Goal: Information Seeking & Learning: Learn about a topic

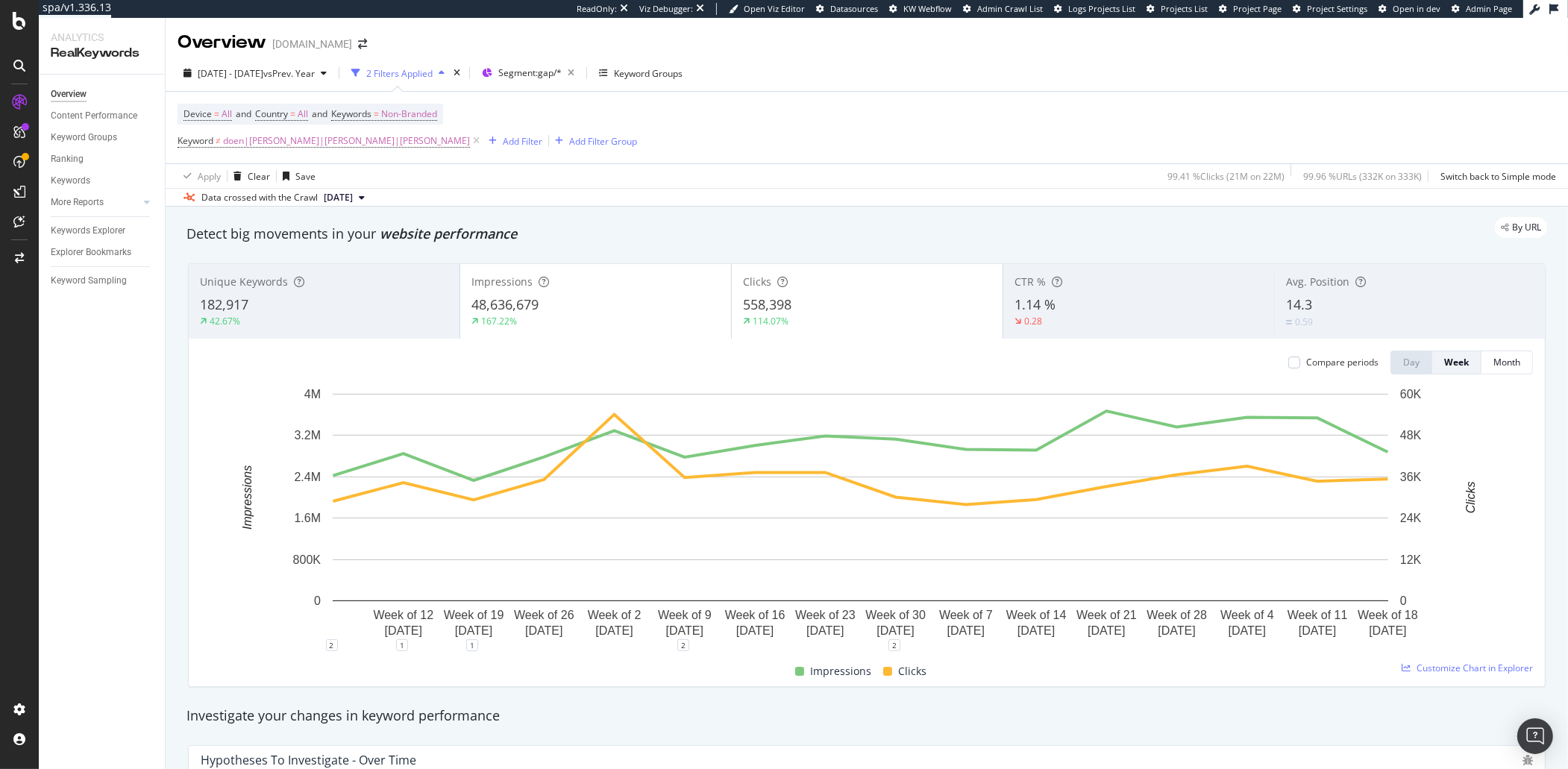
click at [764, 119] on div "Device = All and Country = All and Keywords = Non-Branded Keyword ≠ doen|[PERSO…" at bounding box center [866, 127] width 1378 height 71
click at [470, 143] on icon at bounding box center [476, 140] width 13 height 15
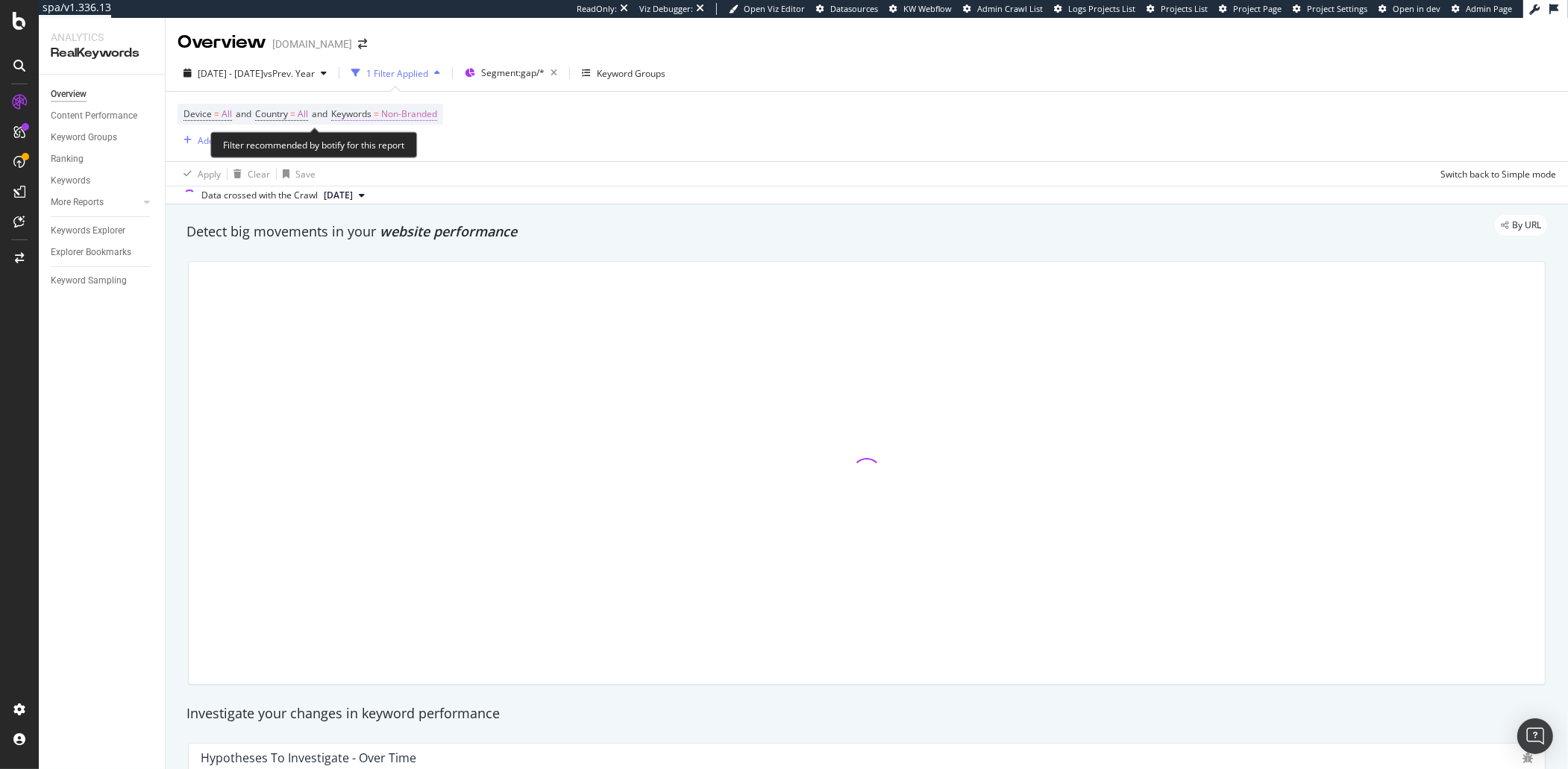
click at [415, 120] on span "Non-Branded" at bounding box center [408, 114] width 56 height 21
click at [406, 152] on span "Non-Branded" at bounding box center [384, 149] width 62 height 13
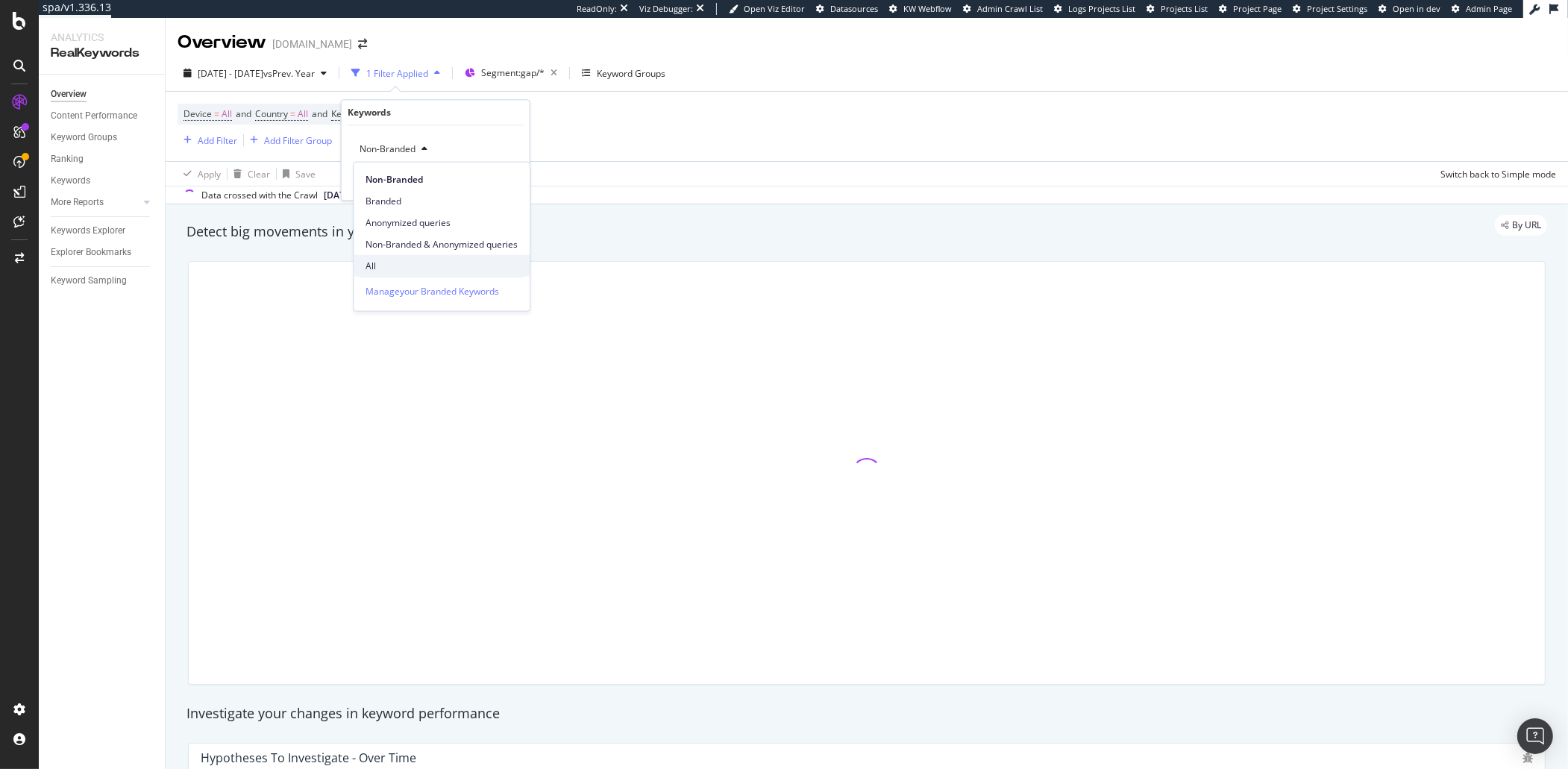
click at [378, 262] on span "All" at bounding box center [441, 265] width 152 height 13
click at [498, 176] on div "Apply" at bounding box center [506, 181] width 23 height 13
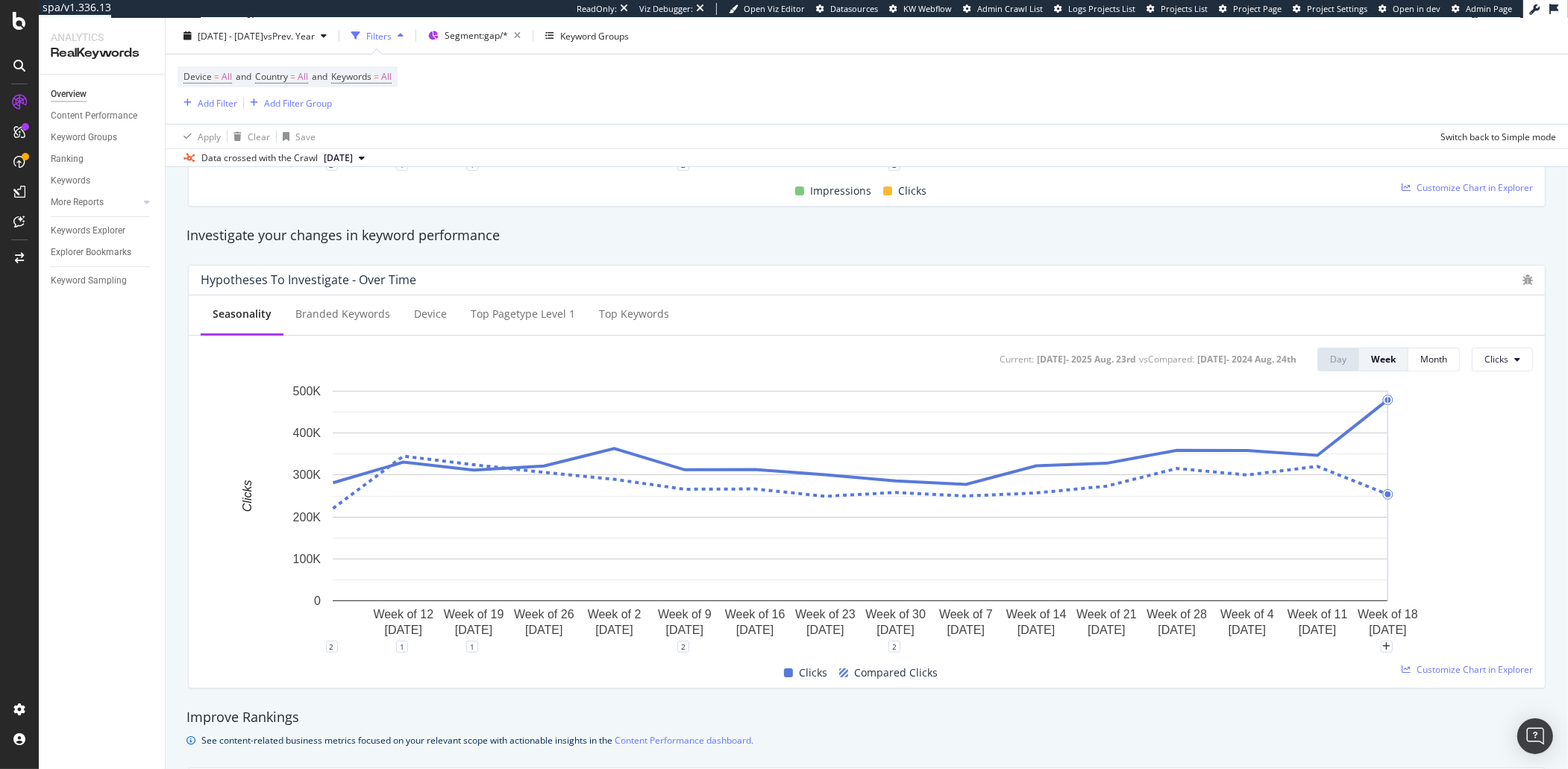
scroll to position [492, 0]
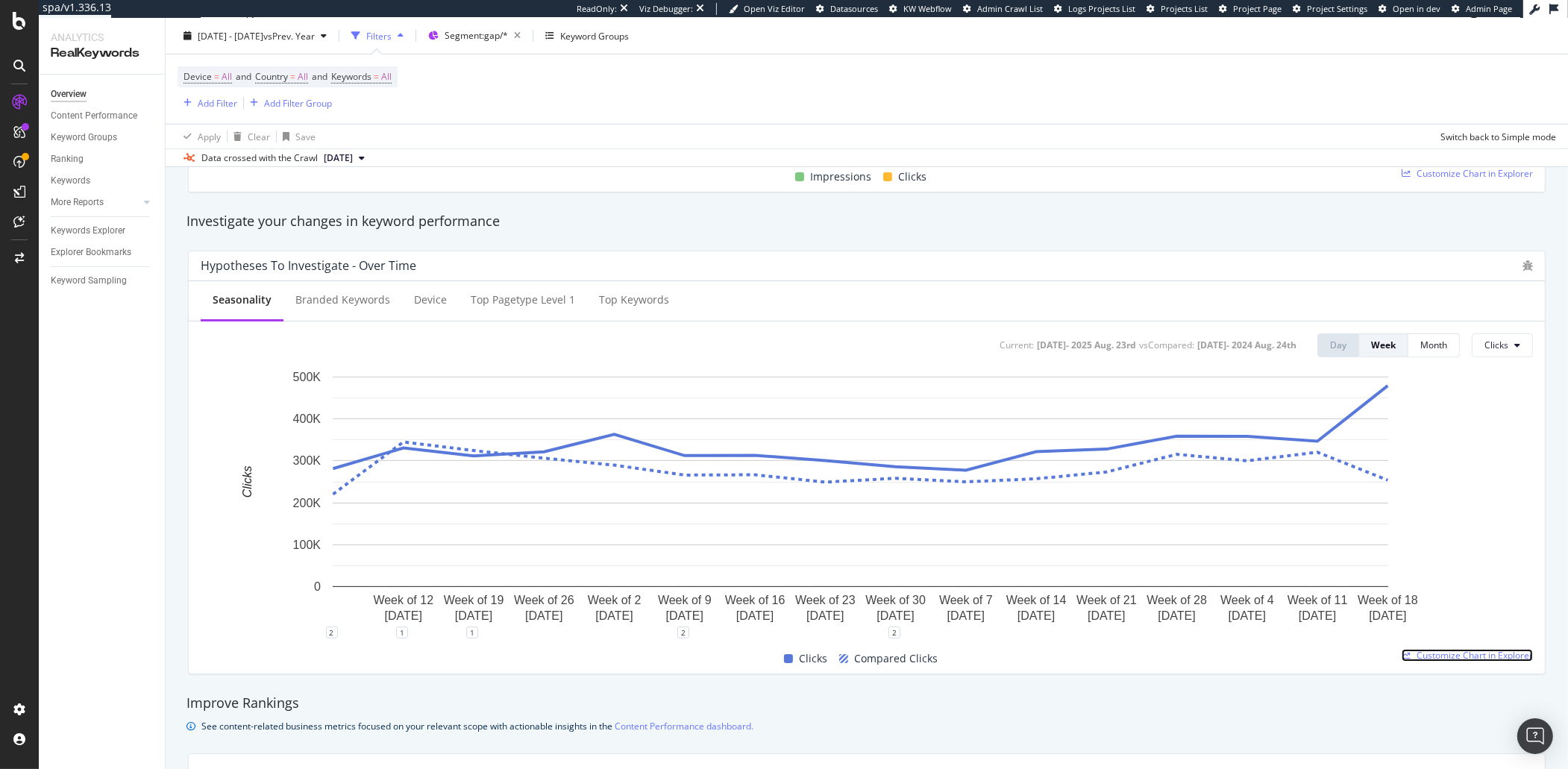
click at [1476, 655] on span "Customize Chart in Explorer" at bounding box center [1475, 655] width 116 height 13
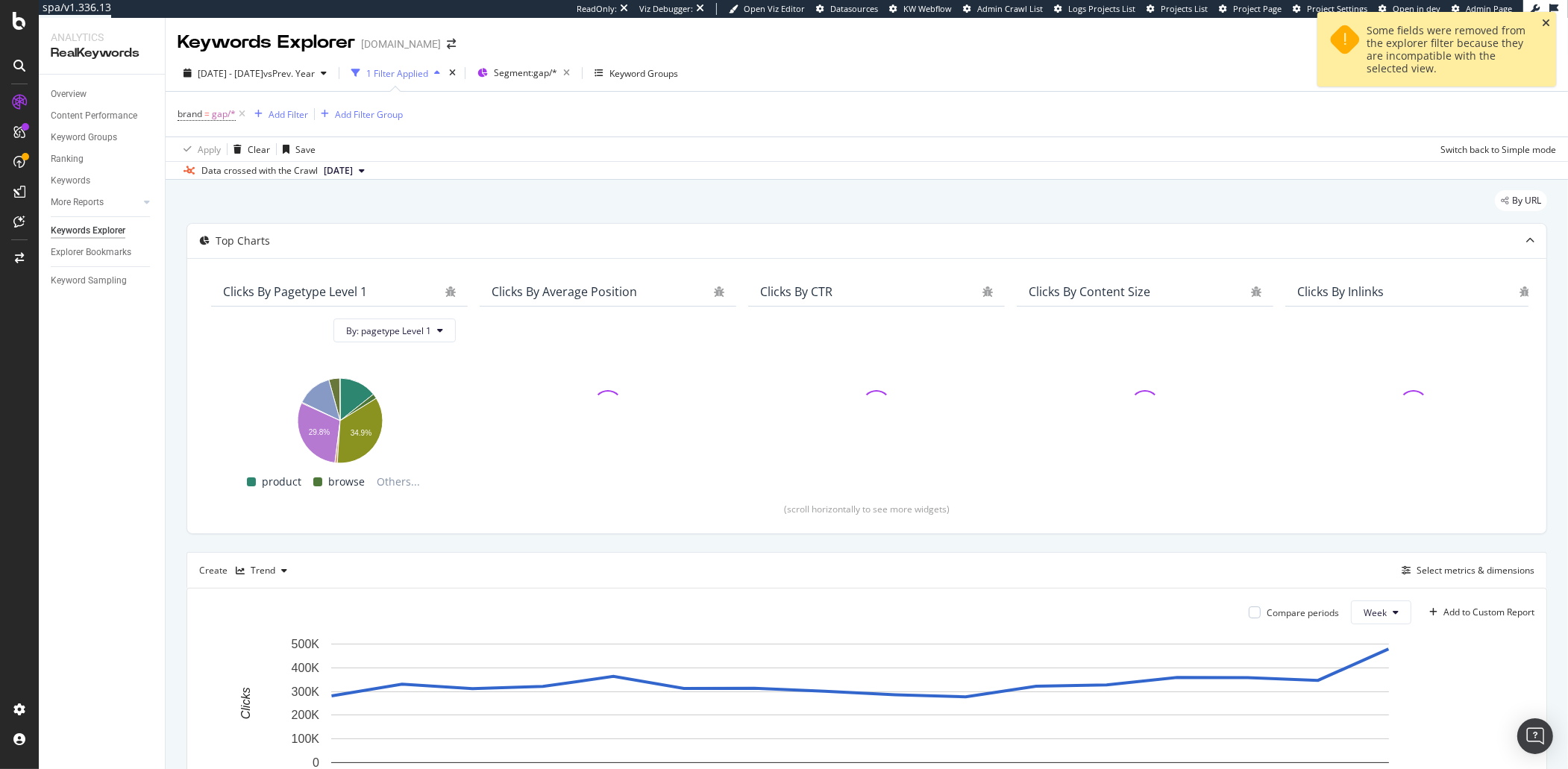
click at [1544, 27] on icon "close toast" at bounding box center [1545, 23] width 8 height 10
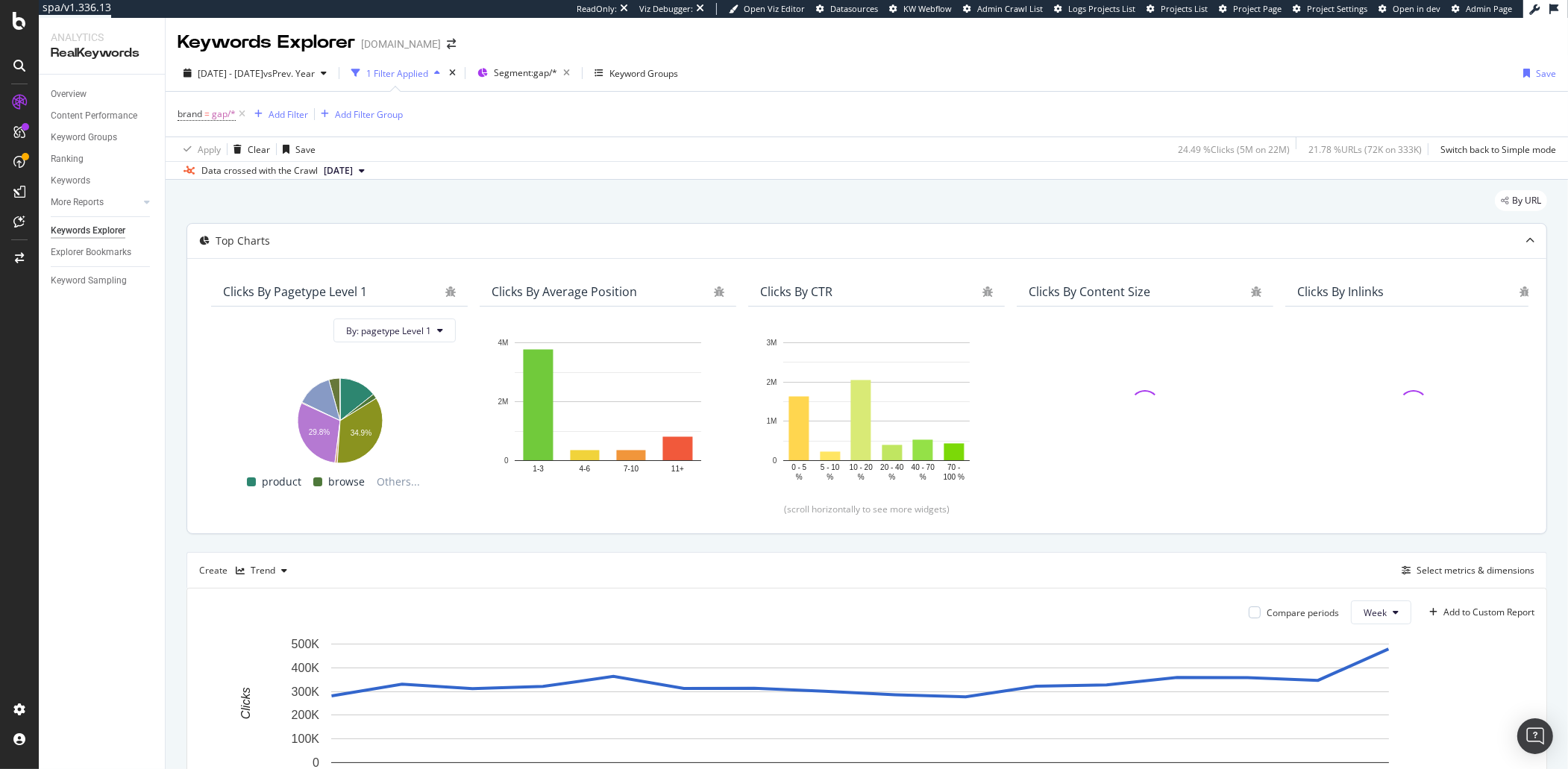
scroll to position [250, 0]
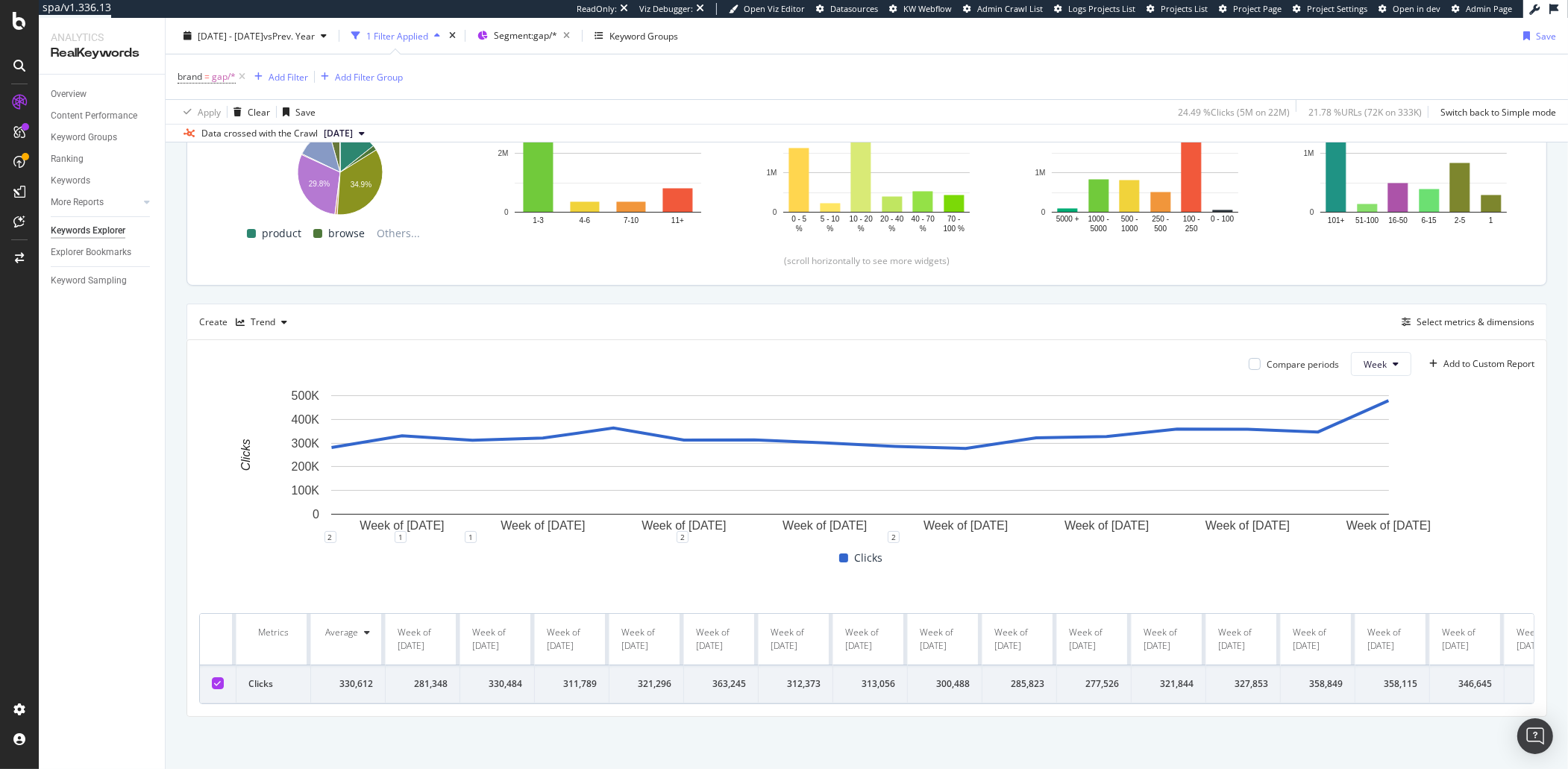
click at [414, 629] on div "Week of [DATE]" at bounding box center [423, 639] width 50 height 27
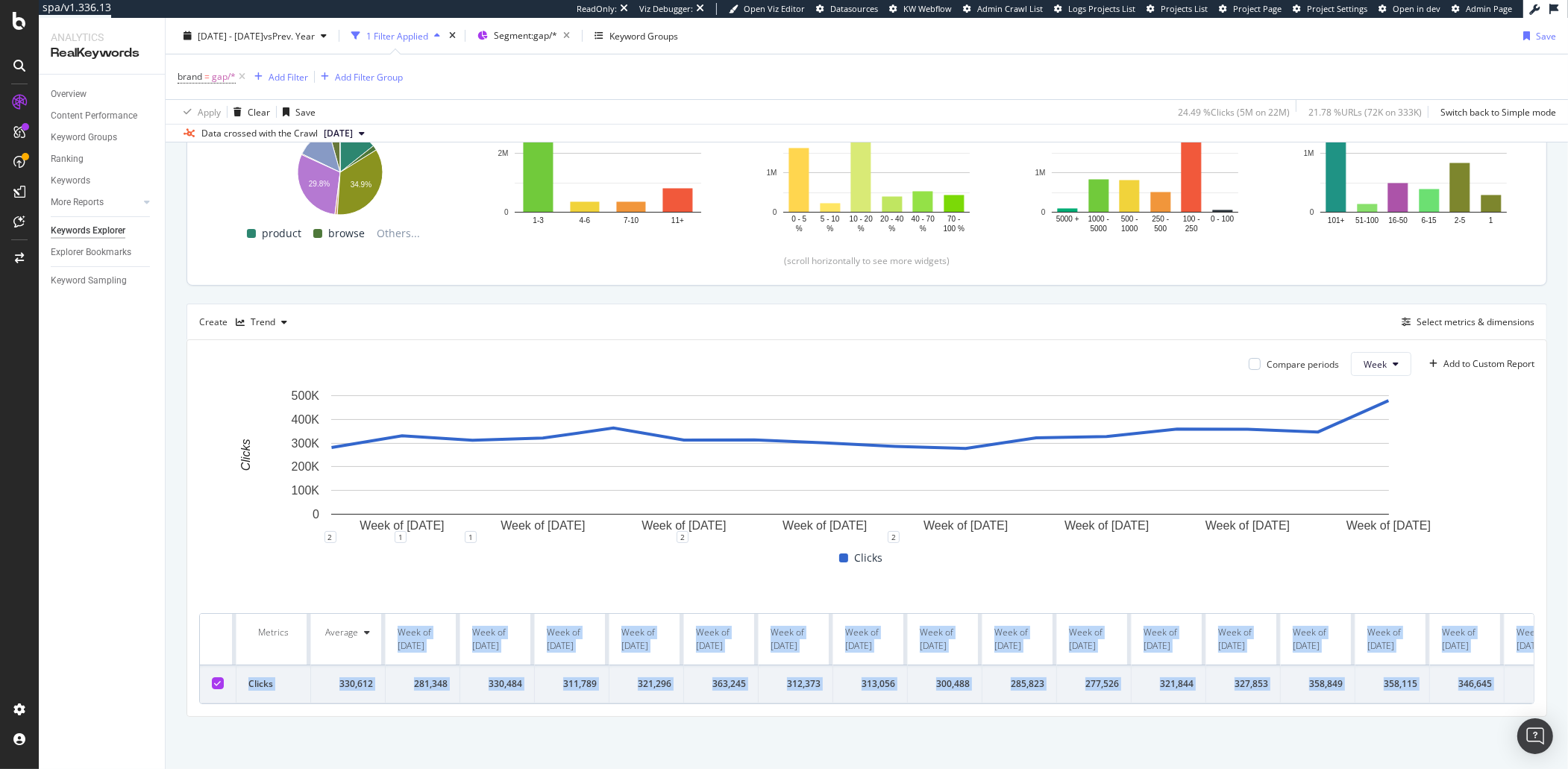
scroll to position [0, 57]
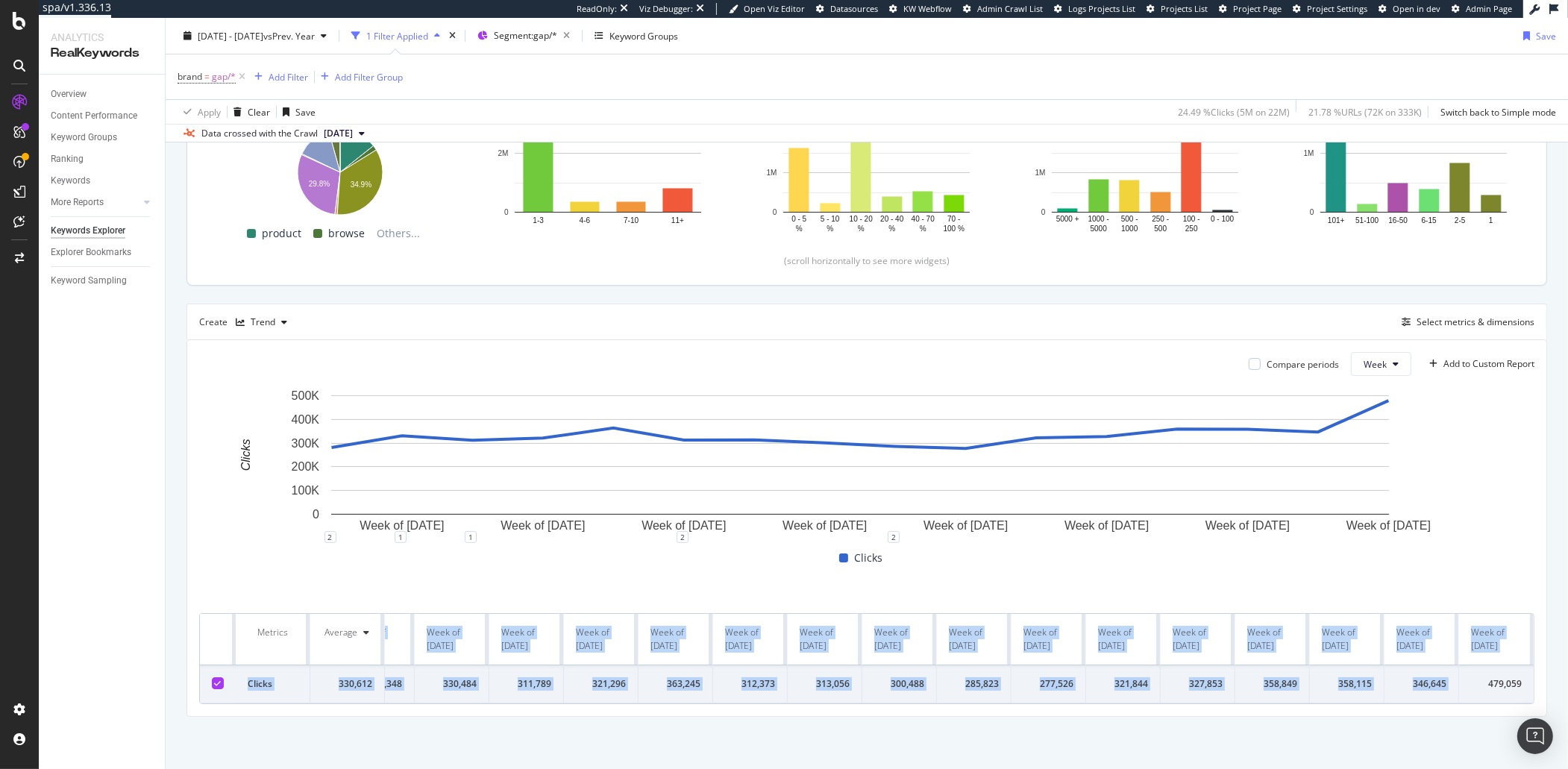
drag, startPoint x: 400, startPoint y: 613, endPoint x: 1507, endPoint y: 638, distance: 1107.3
click at [1507, 638] on tr "Metrics Average Week of [DATE] Week of [DATE] Week of [DATE] Week of [DATE] Wee…" at bounding box center [844, 640] width 1379 height 52
copy tr "Week of [DATE] Week of [DATE] Week of [DATE] Week of [DATE] Week of [DATE] Week…"
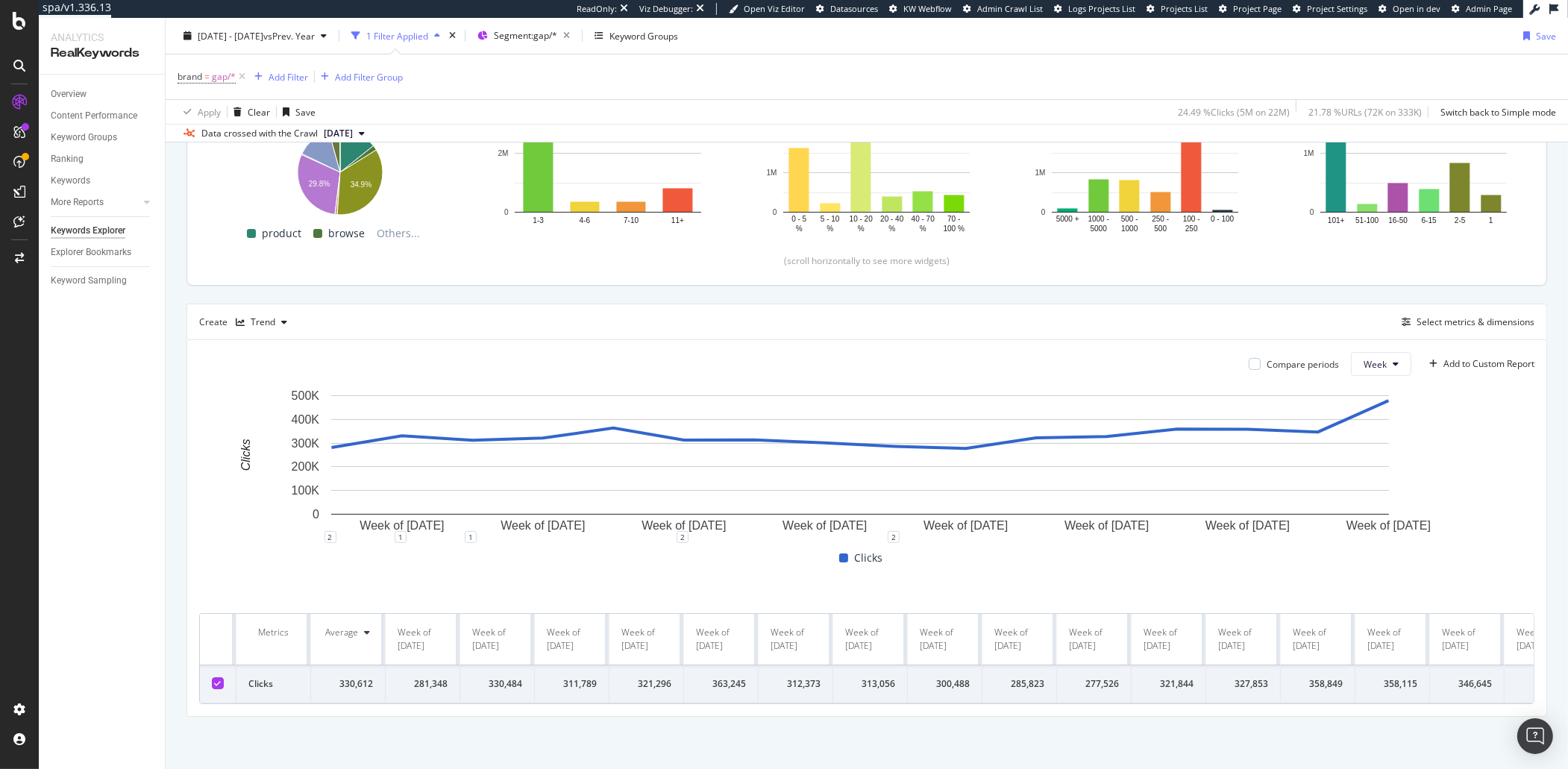
click at [417, 677] on div "281,348" at bounding box center [423, 684] width 50 height 13
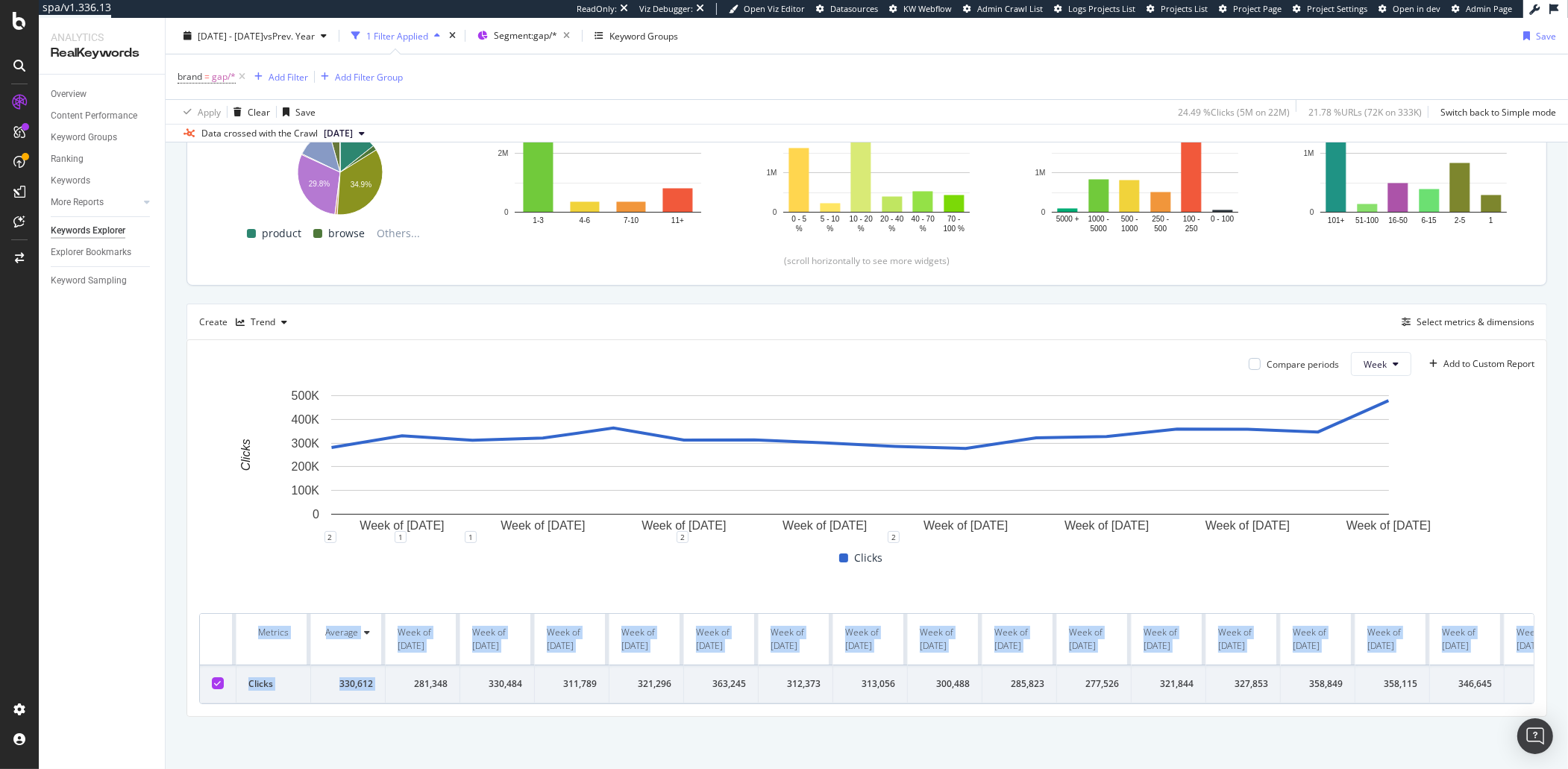
scroll to position [0, 57]
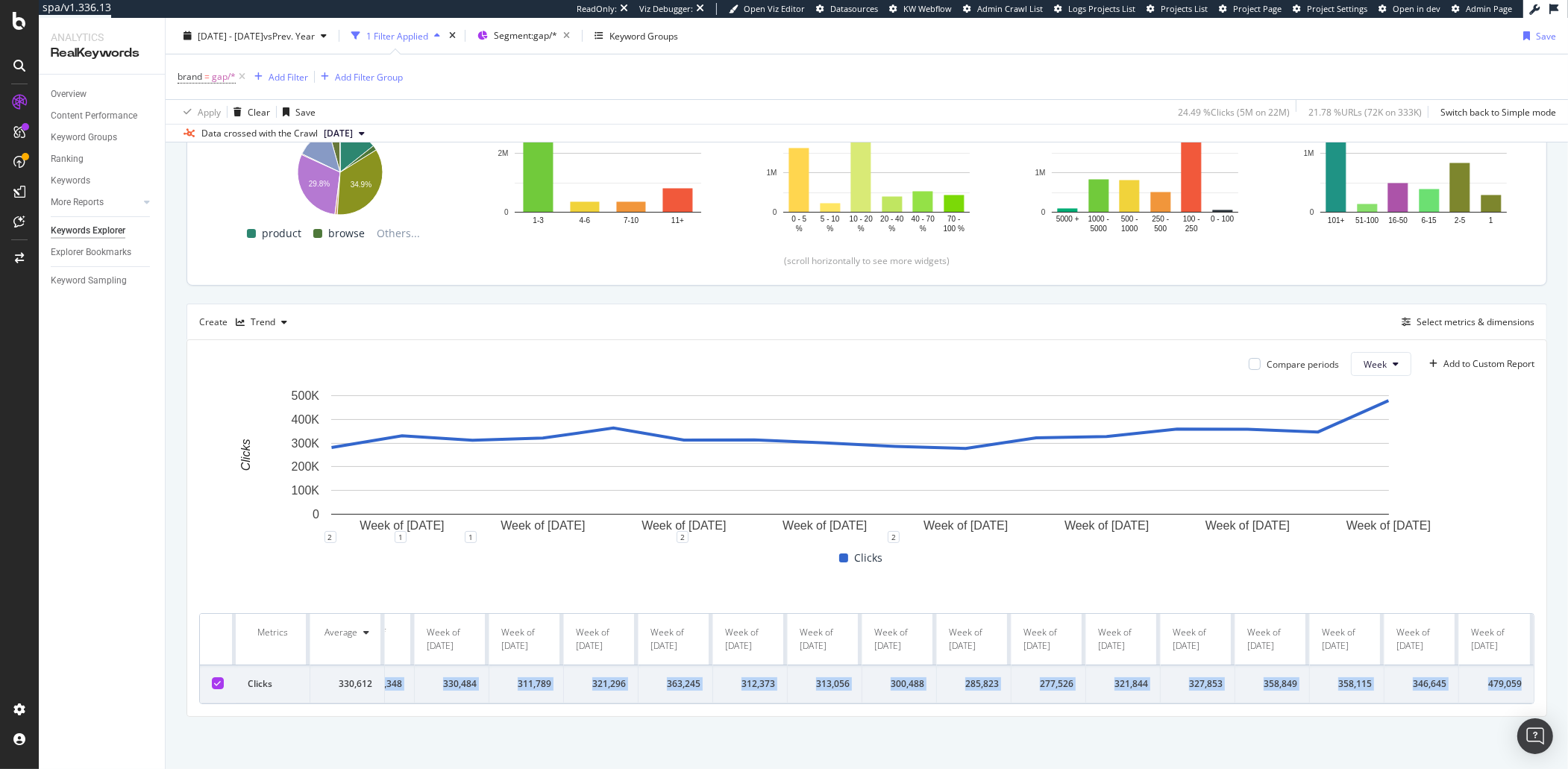
drag, startPoint x: 423, startPoint y: 668, endPoint x: 1513, endPoint y: 673, distance: 1090.0
click at [1513, 673] on tr "Clicks 330,612 281,348 330,484 311,789 321,296 363,245 312,373 313,056 300,488 …" at bounding box center [844, 684] width 1379 height 38
copy tr "281,348 330,484 311,789 321,296 363,245 312,373 313,056 300,488 285,823 277,526…"
click at [263, 37] on span "[DATE] - [DATE]" at bounding box center [230, 35] width 66 height 13
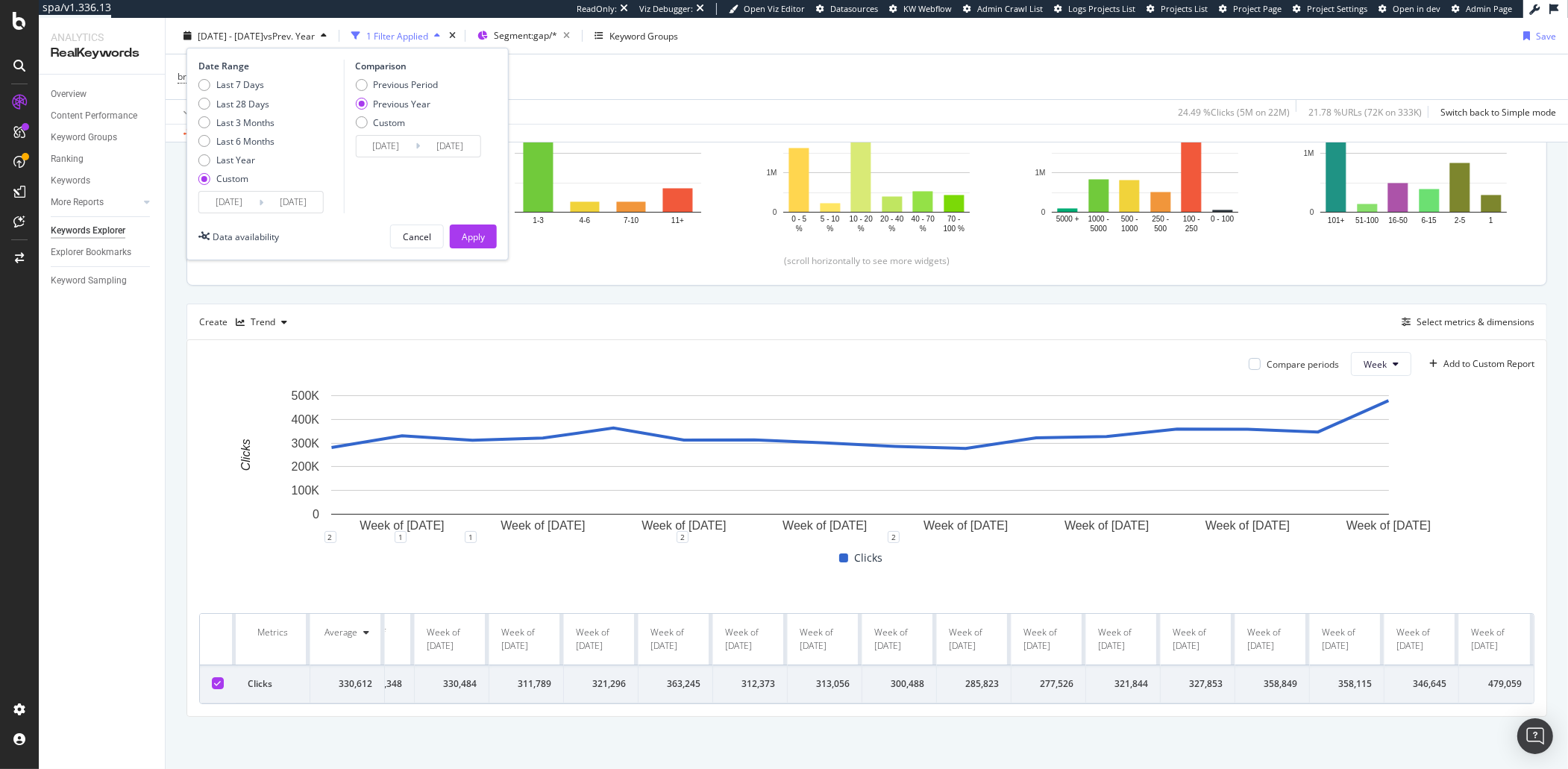
click at [208, 203] on input "[DATE]" at bounding box center [229, 201] width 60 height 21
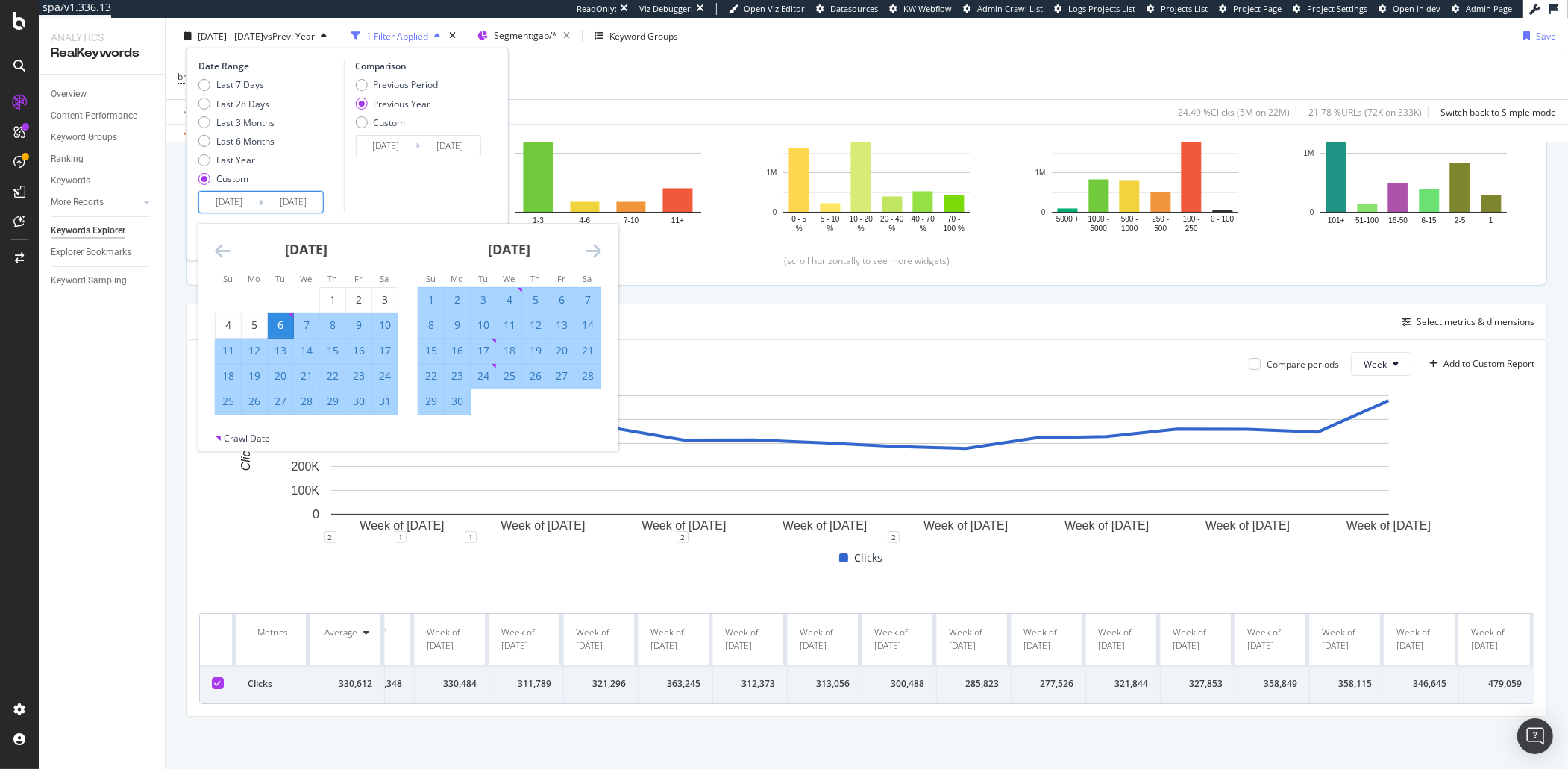
click at [205, 241] on div "[DATE] 1 2 3 4 5 6 7 8 9 10 11 12 13 14 15 16 17 18 19 20 21 22 23 24 25 26 27 …" at bounding box center [307, 319] width 203 height 191
click at [224, 255] on icon "Move backward to switch to the previous month." at bounding box center [223, 250] width 16 height 18
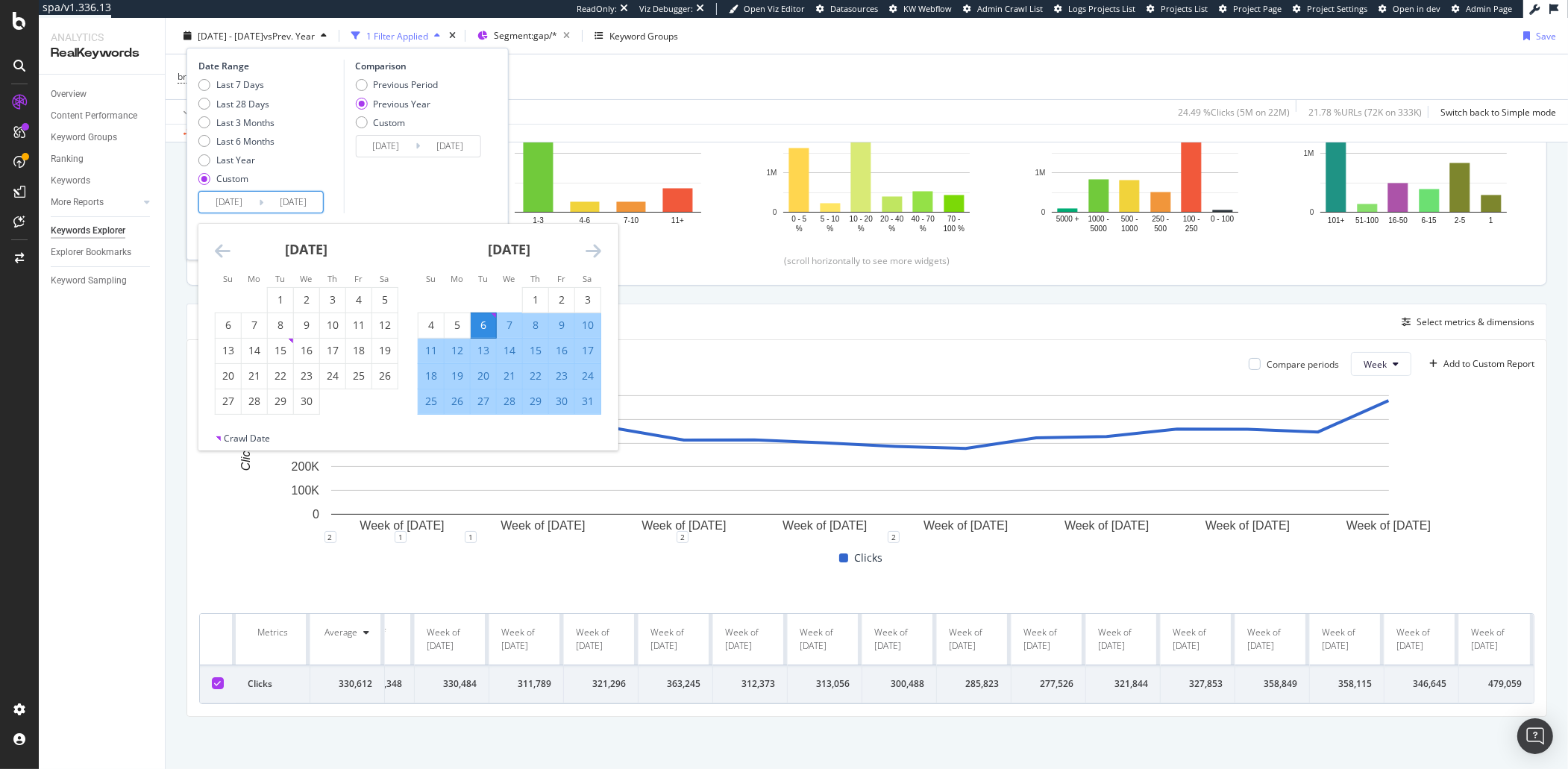
click at [224, 255] on icon "Move backward to switch to the previous month." at bounding box center [223, 250] width 16 height 18
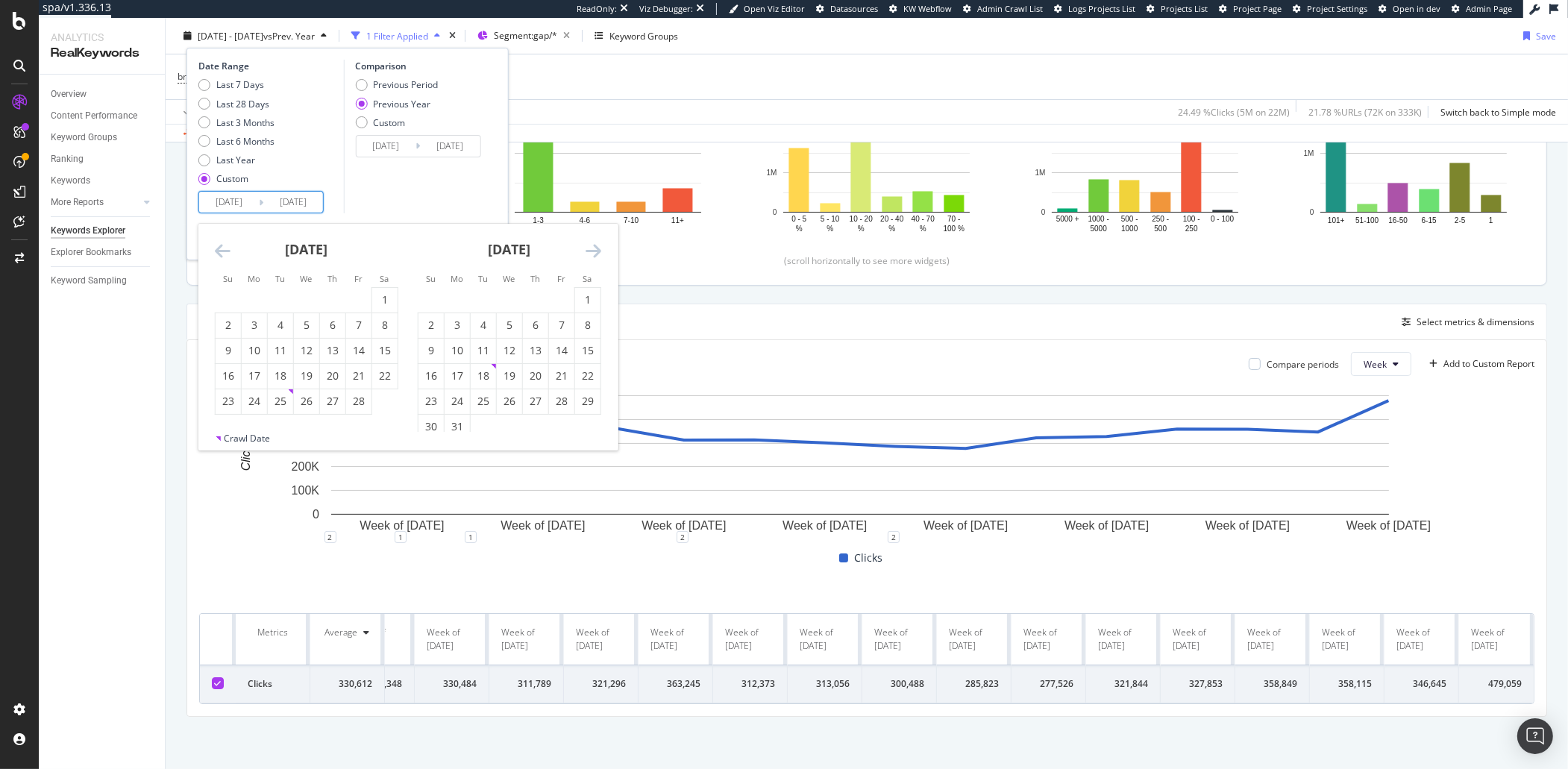
click at [224, 255] on icon "Move backward to switch to the previous month." at bounding box center [223, 250] width 16 height 18
click at [224, 254] on icon "Move backward to switch to the previous month." at bounding box center [223, 250] width 16 height 18
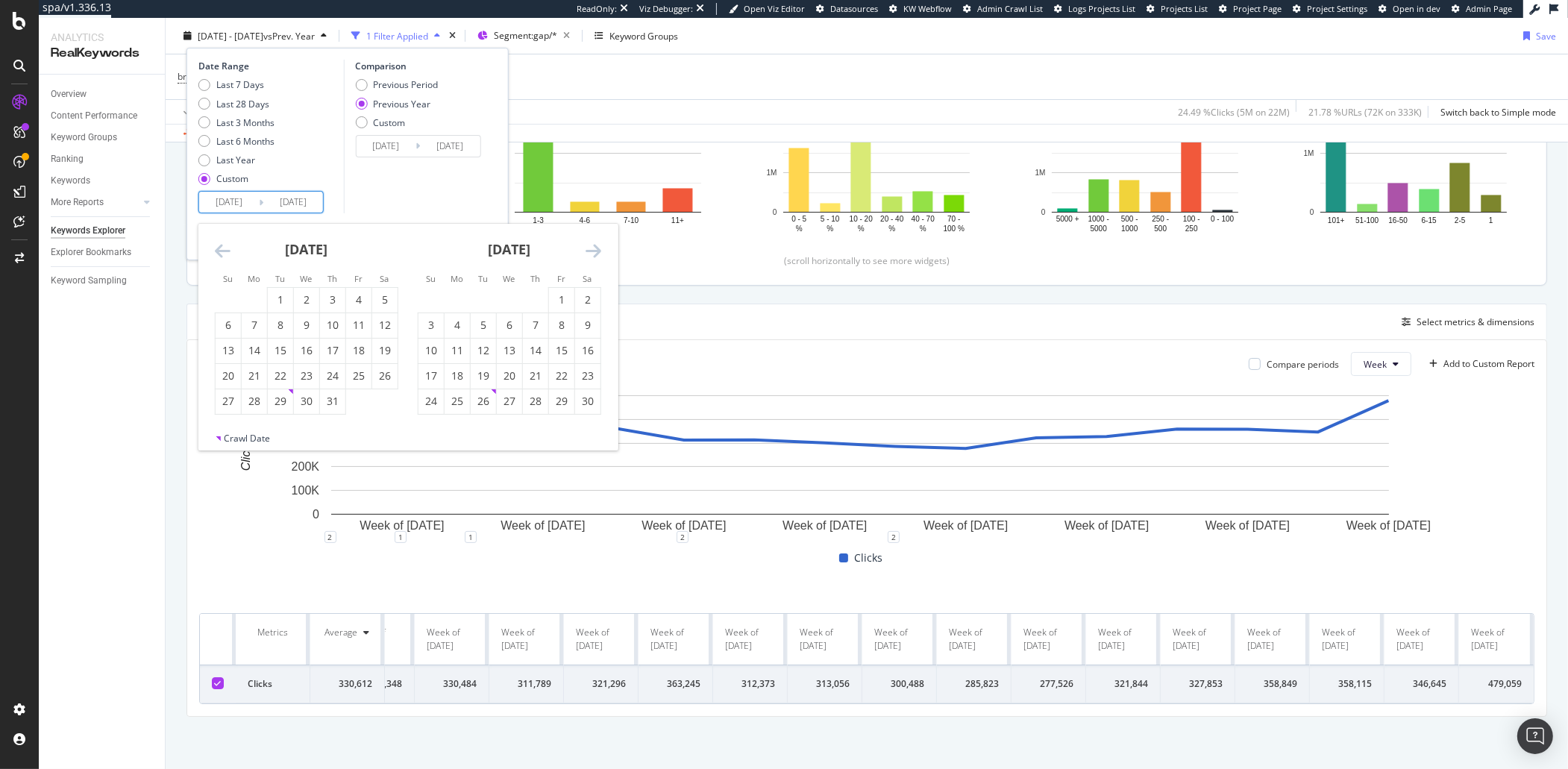
click at [224, 254] on icon "Move backward to switch to the previous month." at bounding box center [223, 250] width 16 height 18
click at [225, 249] on icon "Move backward to switch to the previous month." at bounding box center [223, 250] width 16 height 18
click at [283, 330] on div "7" at bounding box center [281, 325] width 25 height 15
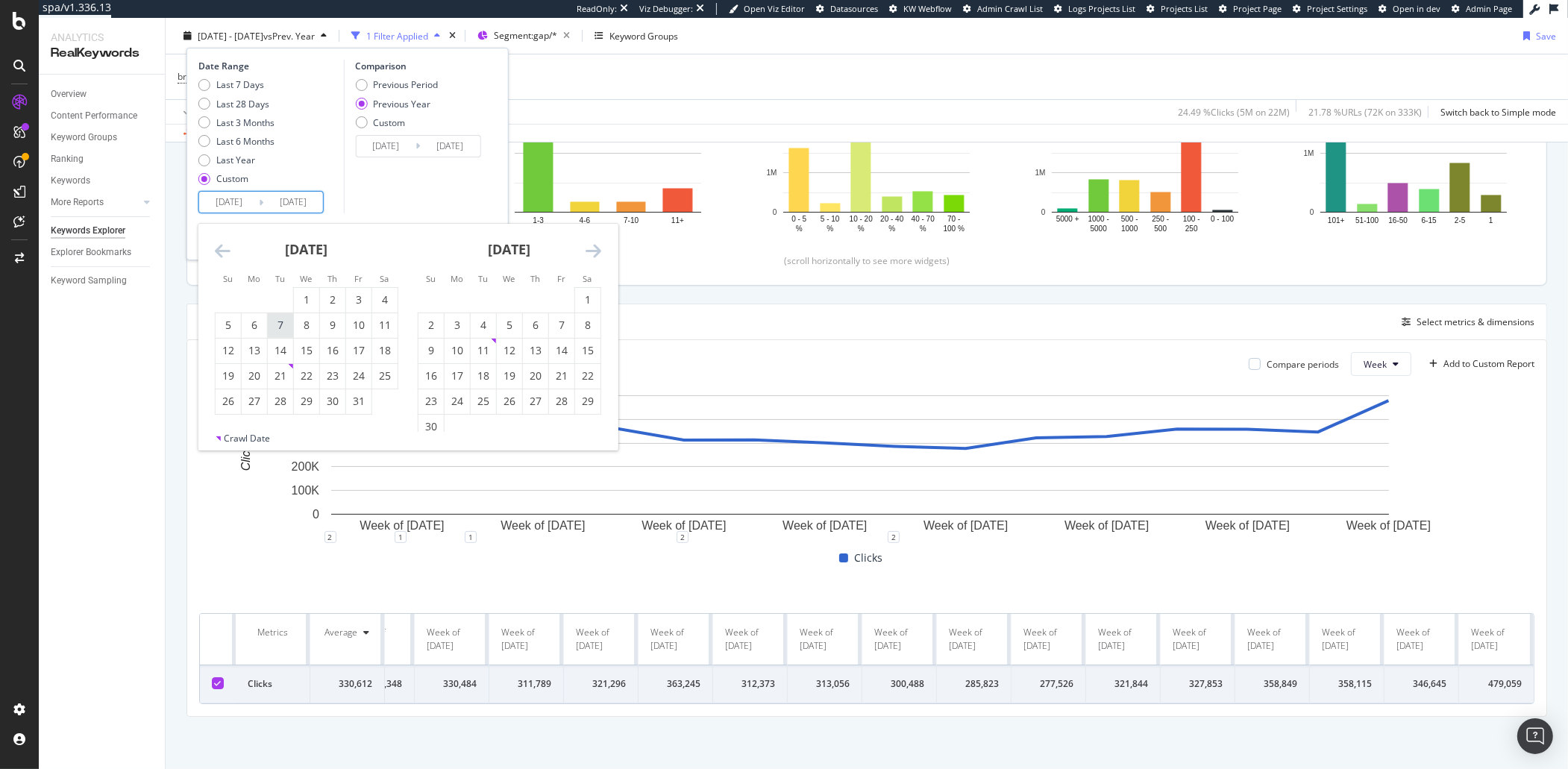
type input "[DATE]"
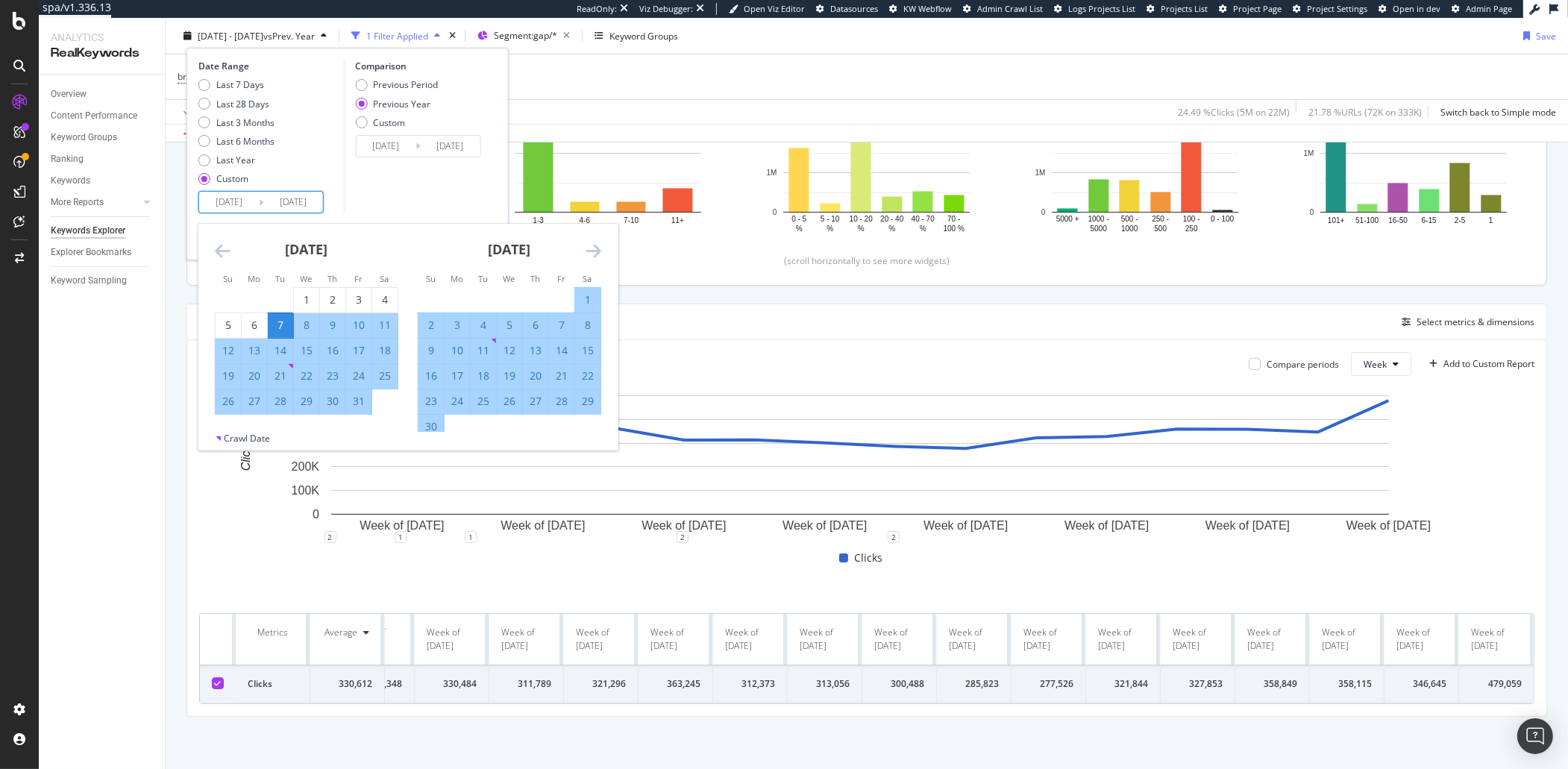
click at [591, 256] on icon "Move forward to switch to the next month." at bounding box center [593, 250] width 16 height 18
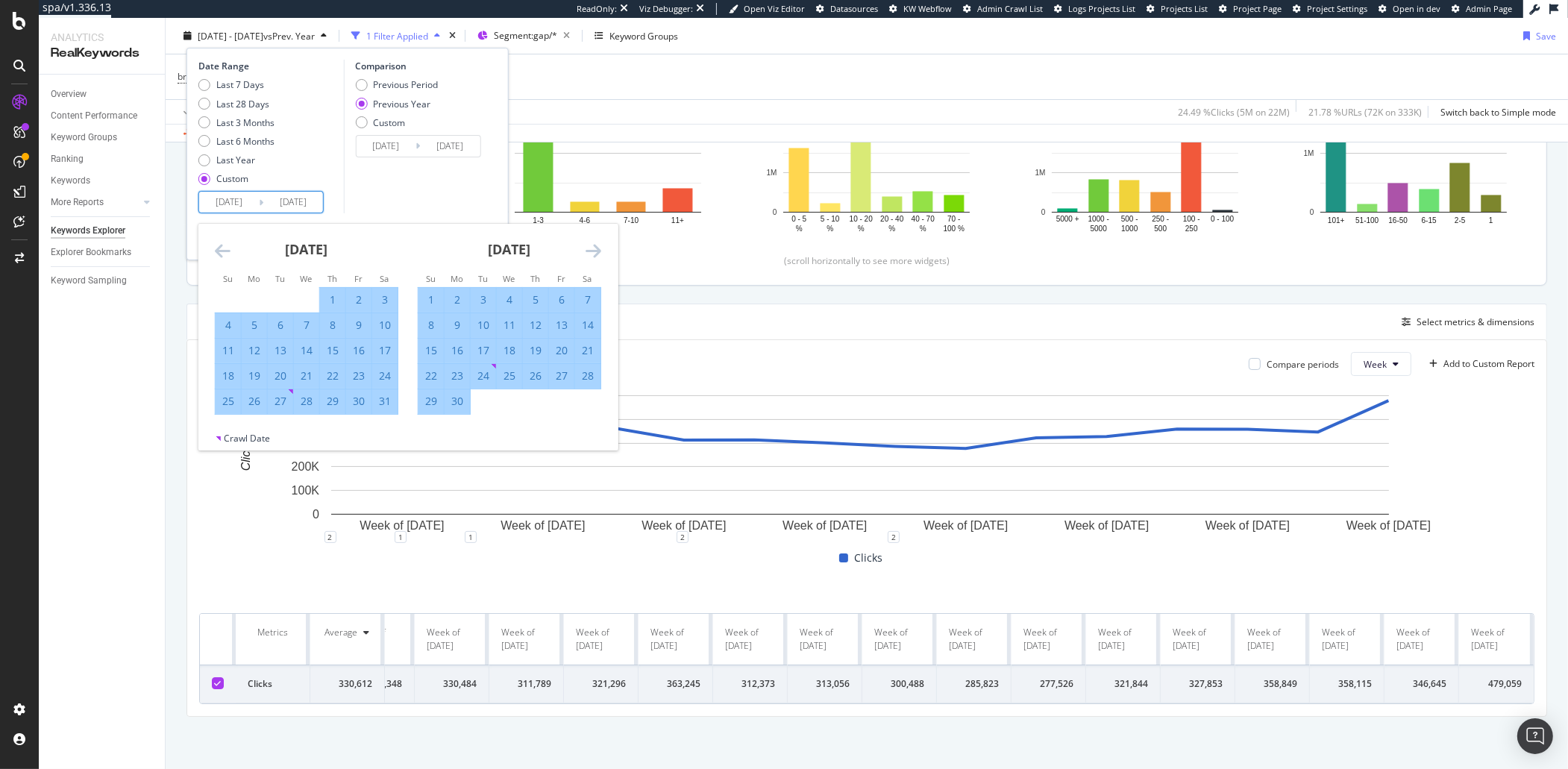
click at [591, 256] on icon "Move forward to switch to the next month." at bounding box center [593, 250] width 16 height 18
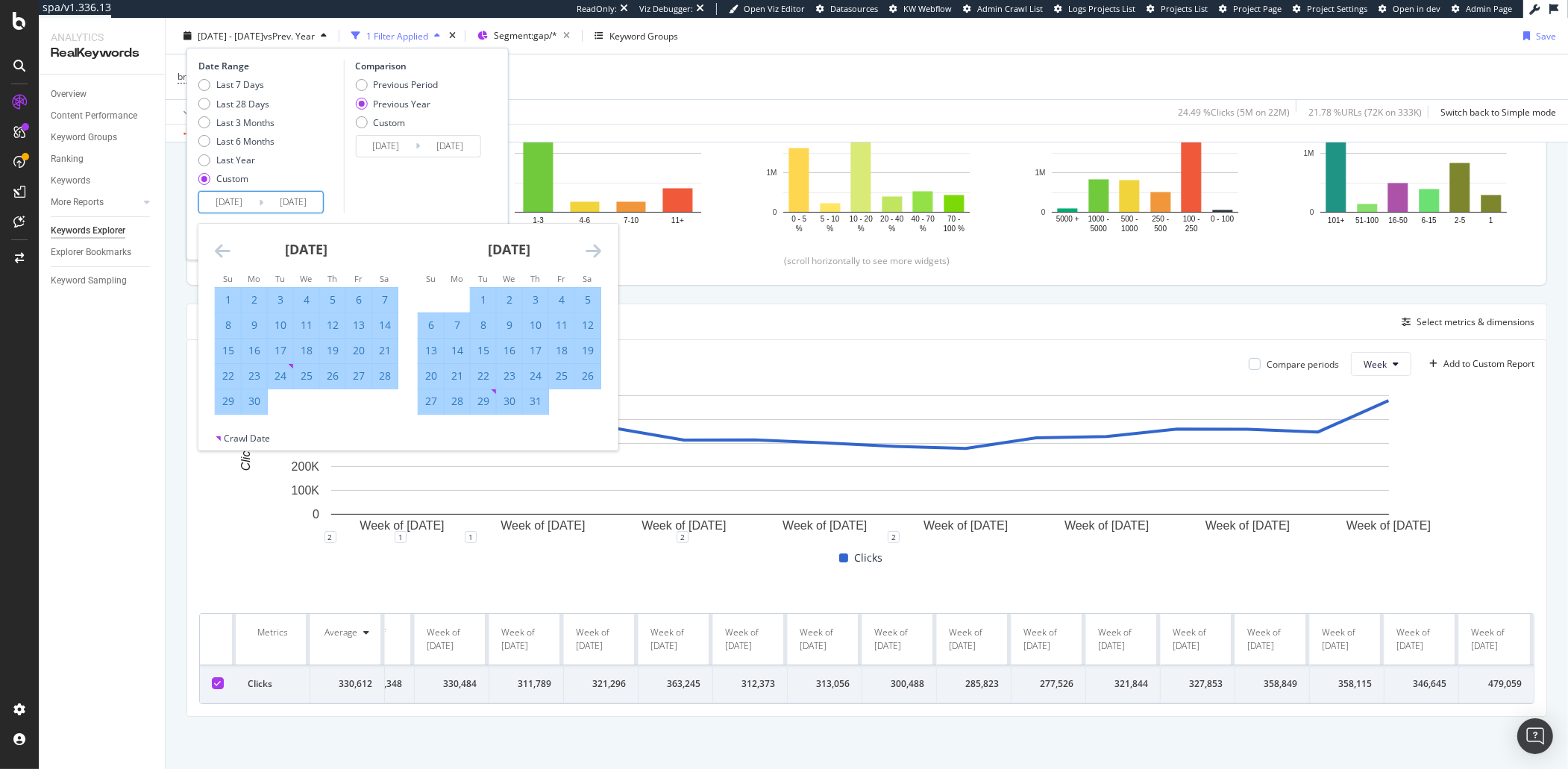
click at [591, 256] on icon "Move forward to switch to the next month." at bounding box center [593, 250] width 16 height 18
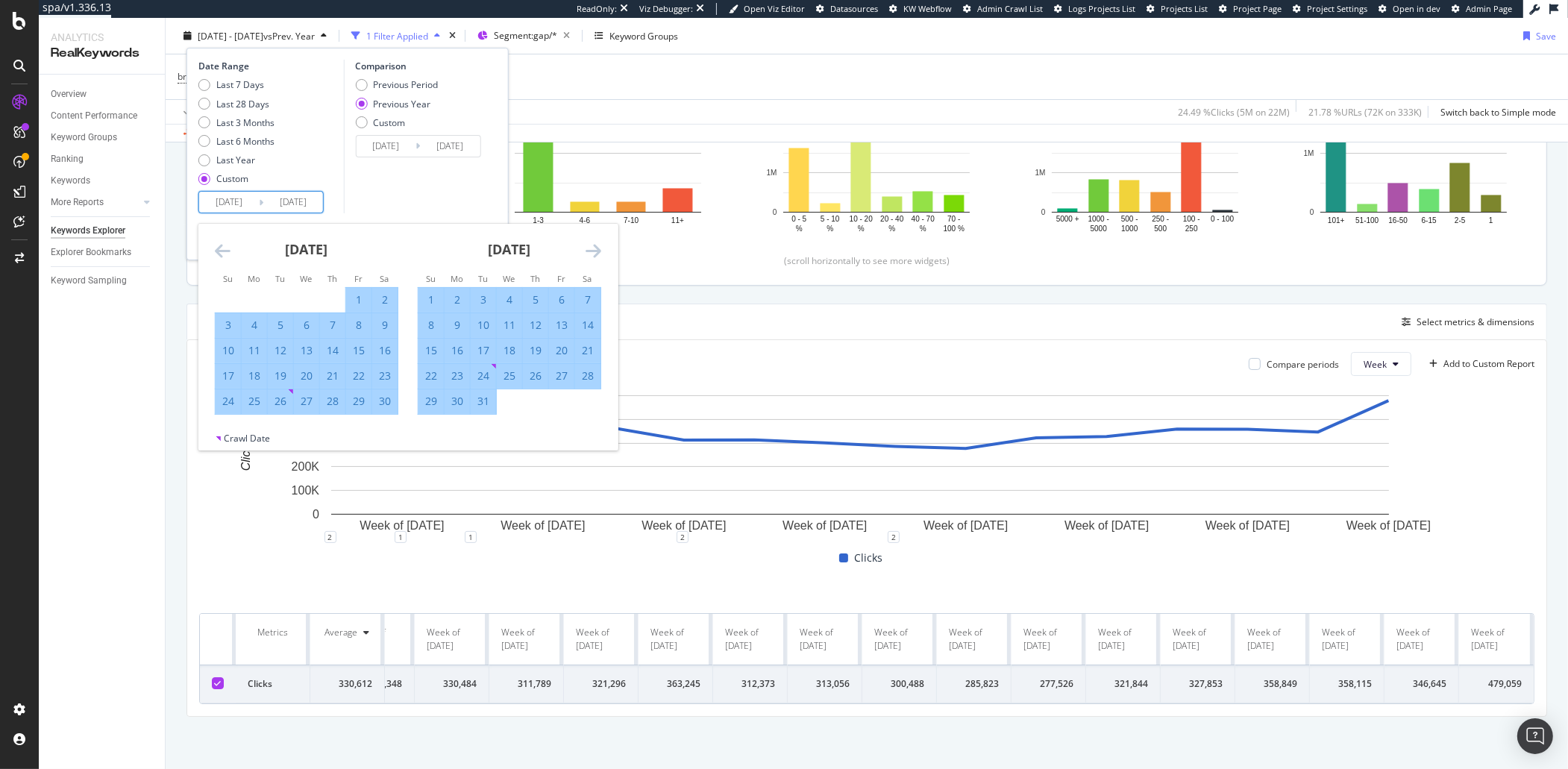
click at [226, 250] on icon "Move backward to switch to the previous month." at bounding box center [223, 250] width 16 height 18
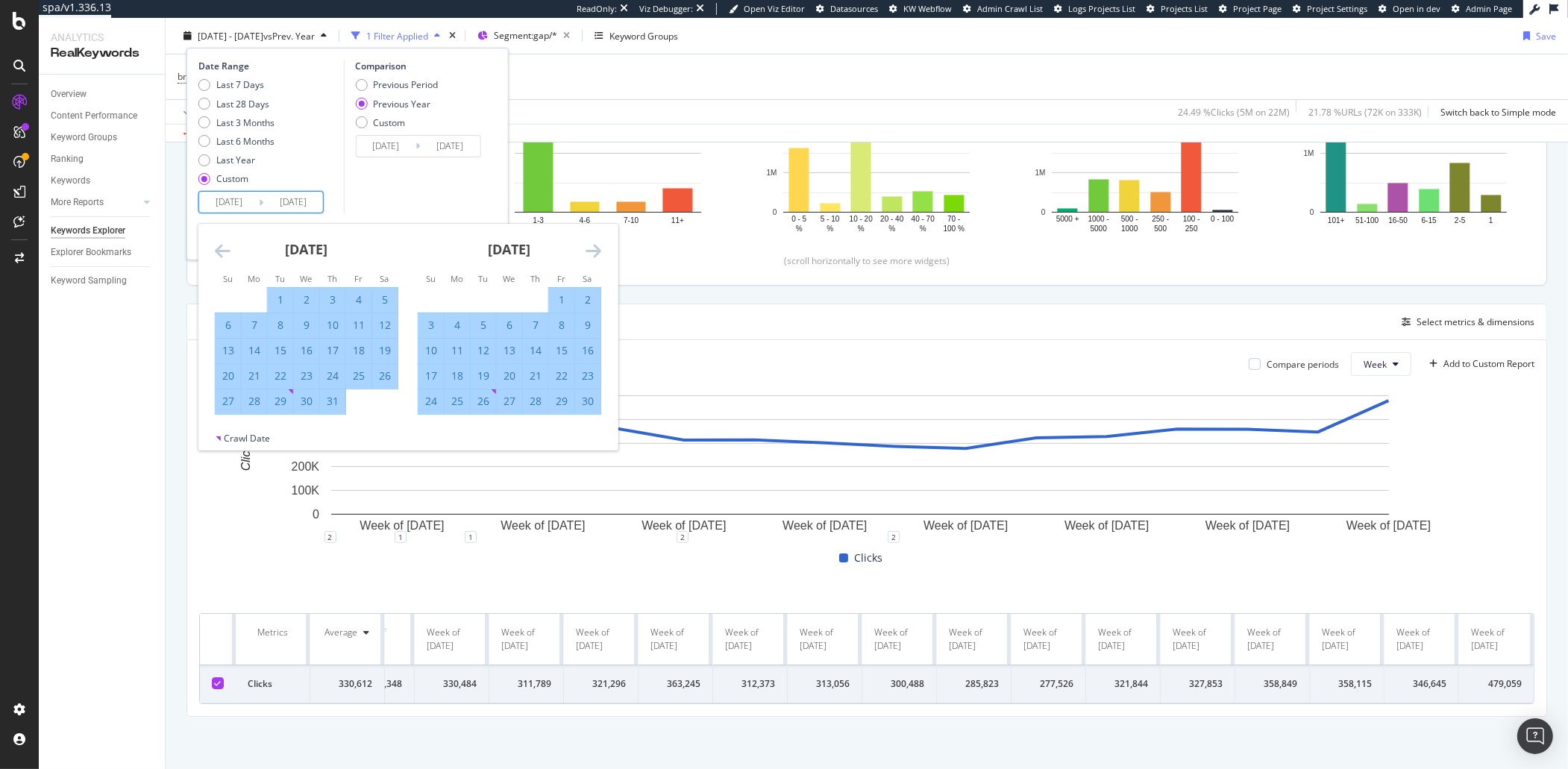
click at [226, 250] on icon "Move backward to switch to the previous month." at bounding box center [223, 250] width 16 height 18
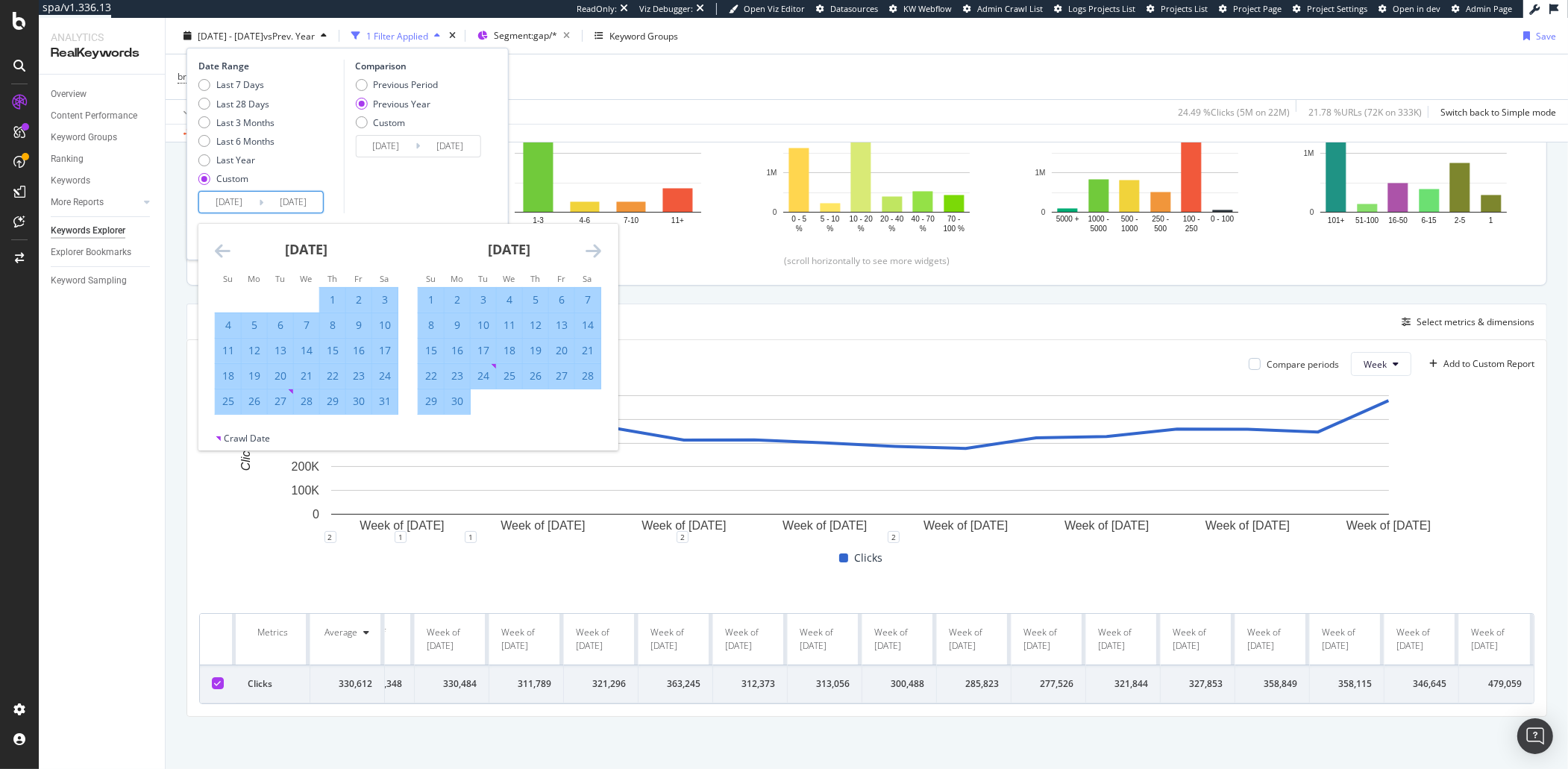
click at [389, 375] on div "24" at bounding box center [385, 375] width 25 height 15
type input "[DATE]"
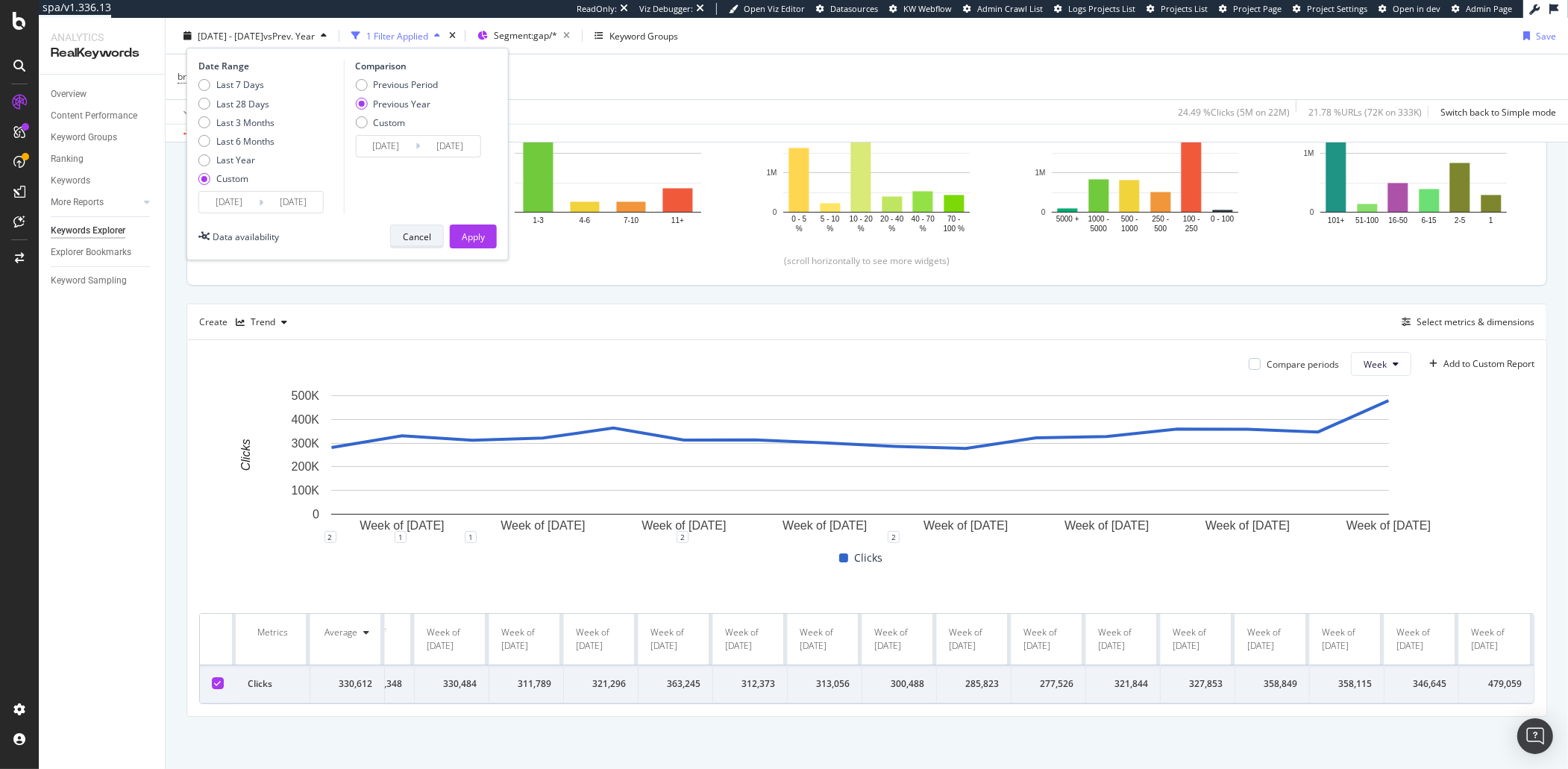
click at [426, 243] on div "Cancel" at bounding box center [417, 236] width 28 height 21
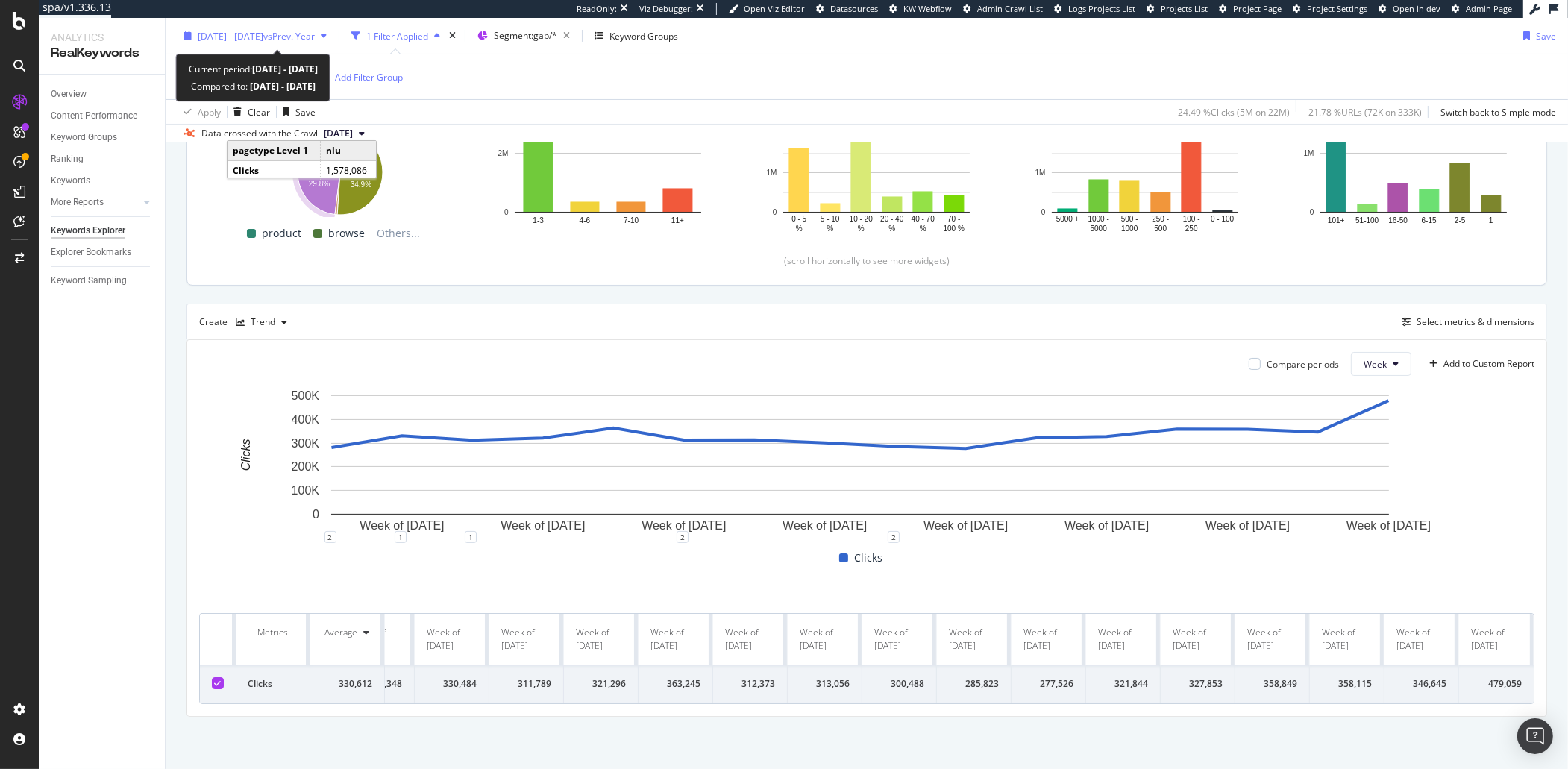
click at [241, 44] on div "[DATE] - [DATE] vs Prev. Year" at bounding box center [255, 35] width 155 height 23
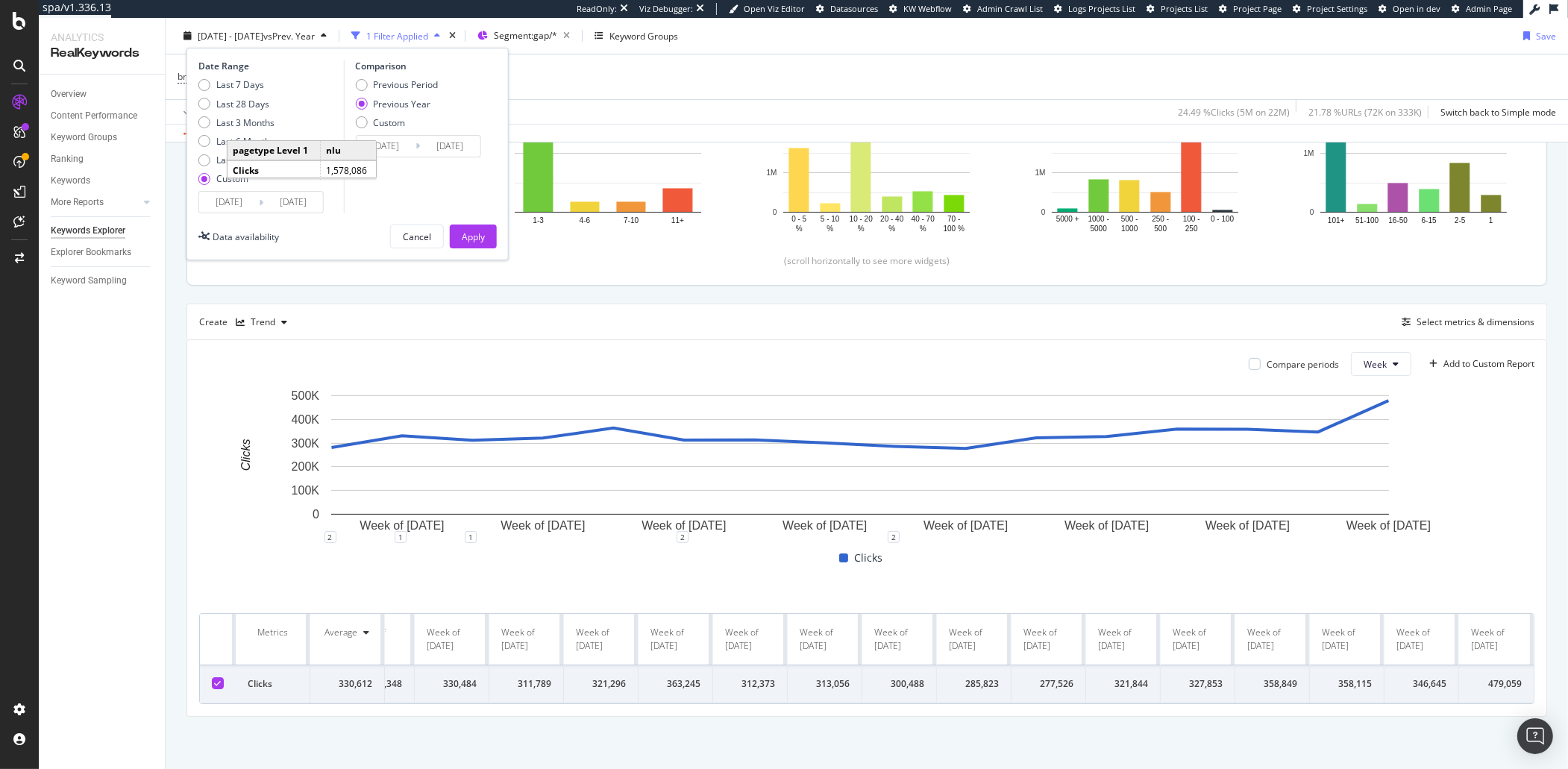
click at [232, 213] on div "[DATE] Navigate forward to interact with the calendar and select a date. Press …" at bounding box center [261, 202] width 125 height 23
click at [446, 181] on div "Comparison Previous Period Previous Year Custom [DATE] Navigate forward to inte…" at bounding box center [414, 136] width 142 height 154
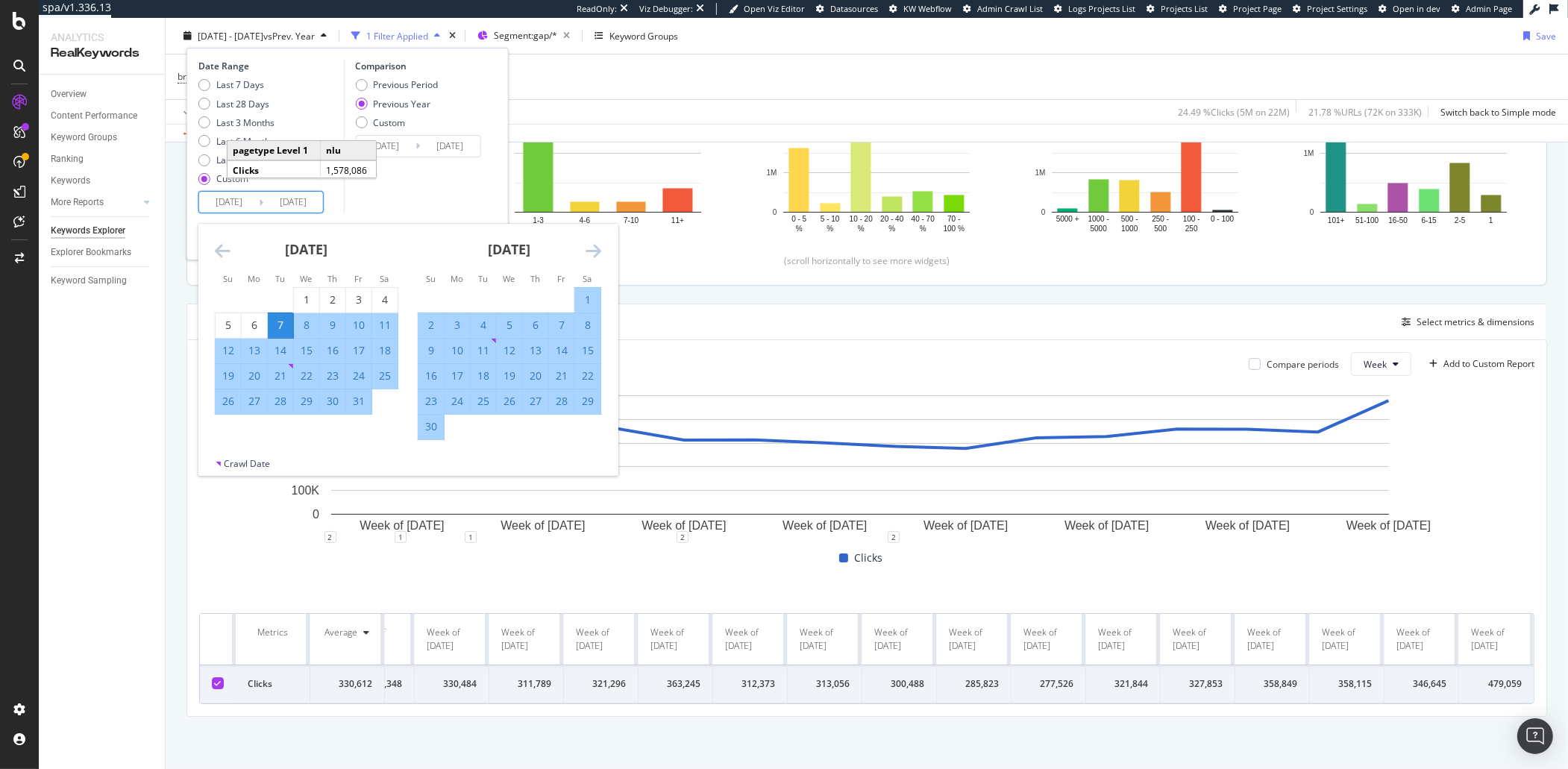
click at [228, 209] on input "[DATE]" at bounding box center [229, 201] width 60 height 21
click at [252, 330] on div "6" at bounding box center [254, 325] width 25 height 15
type input "[DATE]"
click at [601, 238] on div "[DATE] 1 2 3 4 5 6 7 8 9 10 11 12 13 14 15 16 17 18 19 20 21 22 23 24 25 26 27 …" at bounding box center [509, 332] width 203 height 216
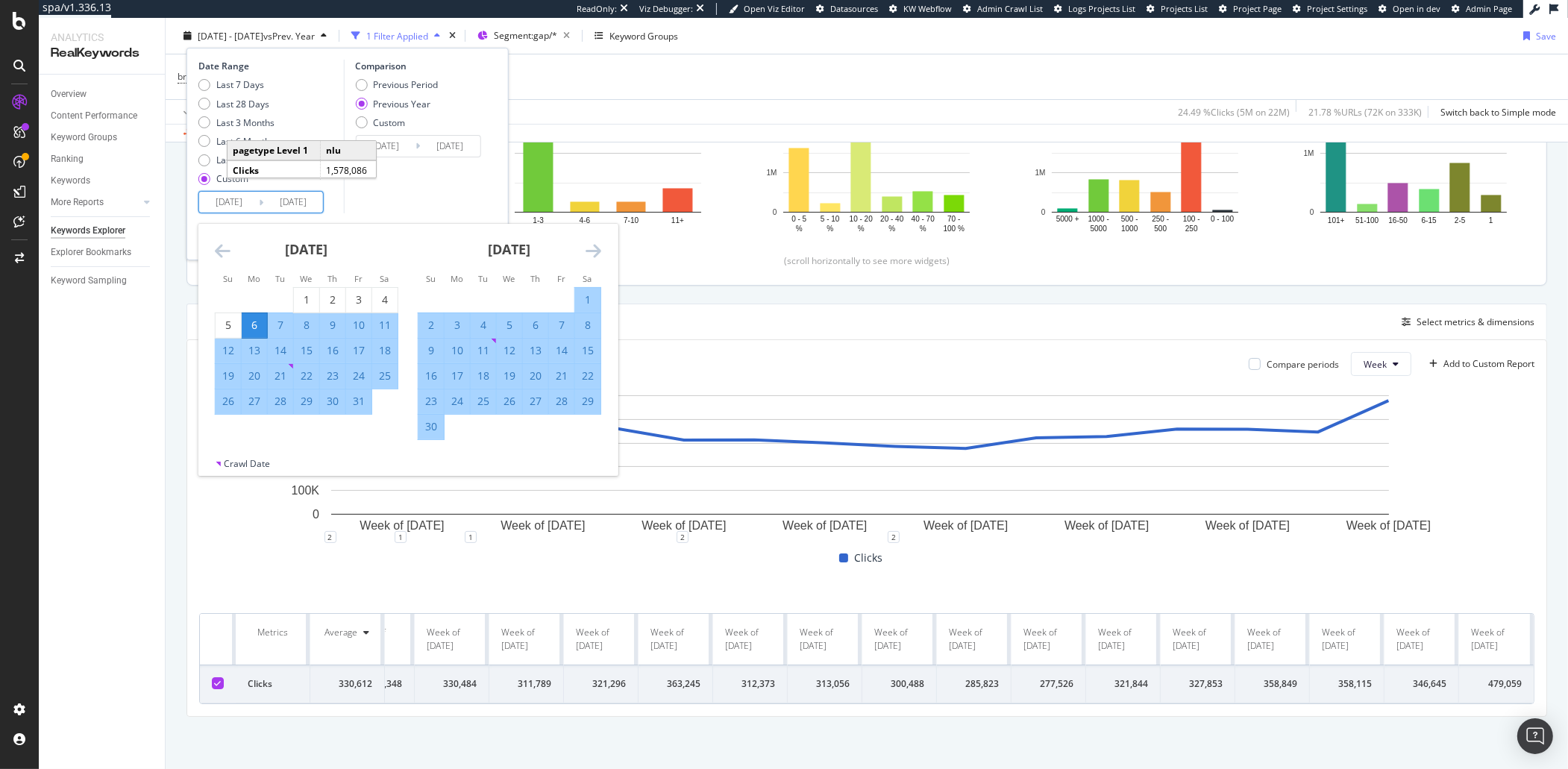
click at [593, 248] on icon "Move forward to switch to the next month." at bounding box center [593, 250] width 16 height 18
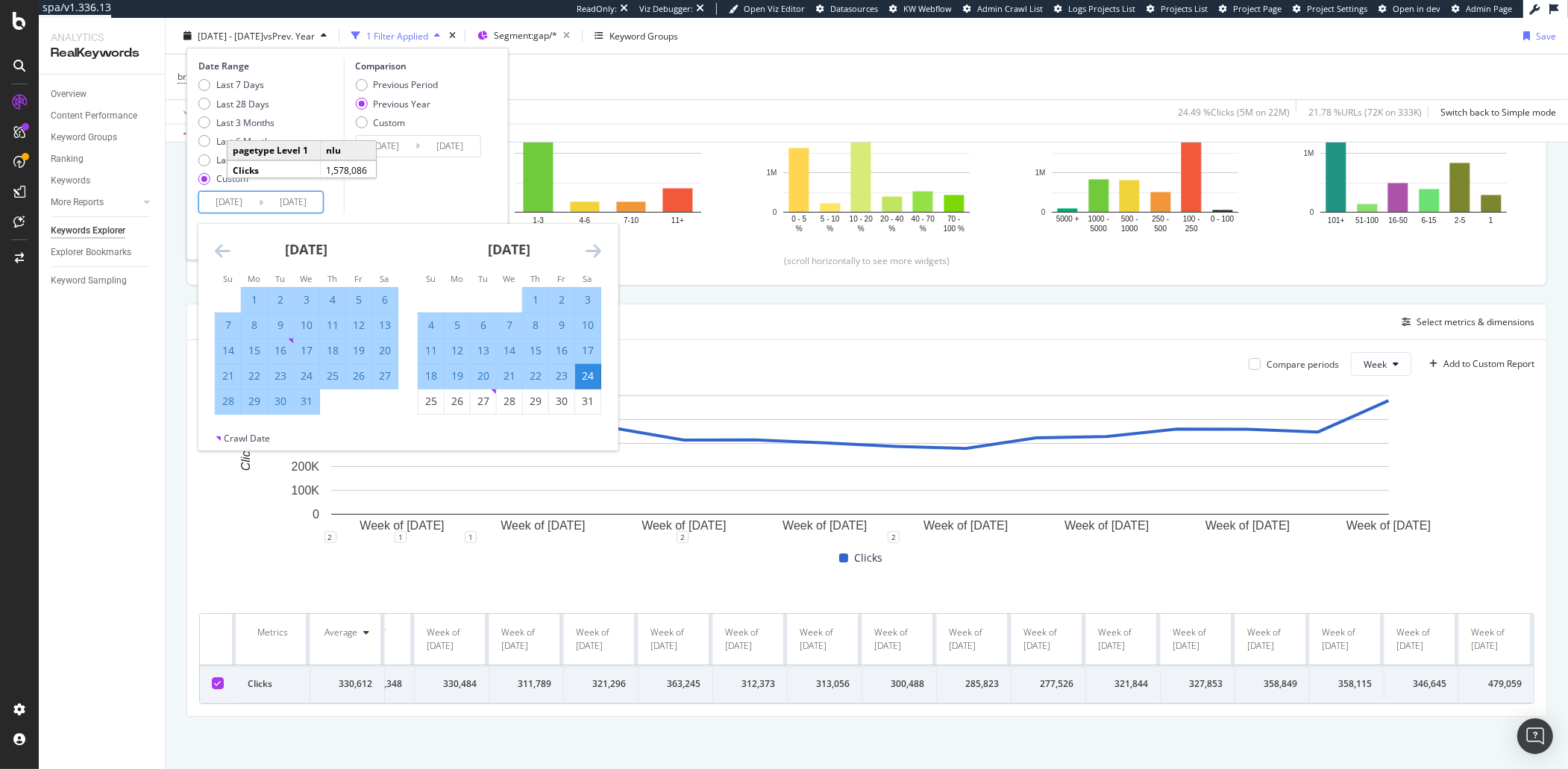
click at [593, 248] on icon "Move forward to switch to the next month." at bounding box center [593, 250] width 16 height 18
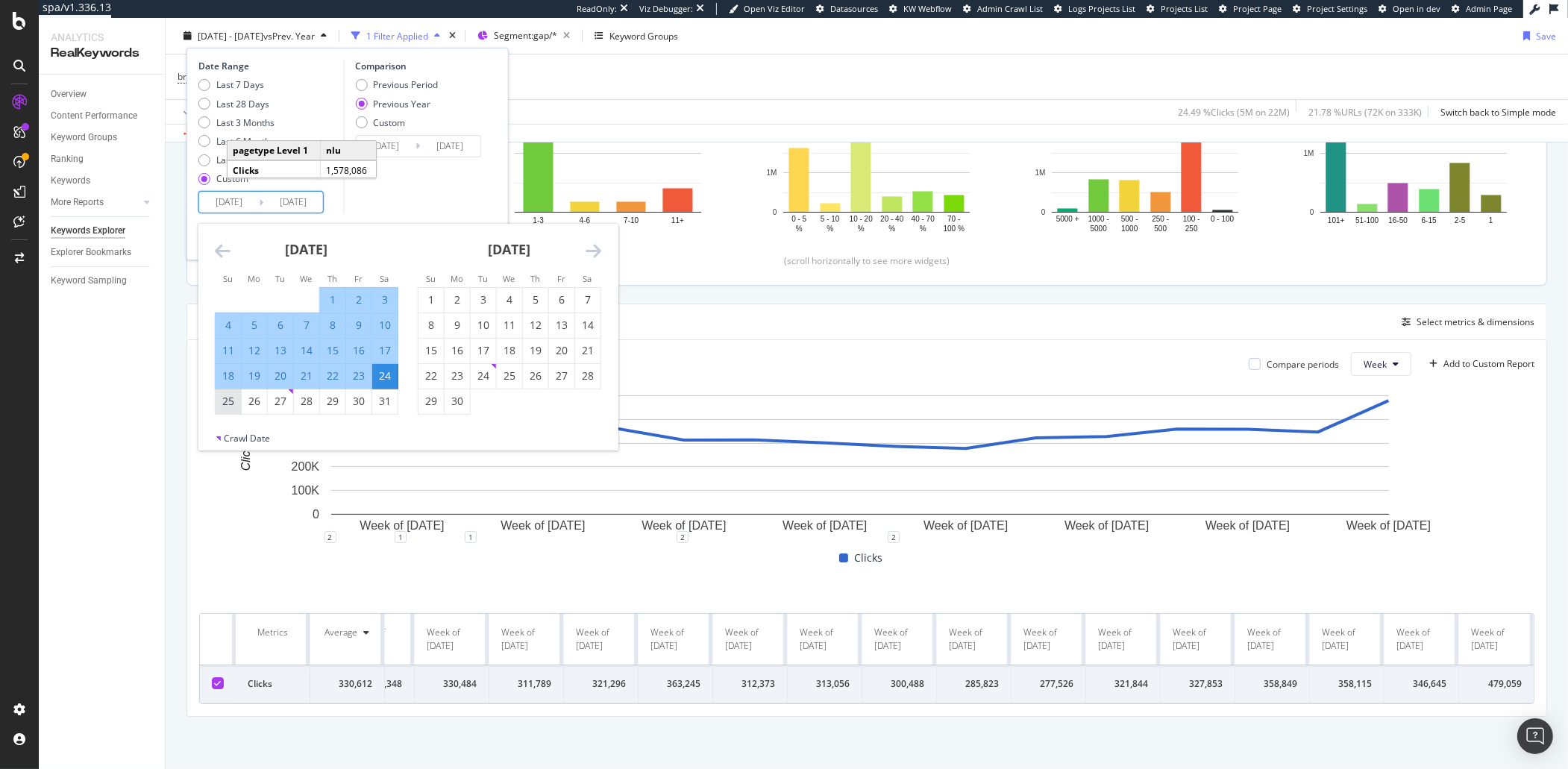
click at [224, 405] on div "25" at bounding box center [228, 401] width 25 height 15
type input "[DATE]"
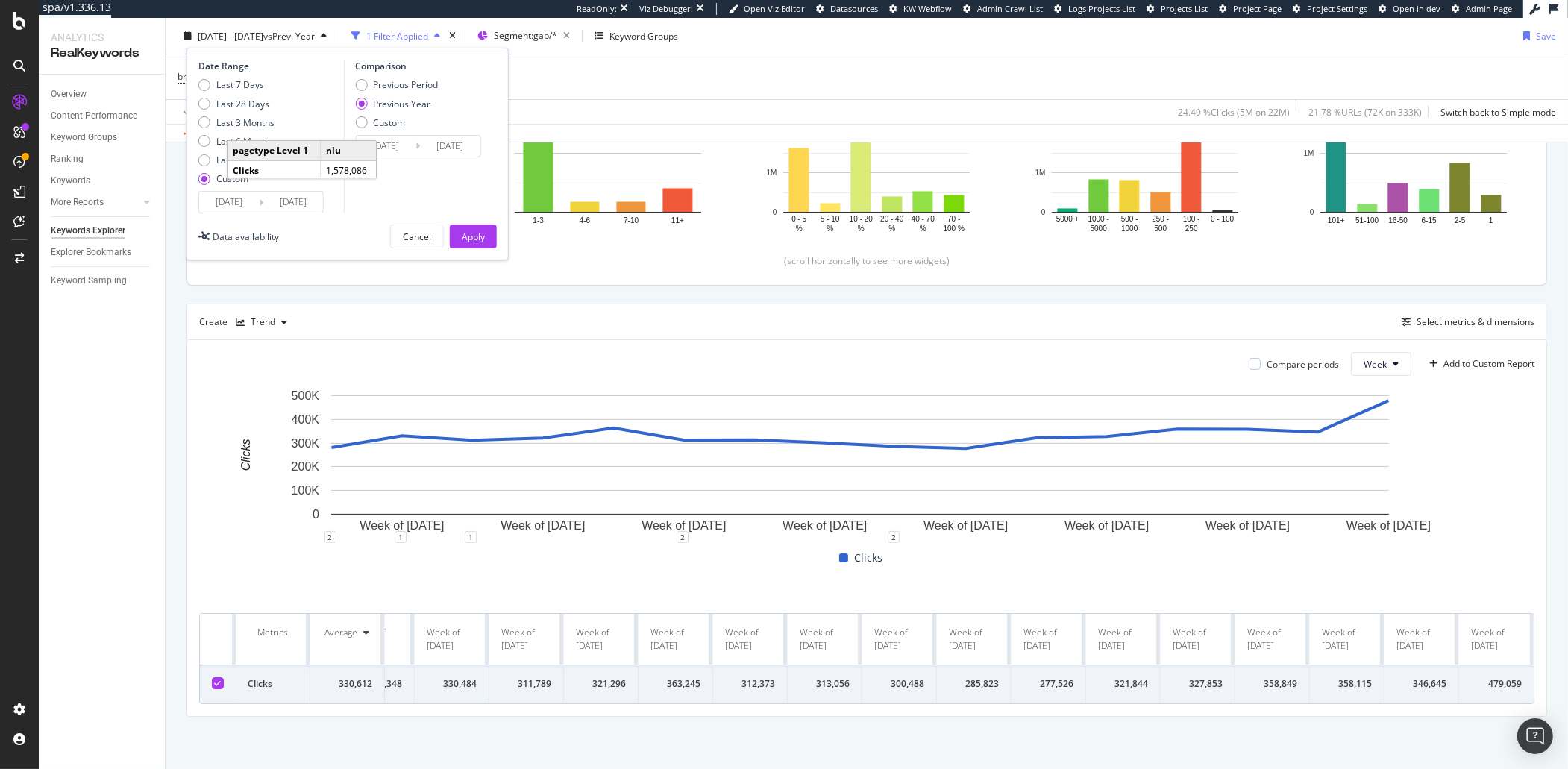
click at [474, 223] on div "Date Range Last 7 Days Last 28 Days Last 3 Months Last 6 Months Last Year Custo…" at bounding box center [347, 154] width 322 height 212
click at [474, 236] on div "Apply" at bounding box center [473, 236] width 23 height 13
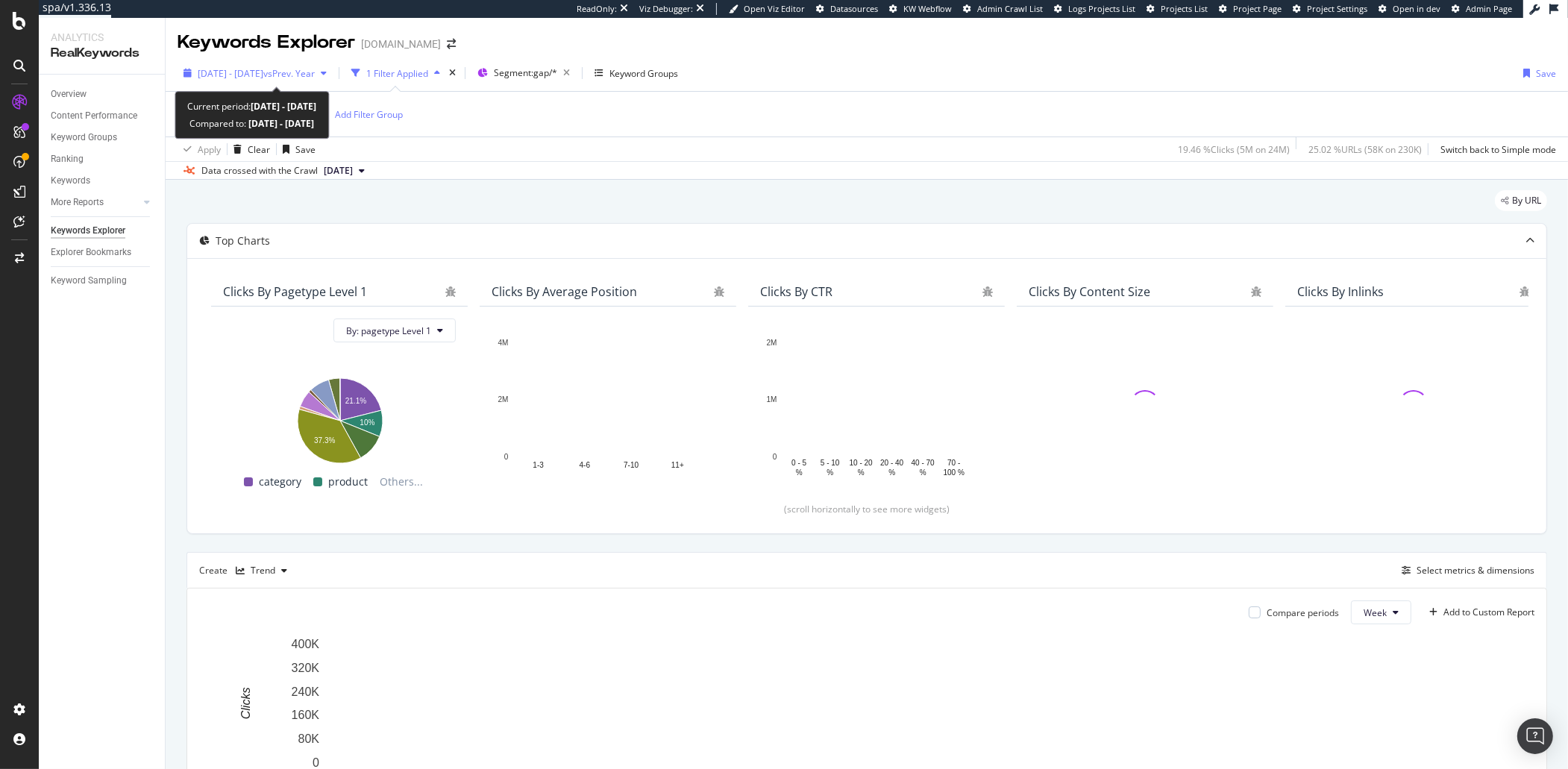
click at [246, 78] on span "[DATE] - [DATE]" at bounding box center [230, 74] width 66 height 13
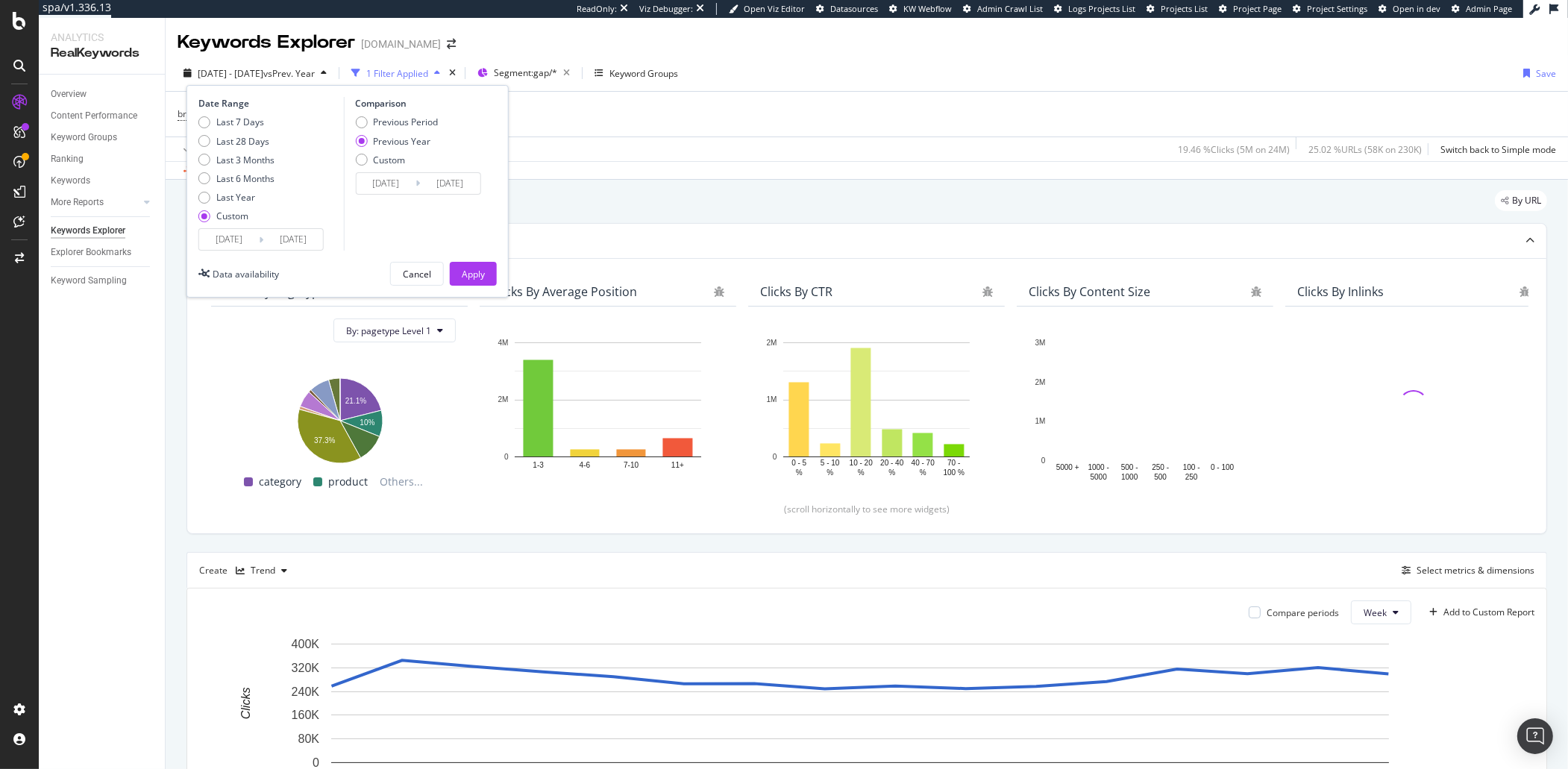
click at [237, 259] on div "Date Range Last 7 Days Last 28 Days Last 3 Months Last 6 Months Last Year Custo…" at bounding box center [347, 190] width 322 height 212
click at [239, 249] on input "[DATE]" at bounding box center [229, 239] width 60 height 21
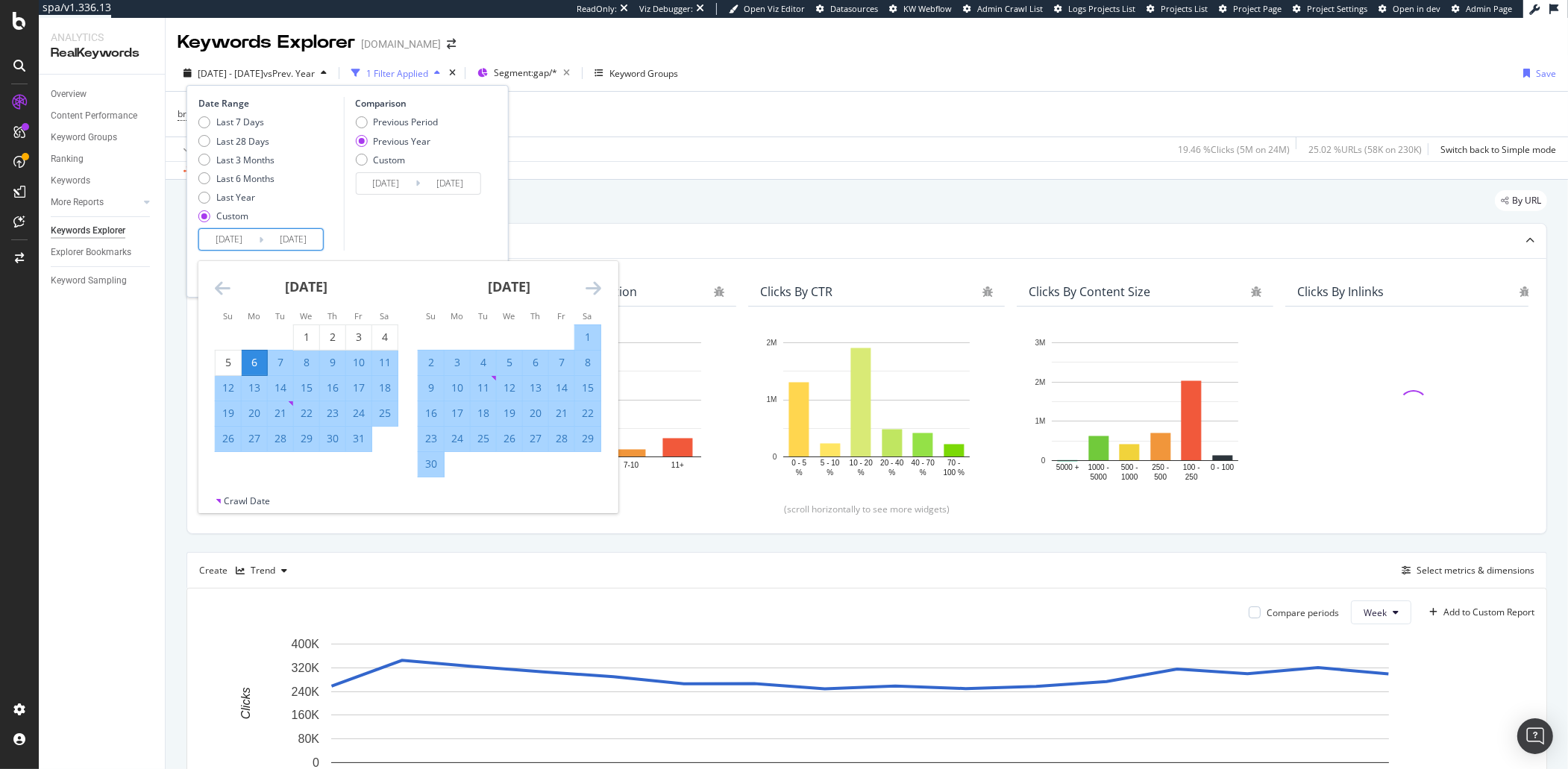
click at [591, 286] on icon "Move forward to switch to the next month." at bounding box center [593, 288] width 16 height 18
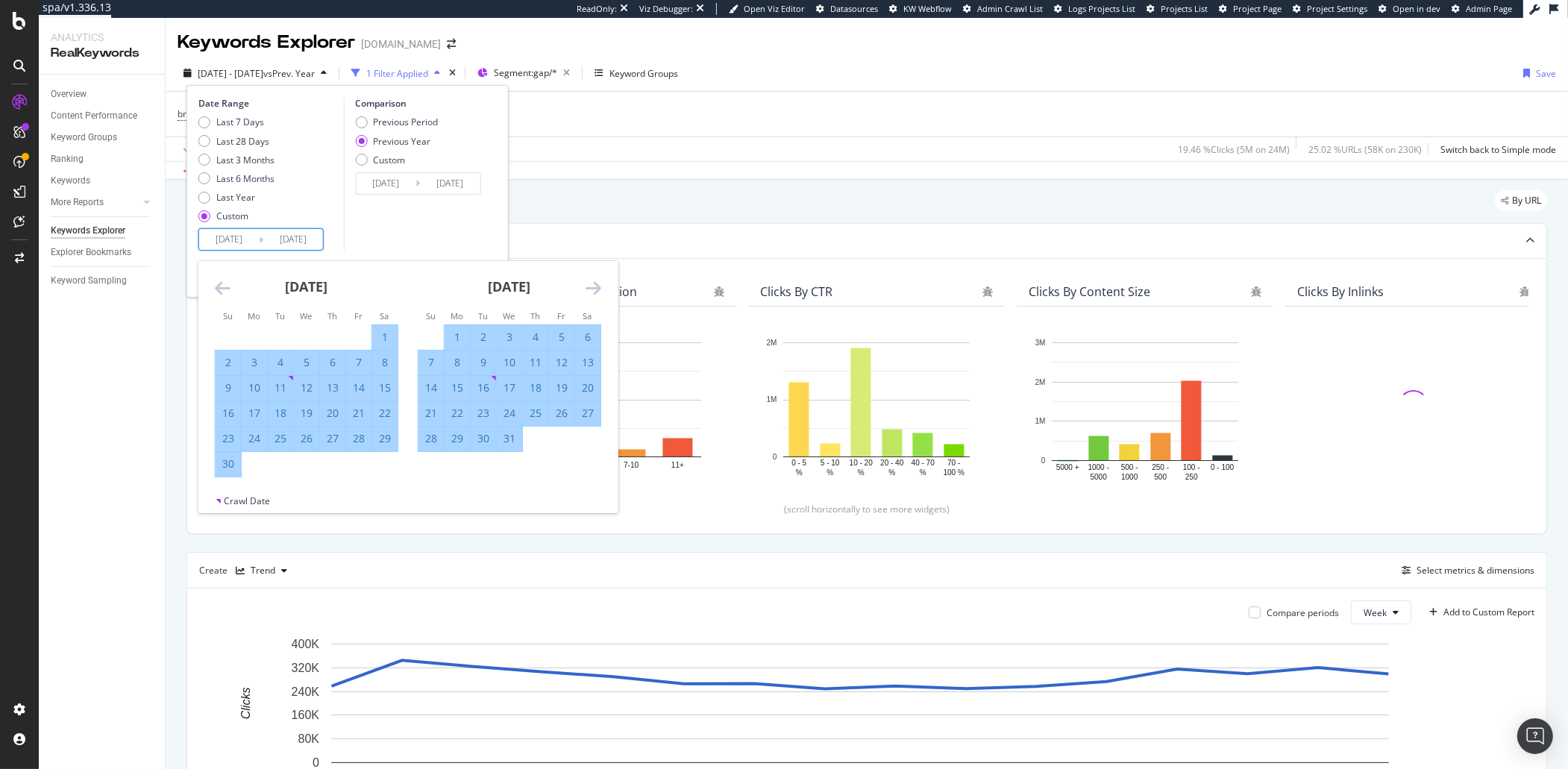
click at [591, 286] on icon "Move forward to switch to the next month." at bounding box center [593, 288] width 16 height 18
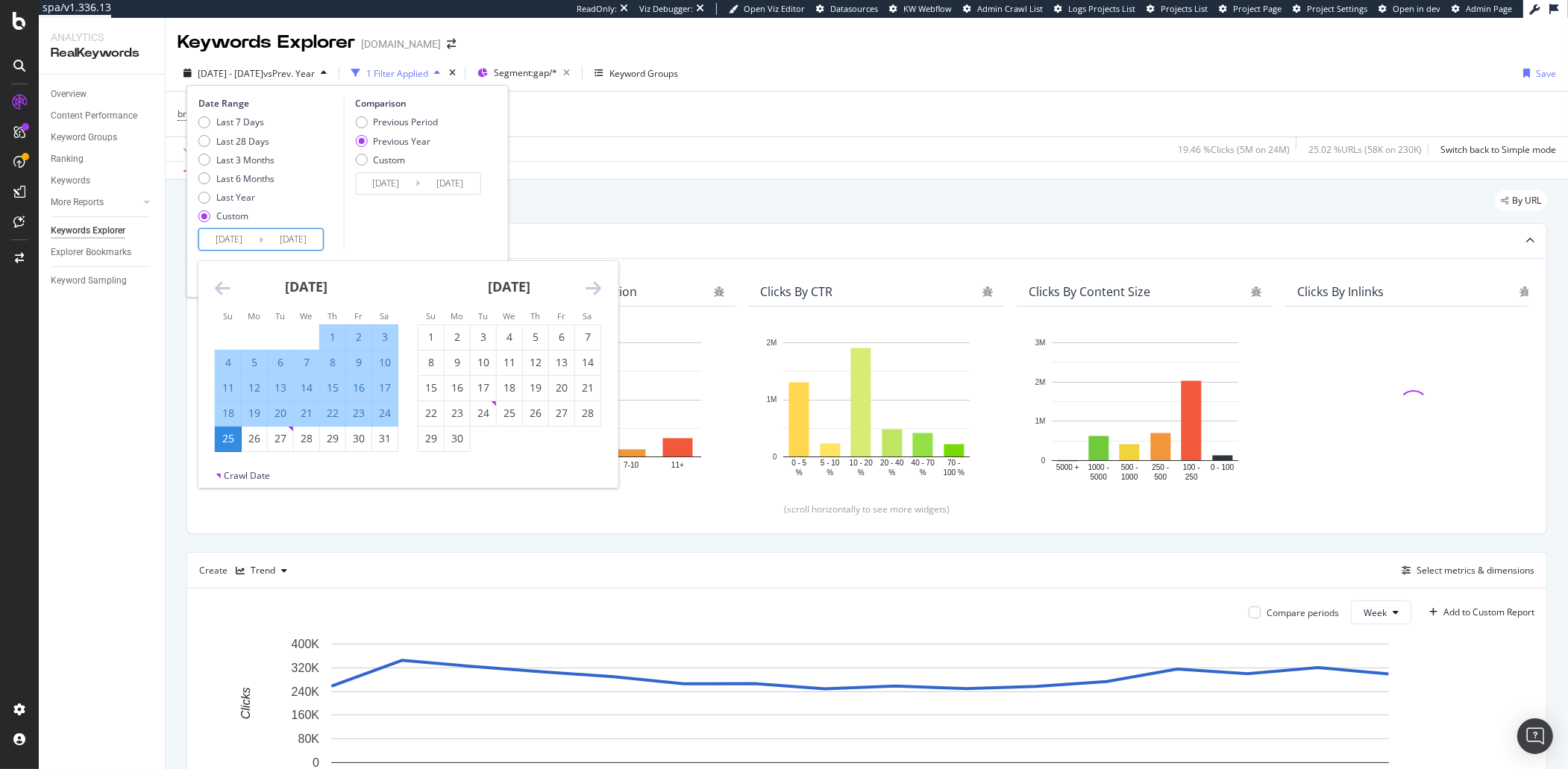
click at [591, 286] on icon "Move forward to switch to the next month." at bounding box center [593, 288] width 16 height 18
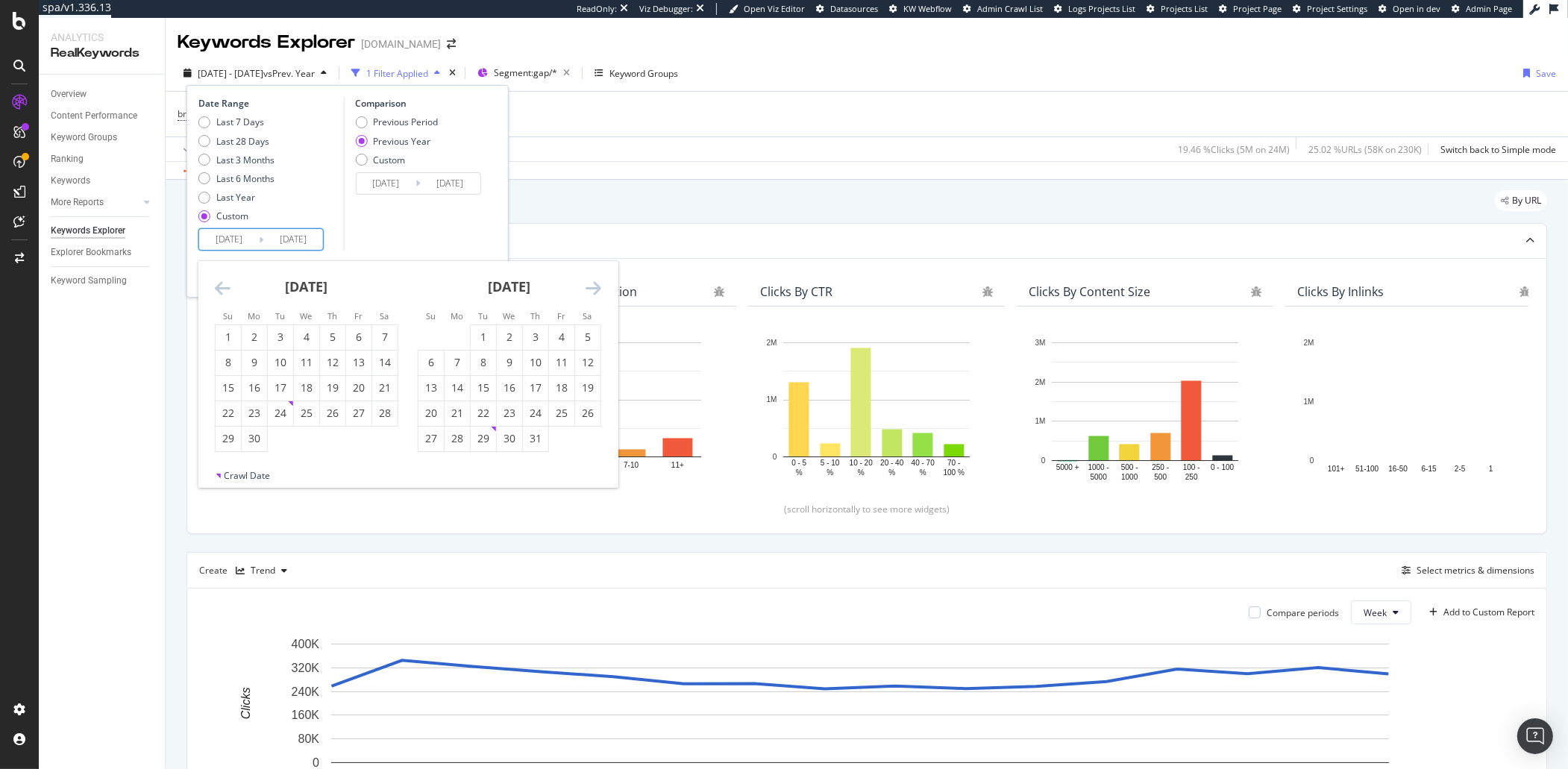
click at [591, 286] on icon "Move forward to switch to the next month." at bounding box center [593, 288] width 16 height 18
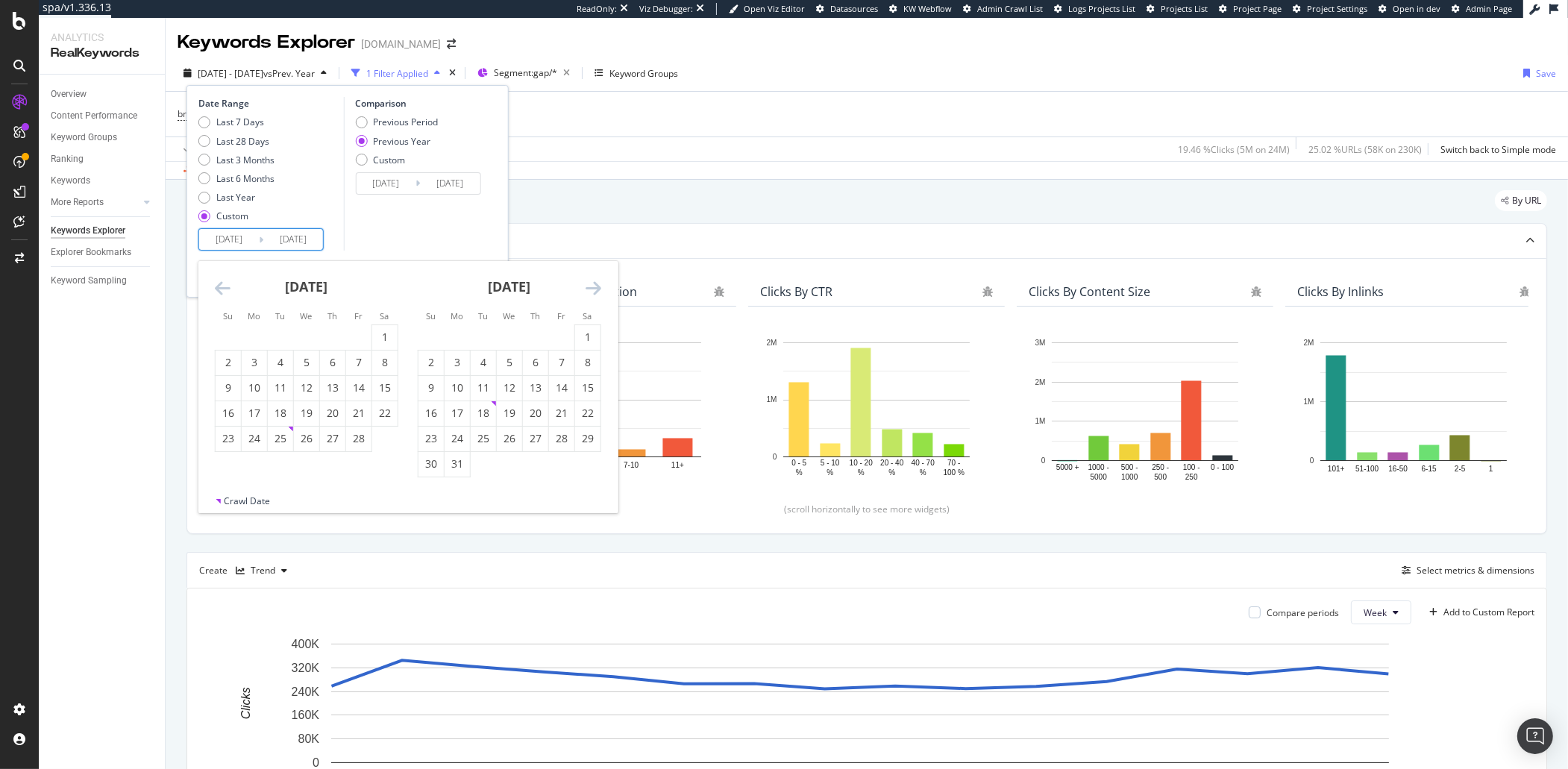
click at [591, 286] on icon "Move forward to switch to the next month." at bounding box center [593, 288] width 16 height 18
click at [457, 373] on div "5" at bounding box center [457, 362] width 25 height 24
type input "[DATE]"
click at [300, 234] on input "[DATE]" at bounding box center [293, 239] width 60 height 21
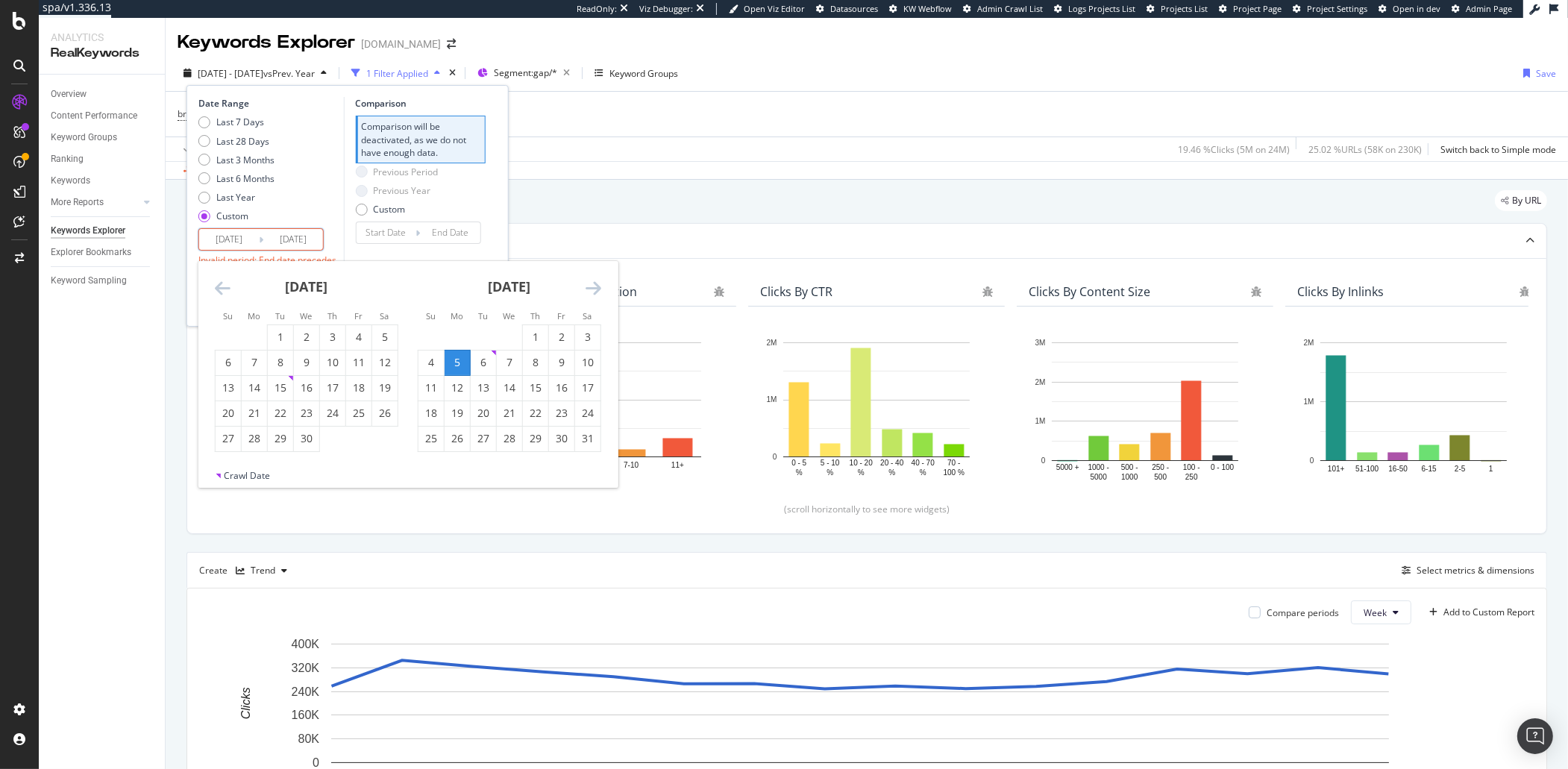
click at [601, 279] on icon "Move forward to switch to the next month." at bounding box center [593, 288] width 16 height 18
click at [582, 418] on div "23" at bounding box center [587, 413] width 25 height 15
type input "[DATE]"
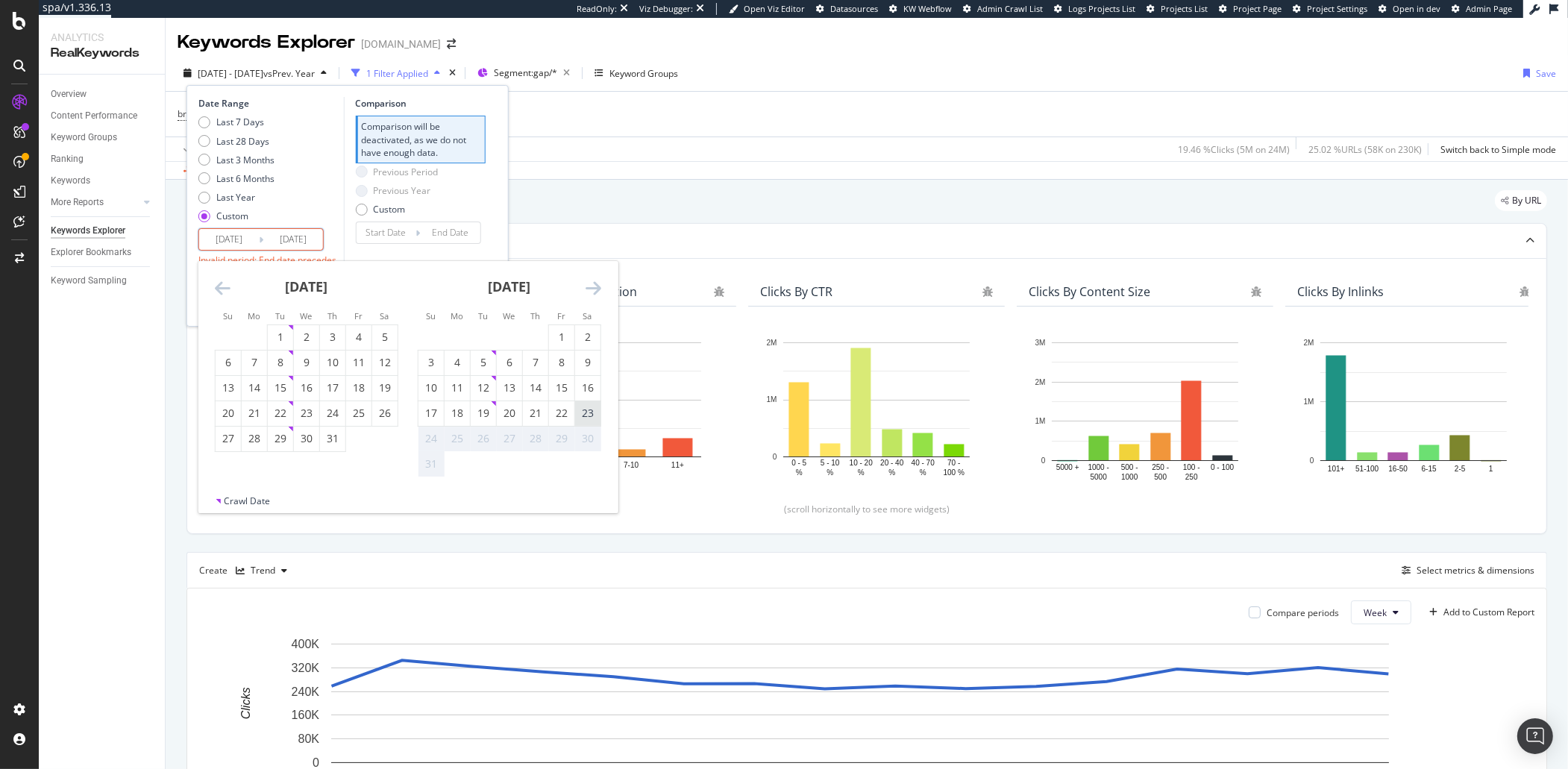
type input "[DATE]"
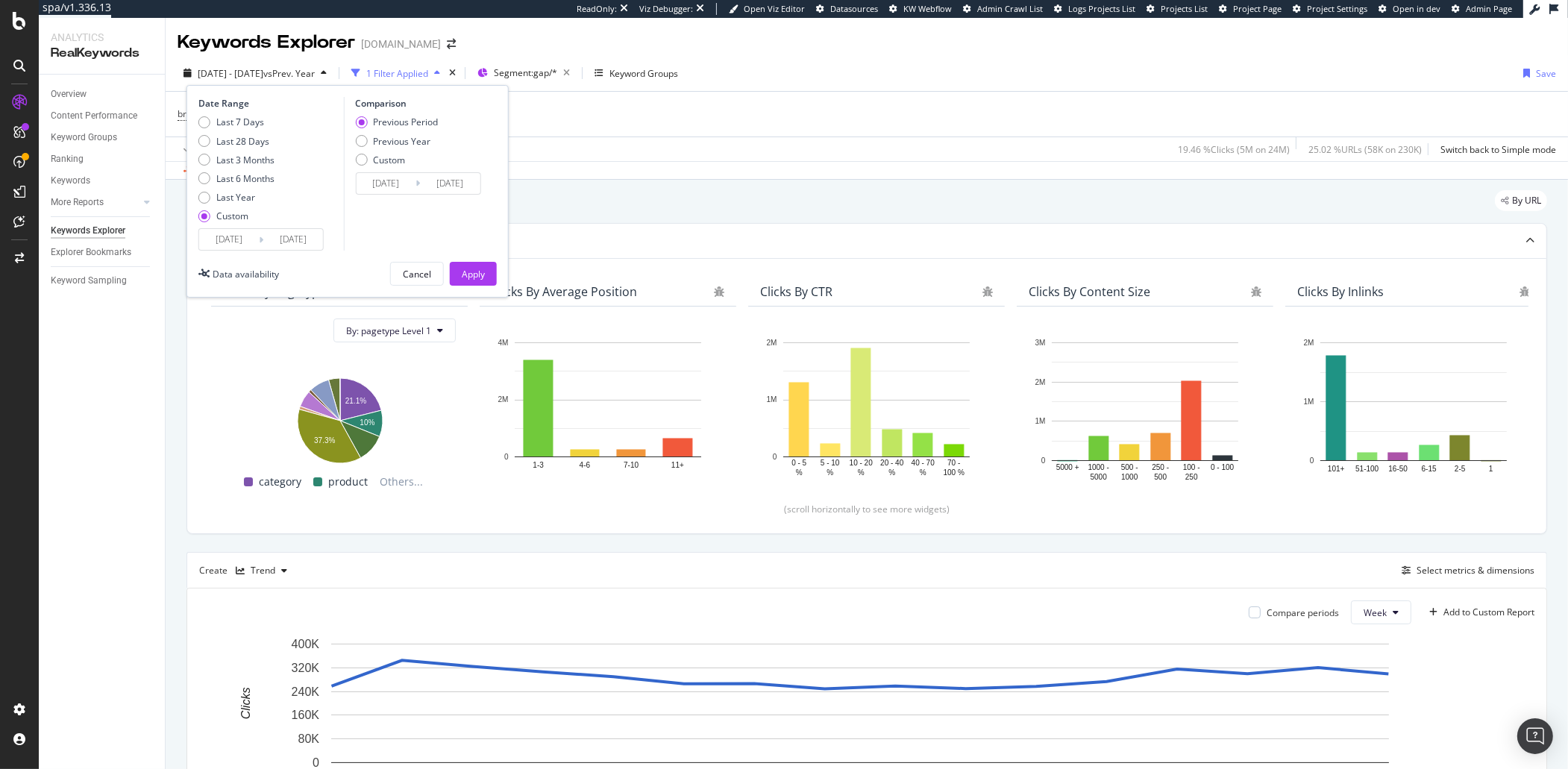
click at [392, 148] on div "Previous Period Previous Year Custom" at bounding box center [397, 143] width 83 height 56
click at [393, 143] on div "Previous Year" at bounding box center [401, 141] width 57 height 13
type input "[DATE]"
click at [484, 271] on div "Apply" at bounding box center [473, 274] width 23 height 13
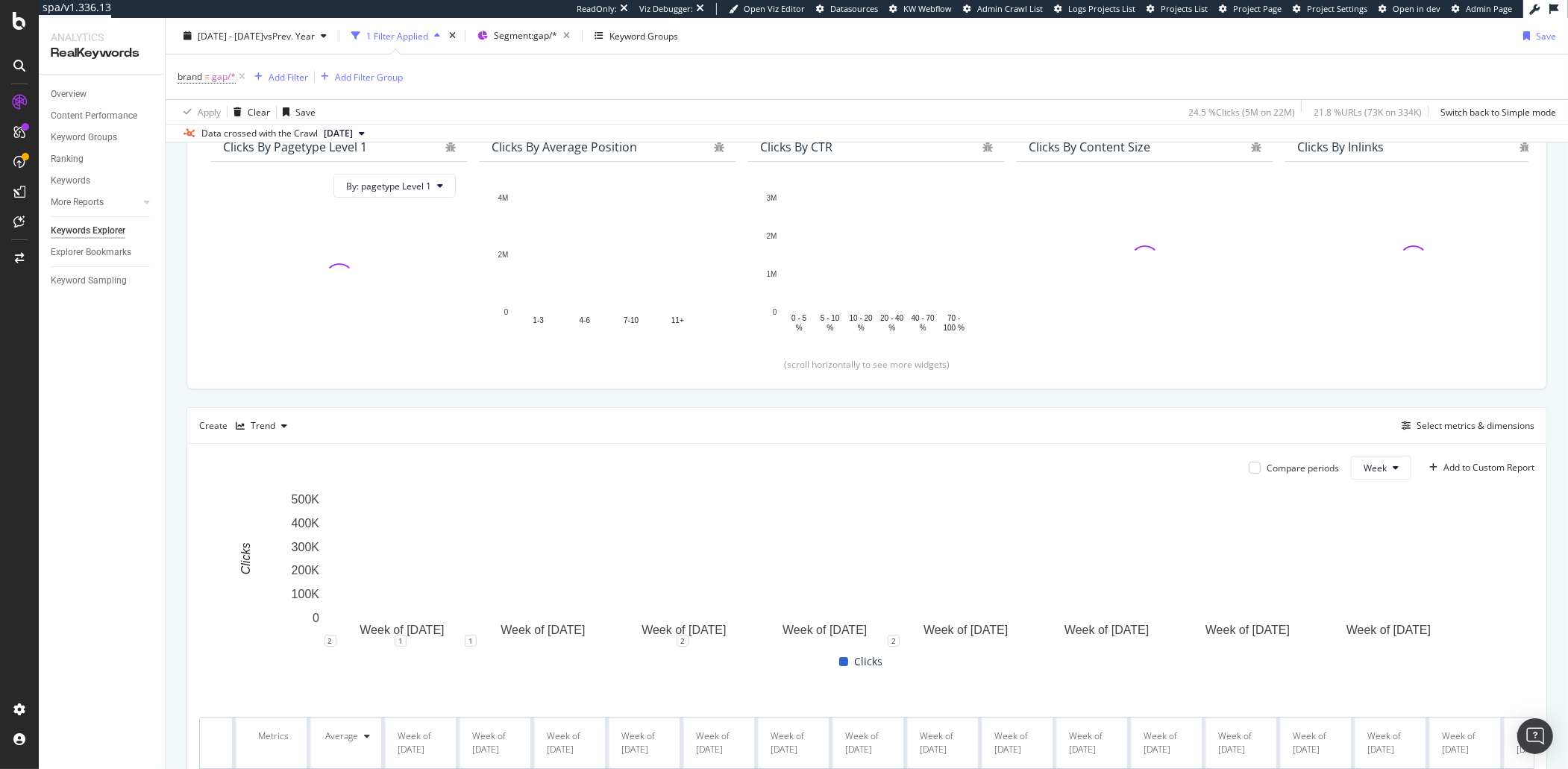
scroll to position [250, 0]
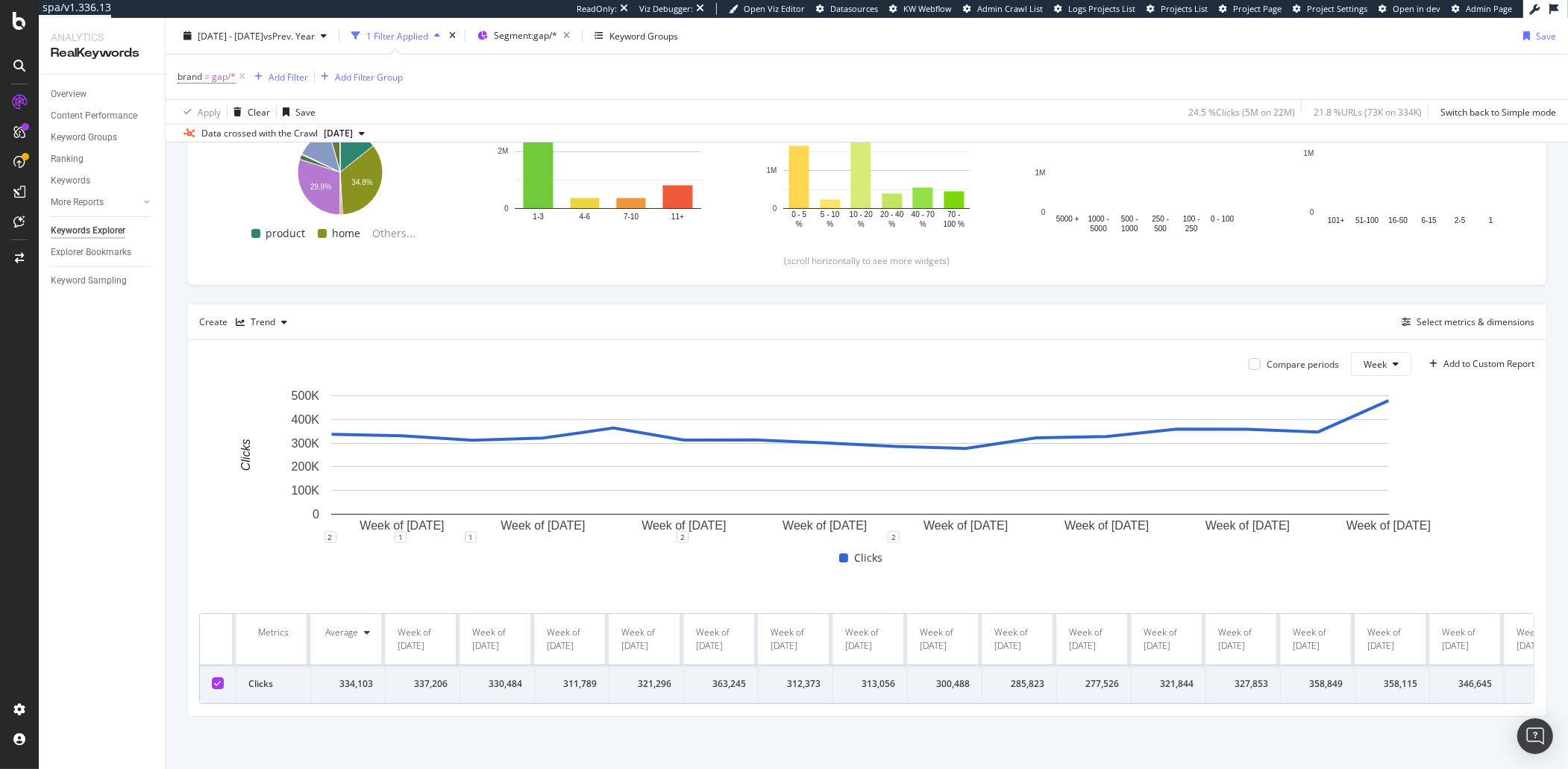
drag, startPoint x: 417, startPoint y: 671, endPoint x: 735, endPoint y: 693, distance: 318.8
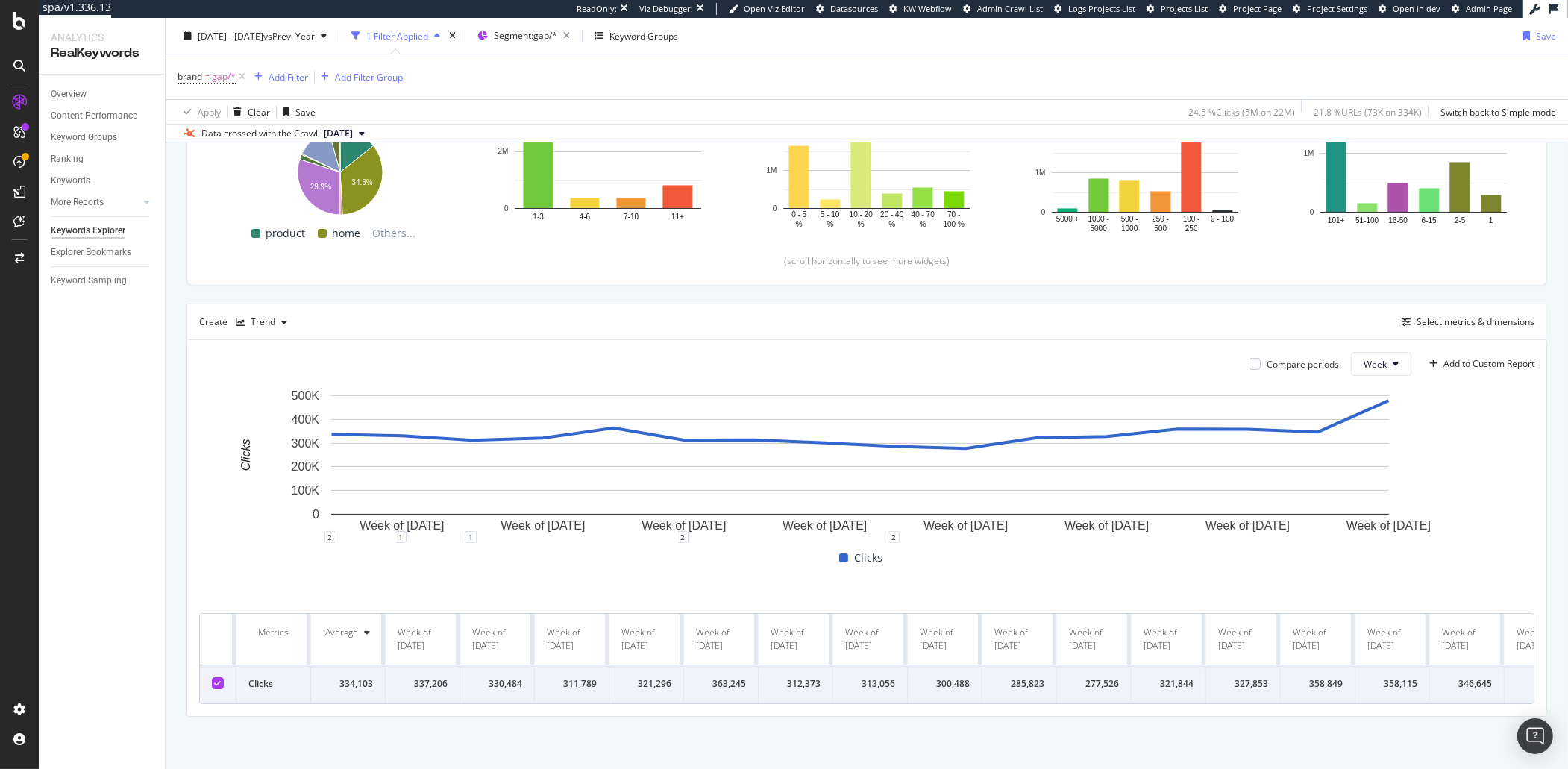
click at [735, 693] on div "Metrics Average Week of [DATE] Week of [DATE] Week of [DATE] Week of [DATE] Wee…" at bounding box center [866, 658] width 1335 height 91
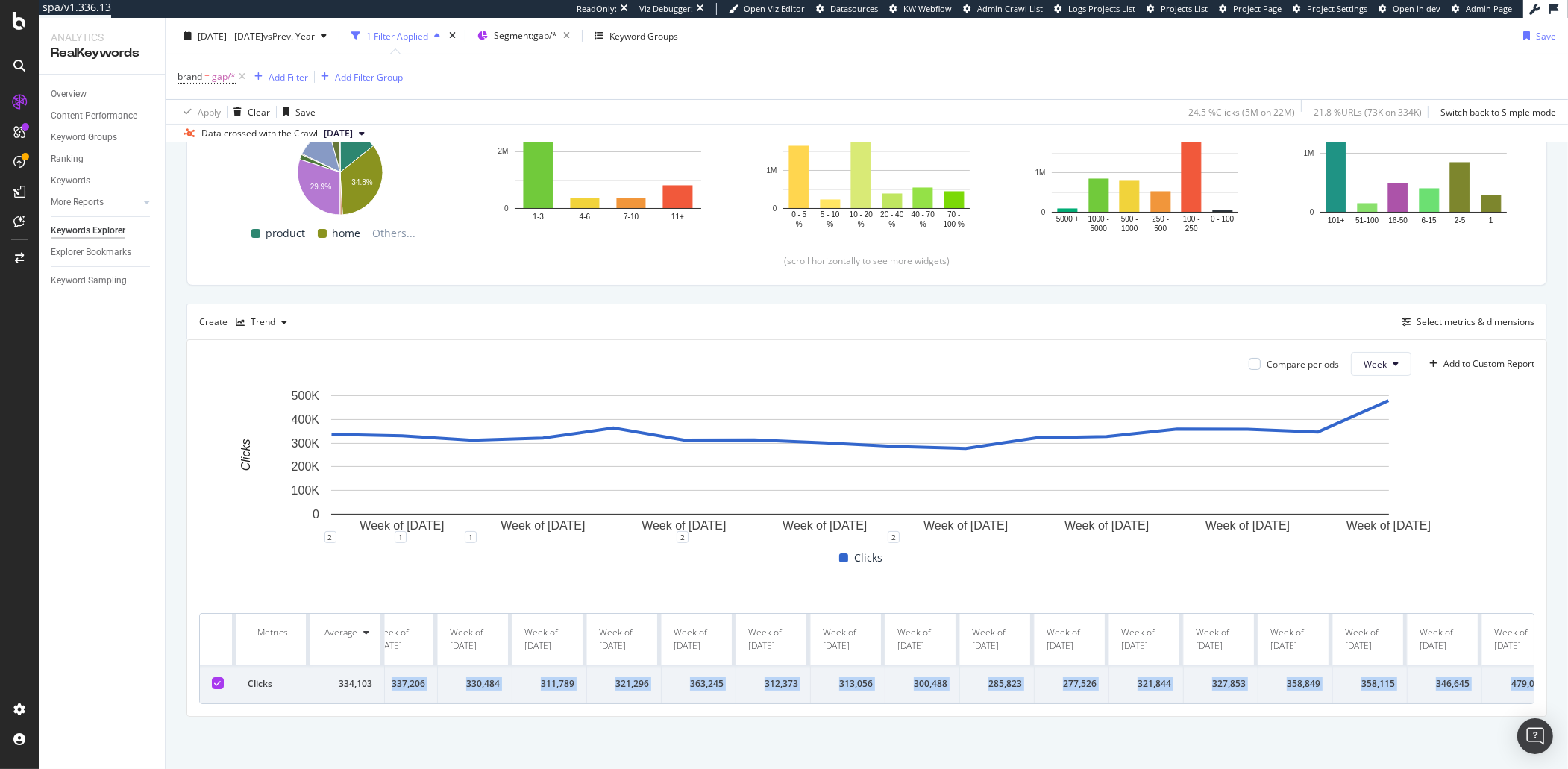
scroll to position [0, 57]
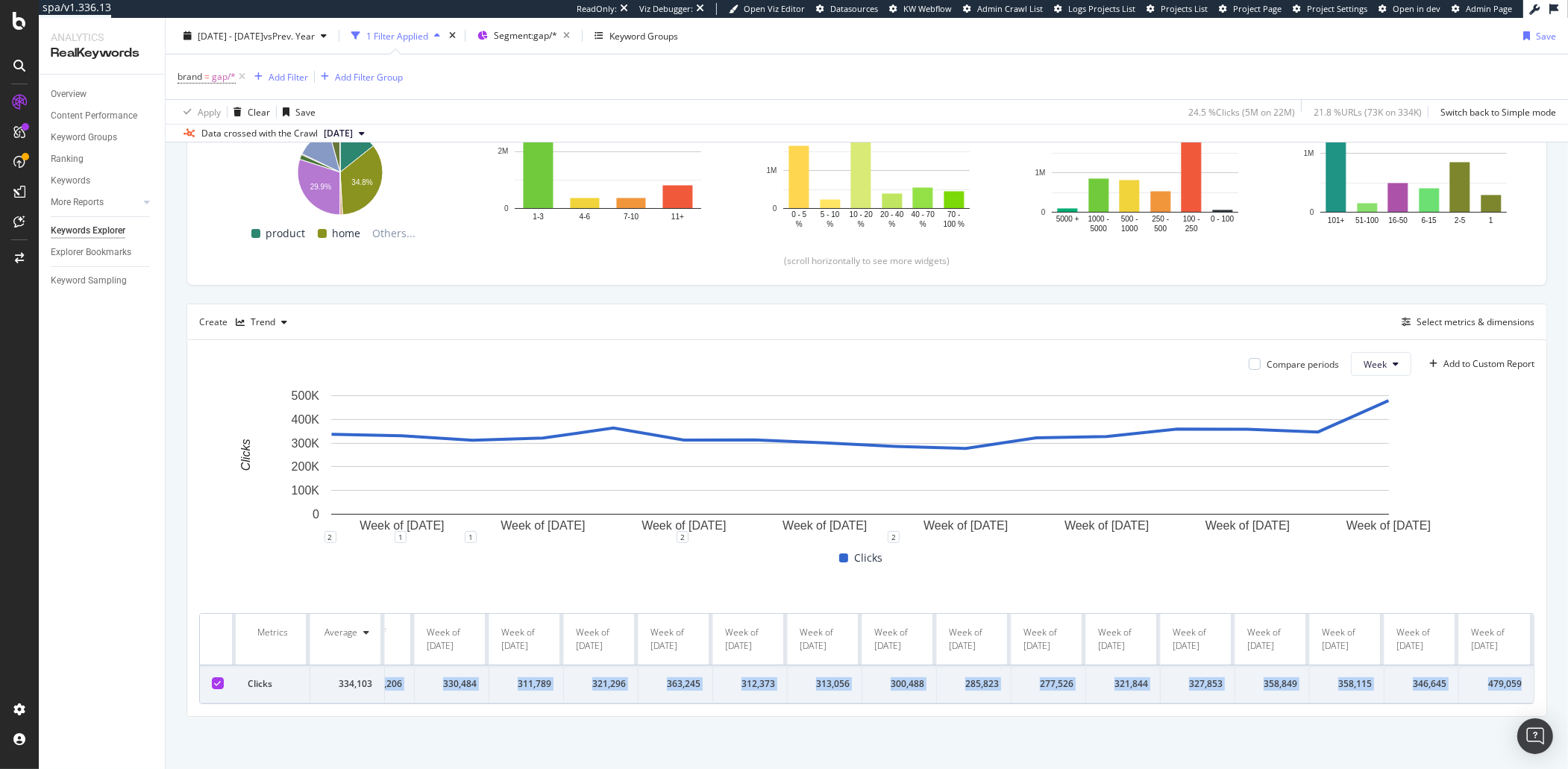
drag, startPoint x: 415, startPoint y: 672, endPoint x: 1516, endPoint y: 678, distance: 1101.0
click at [1516, 678] on tr "Clicks 334,103 337,206 330,484 311,789 321,296 363,245 312,373 313,056 300,488 …" at bounding box center [844, 684] width 1379 height 38
copy tr "337,206 330,484 311,789 321,296 363,245 312,373 313,056 300,488 285,823 277,526…"
click at [258, 38] on span "[DATE] - [DATE]" at bounding box center [230, 35] width 66 height 13
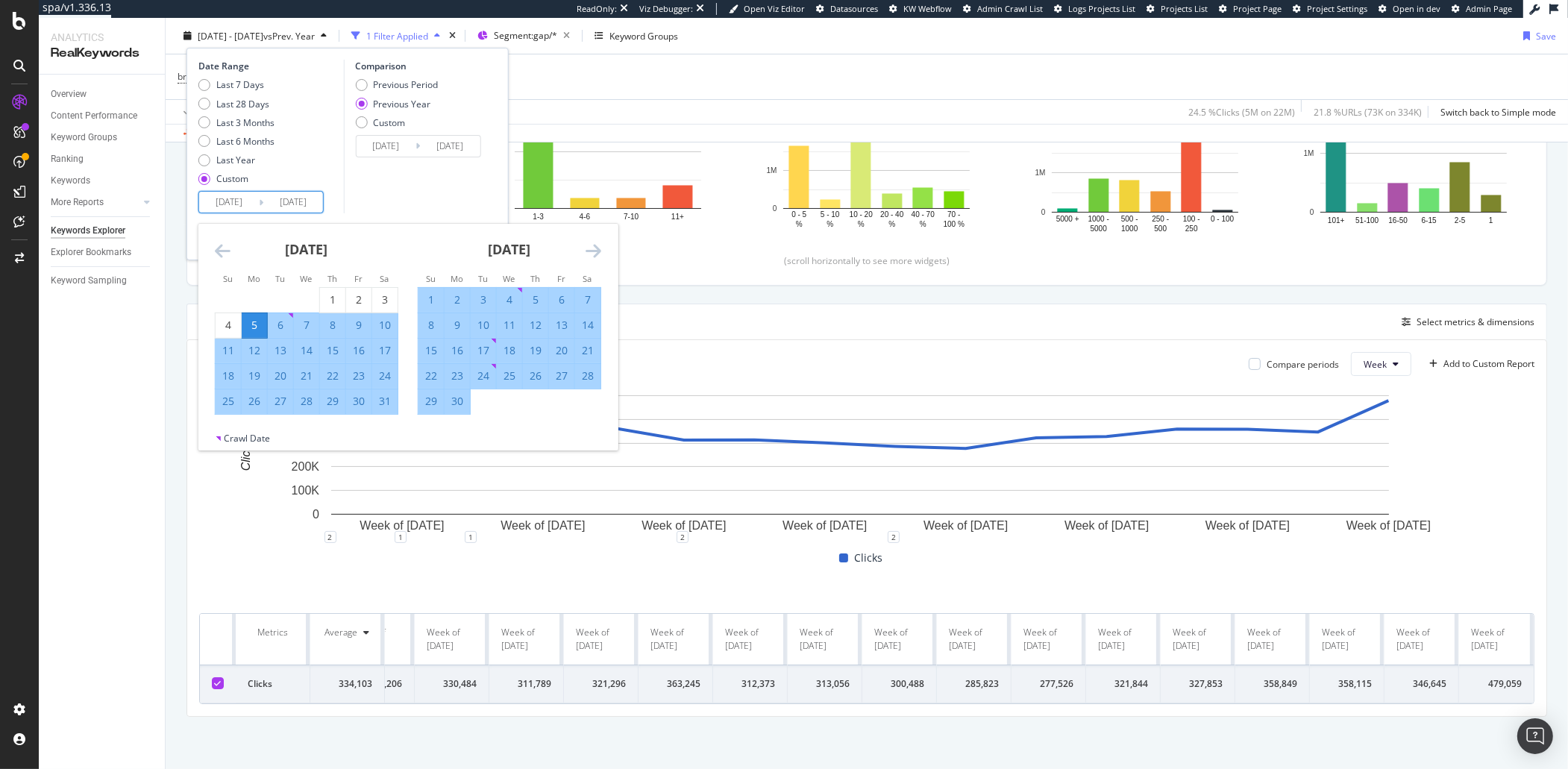
click at [225, 206] on input "[DATE]" at bounding box center [229, 201] width 60 height 21
click at [220, 256] on icon "Move backward to switch to the previous month." at bounding box center [223, 250] width 16 height 18
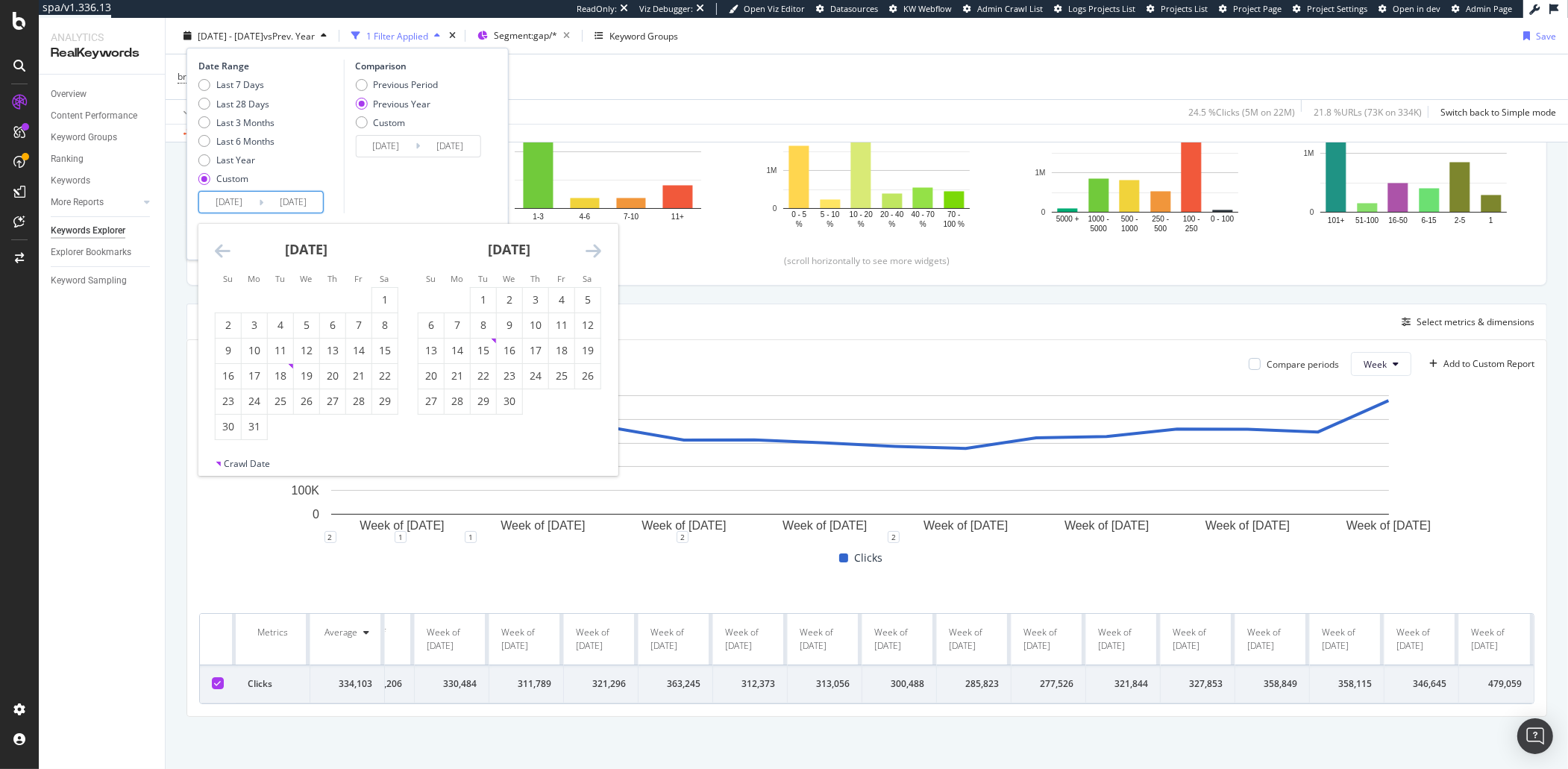
click at [220, 256] on icon "Move backward to switch to the previous month." at bounding box center [223, 250] width 16 height 18
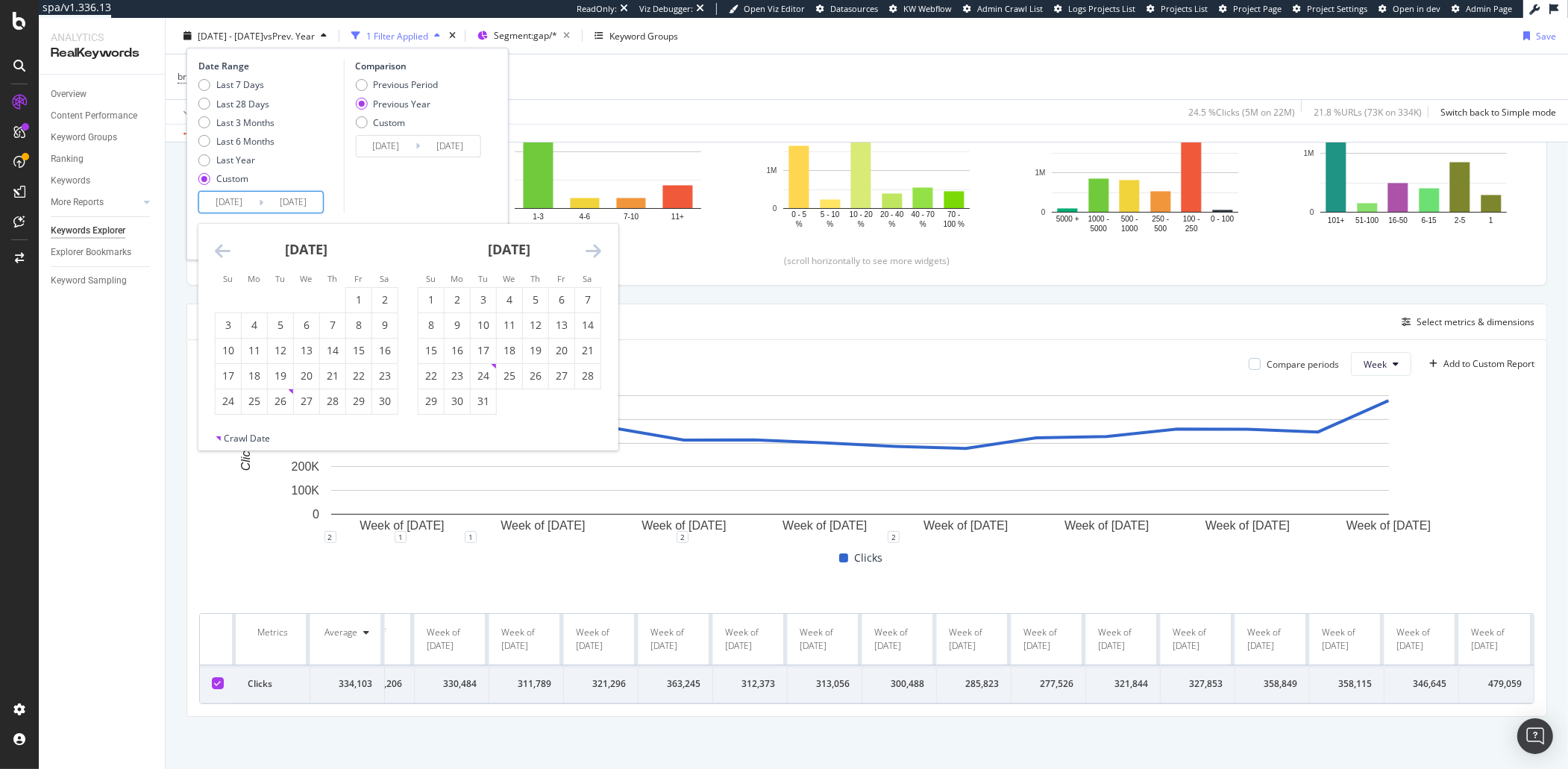
click at [220, 256] on icon "Move backward to switch to the previous month." at bounding box center [223, 250] width 16 height 18
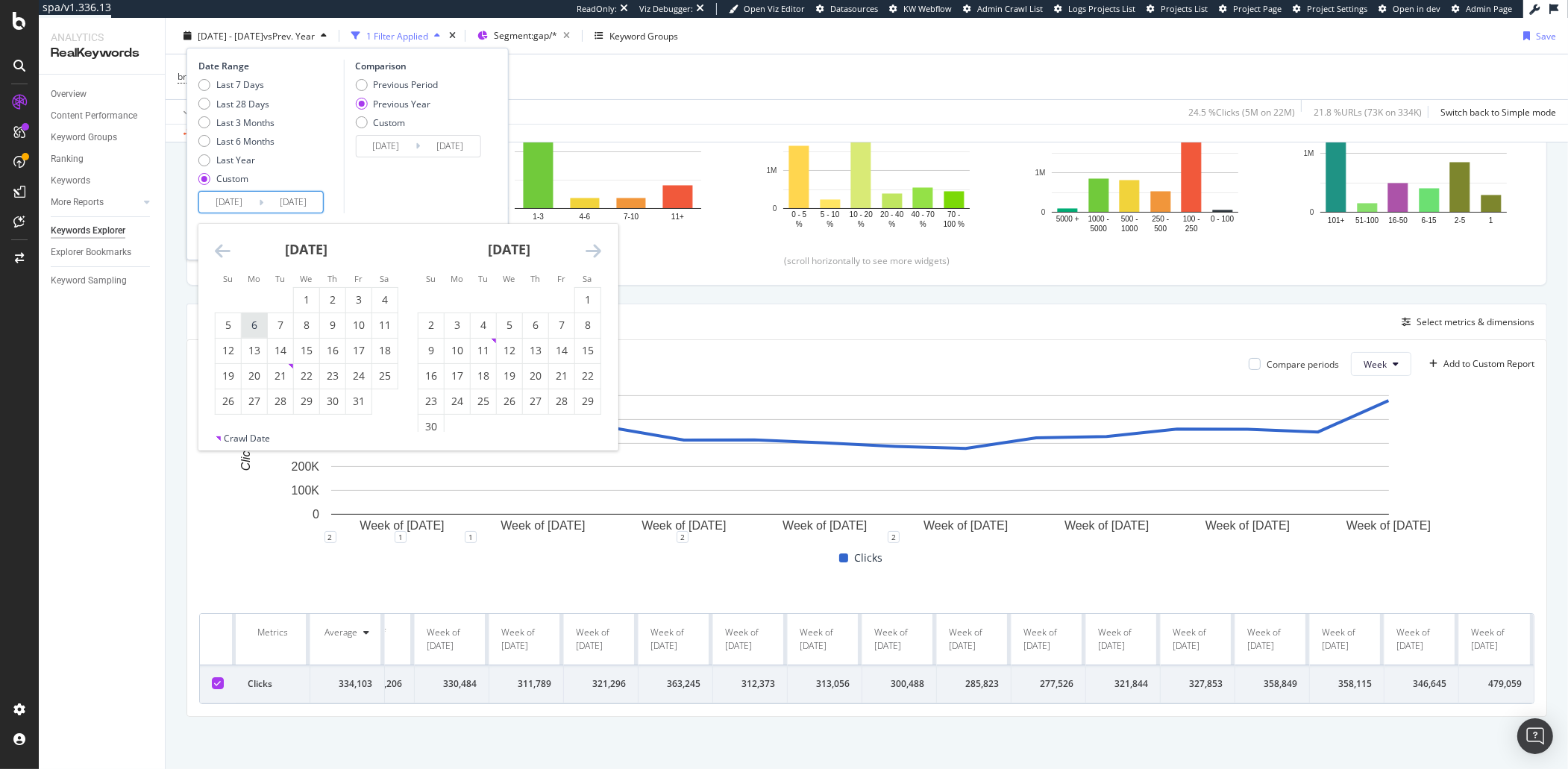
click at [262, 320] on div "6" at bounding box center [254, 325] width 25 height 15
type input "[DATE]"
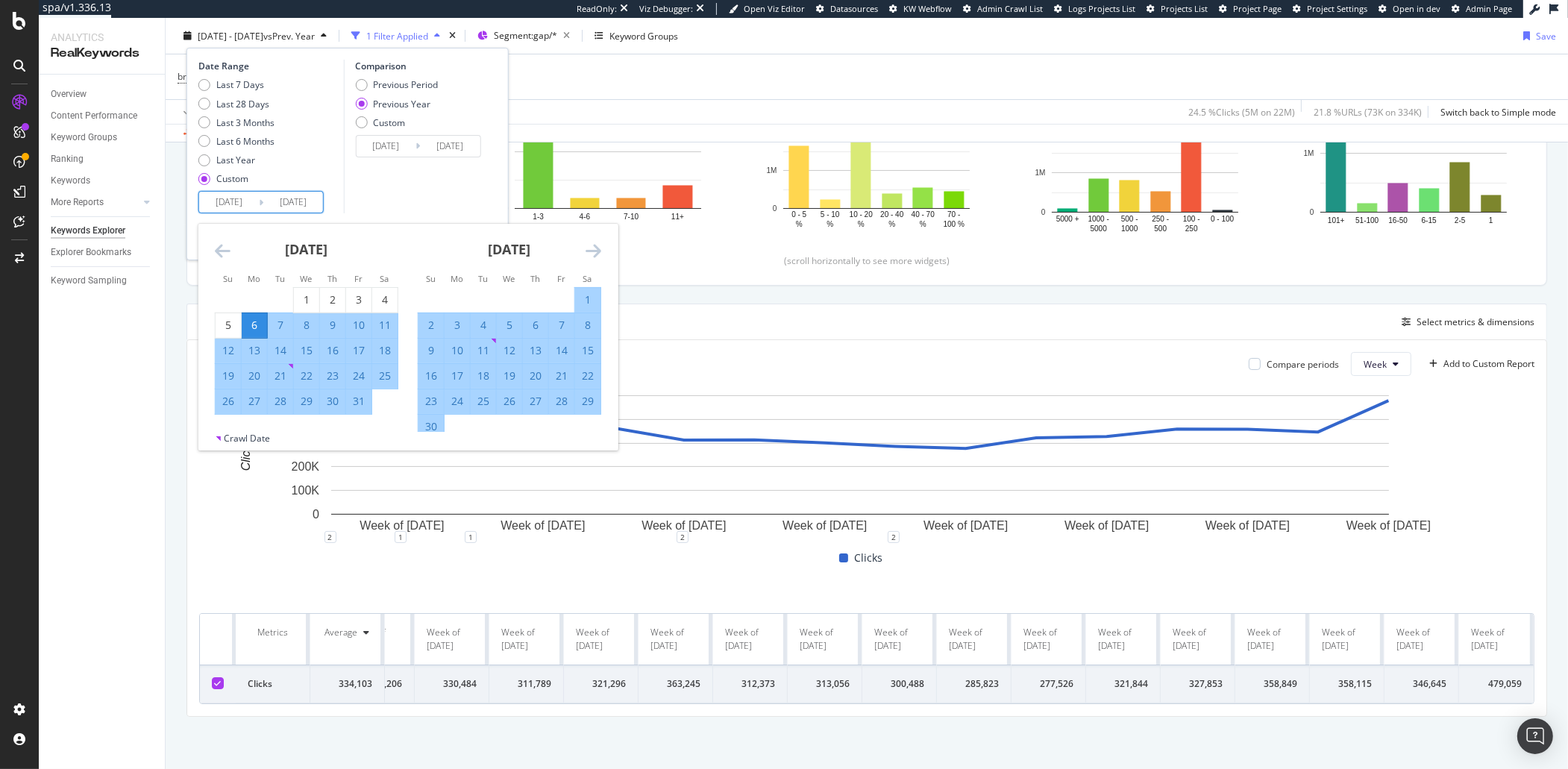
click at [593, 252] on icon "Move forward to switch to the next month." at bounding box center [593, 250] width 16 height 18
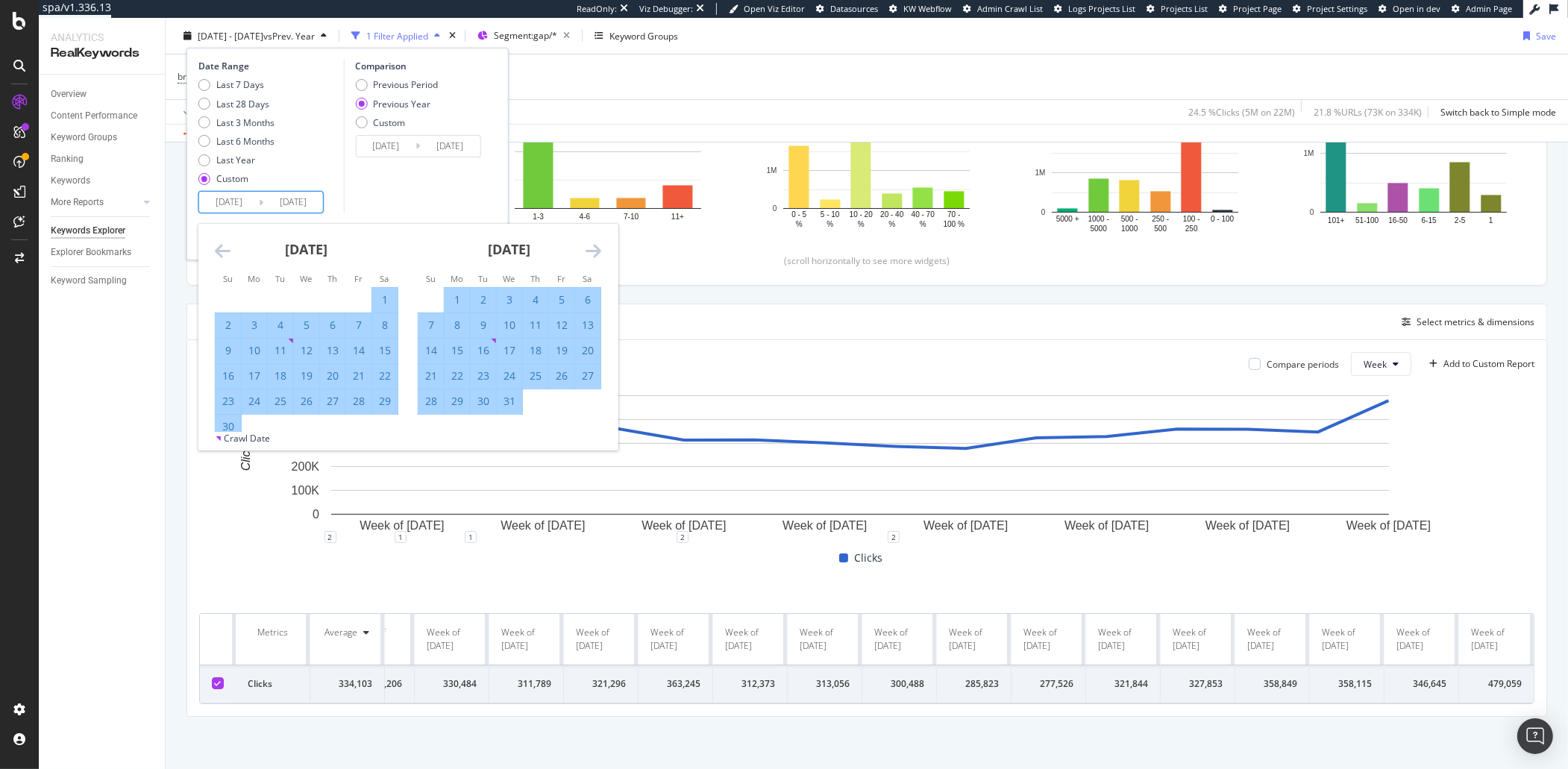
click at [593, 252] on icon "Move forward to switch to the next month." at bounding box center [593, 250] width 16 height 18
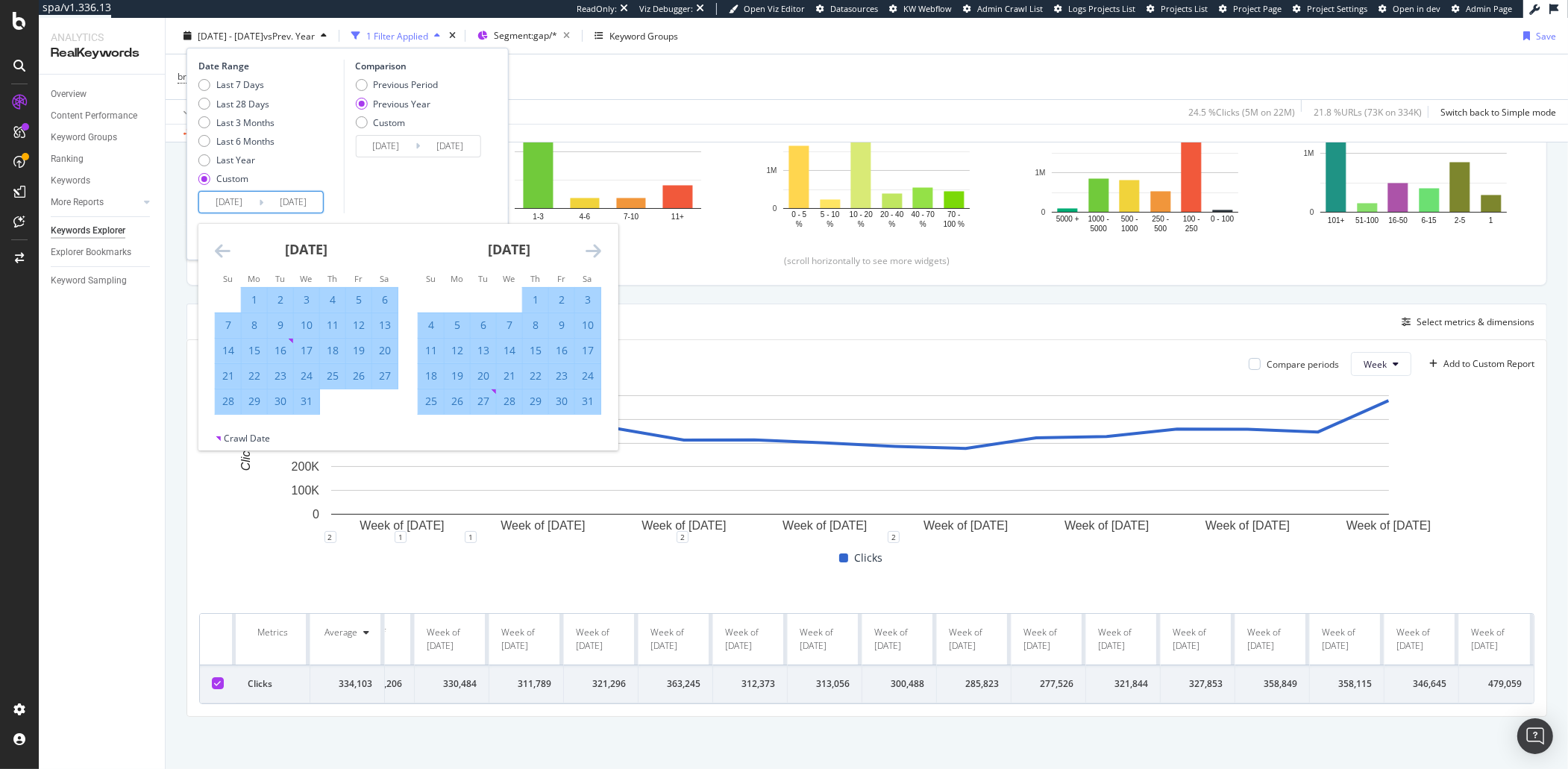
click at [593, 252] on icon "Move forward to switch to the next month." at bounding box center [593, 250] width 16 height 18
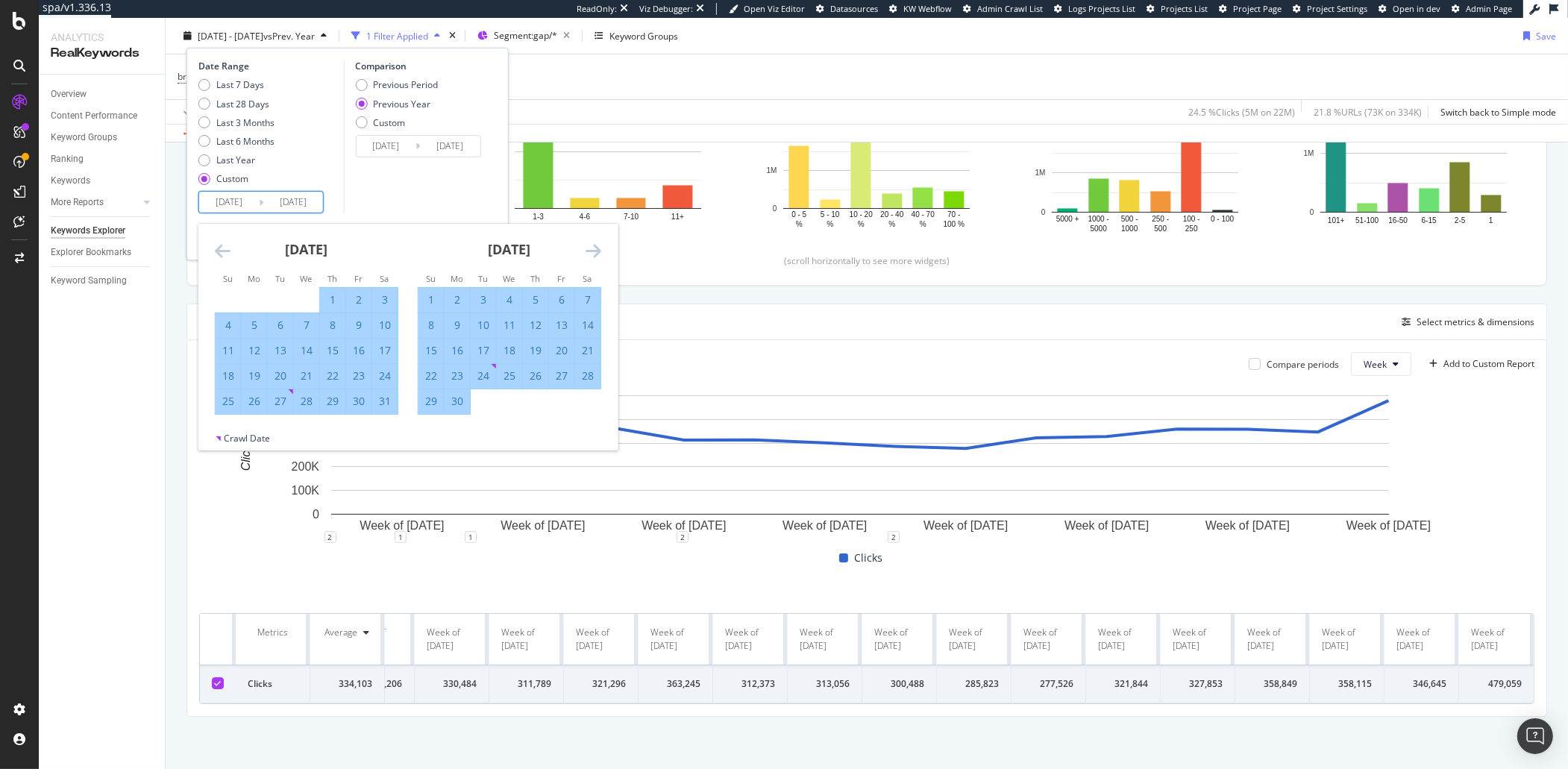
click at [382, 378] on div "24" at bounding box center [385, 375] width 25 height 15
type input "[DATE]"
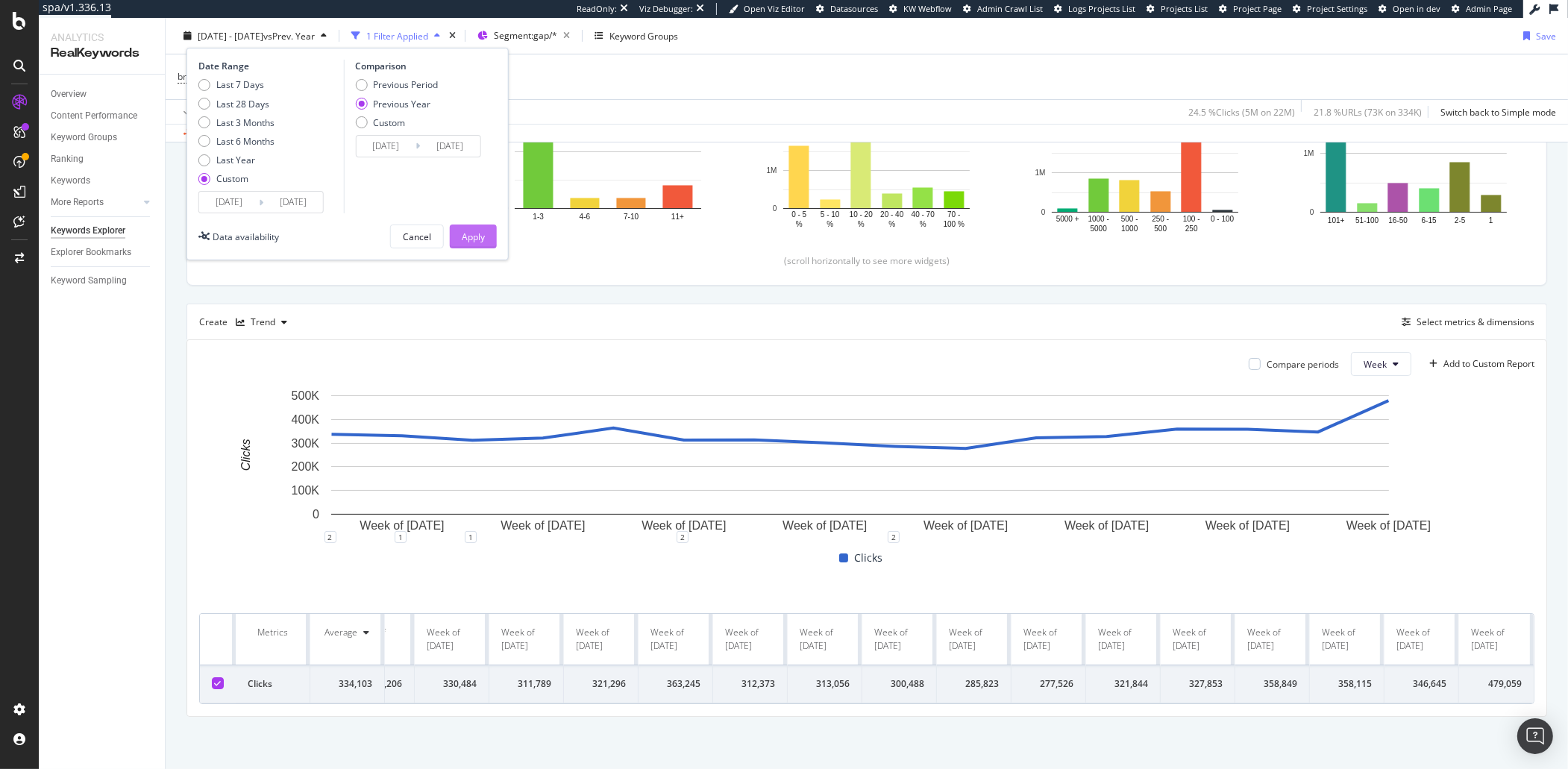
click at [496, 240] on button "Apply" at bounding box center [474, 236] width 47 height 24
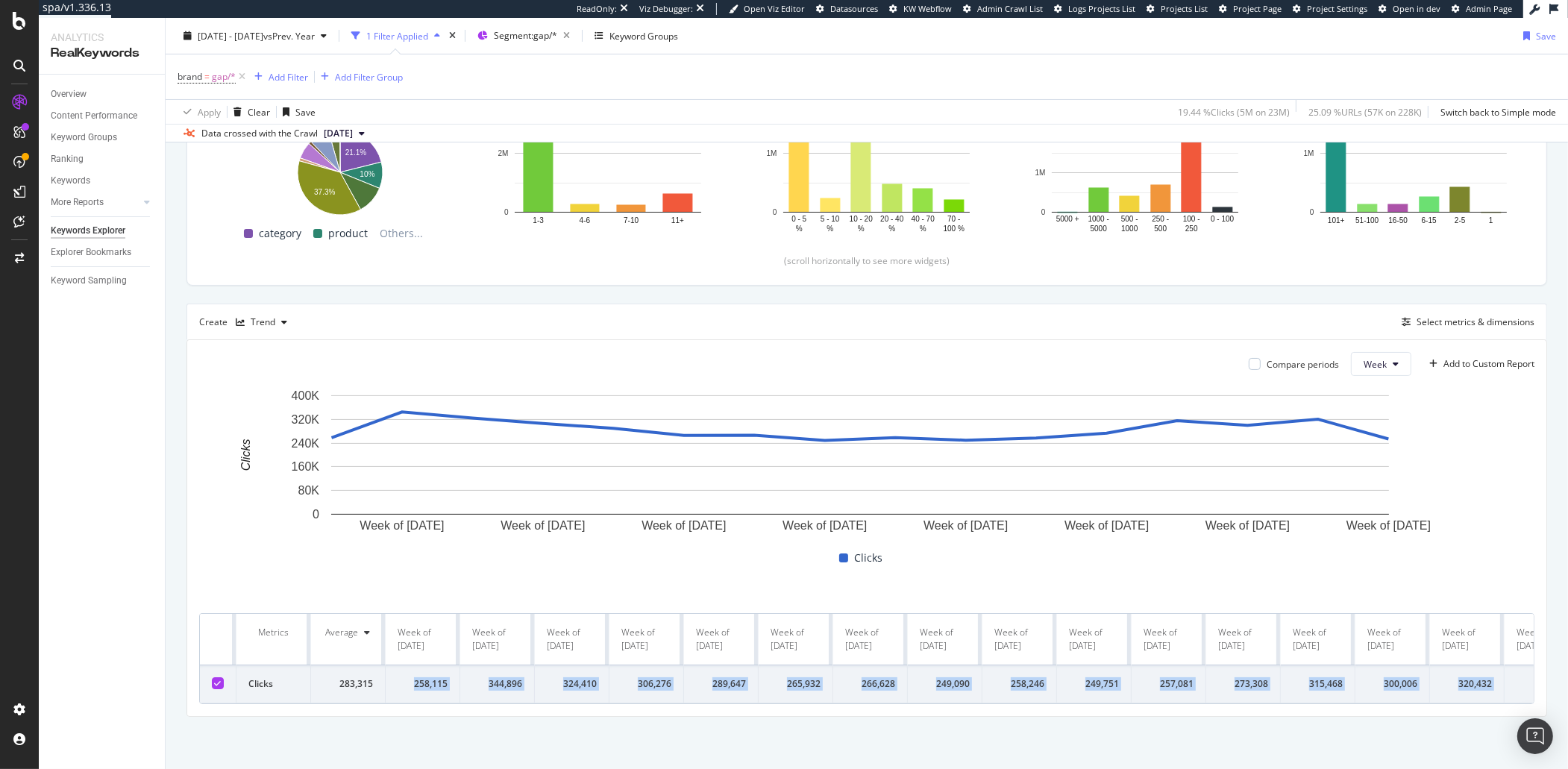
scroll to position [0, 57]
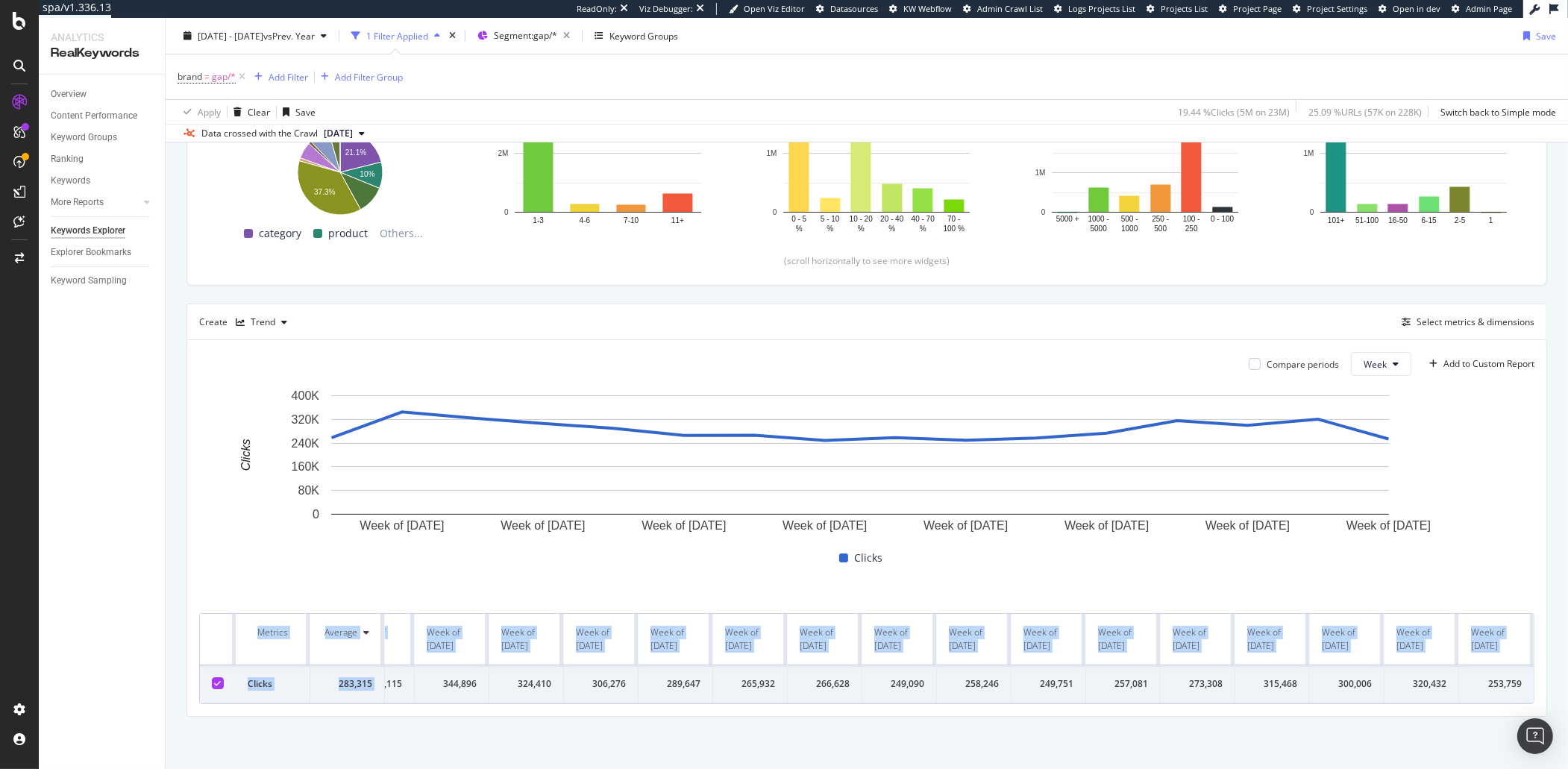
drag, startPoint x: 414, startPoint y: 667, endPoint x: 1523, endPoint y: 689, distance: 1109.2
click at [1523, 689] on div "Compare periods Week Add to Custom Report Week of [DATE] Week of [DATE] Week of…" at bounding box center [866, 528] width 1359 height 375
copy table "Metrics Average Week of [DATE] Week of [DATE] Week of [DATE] Week of [DATE] Wee…"
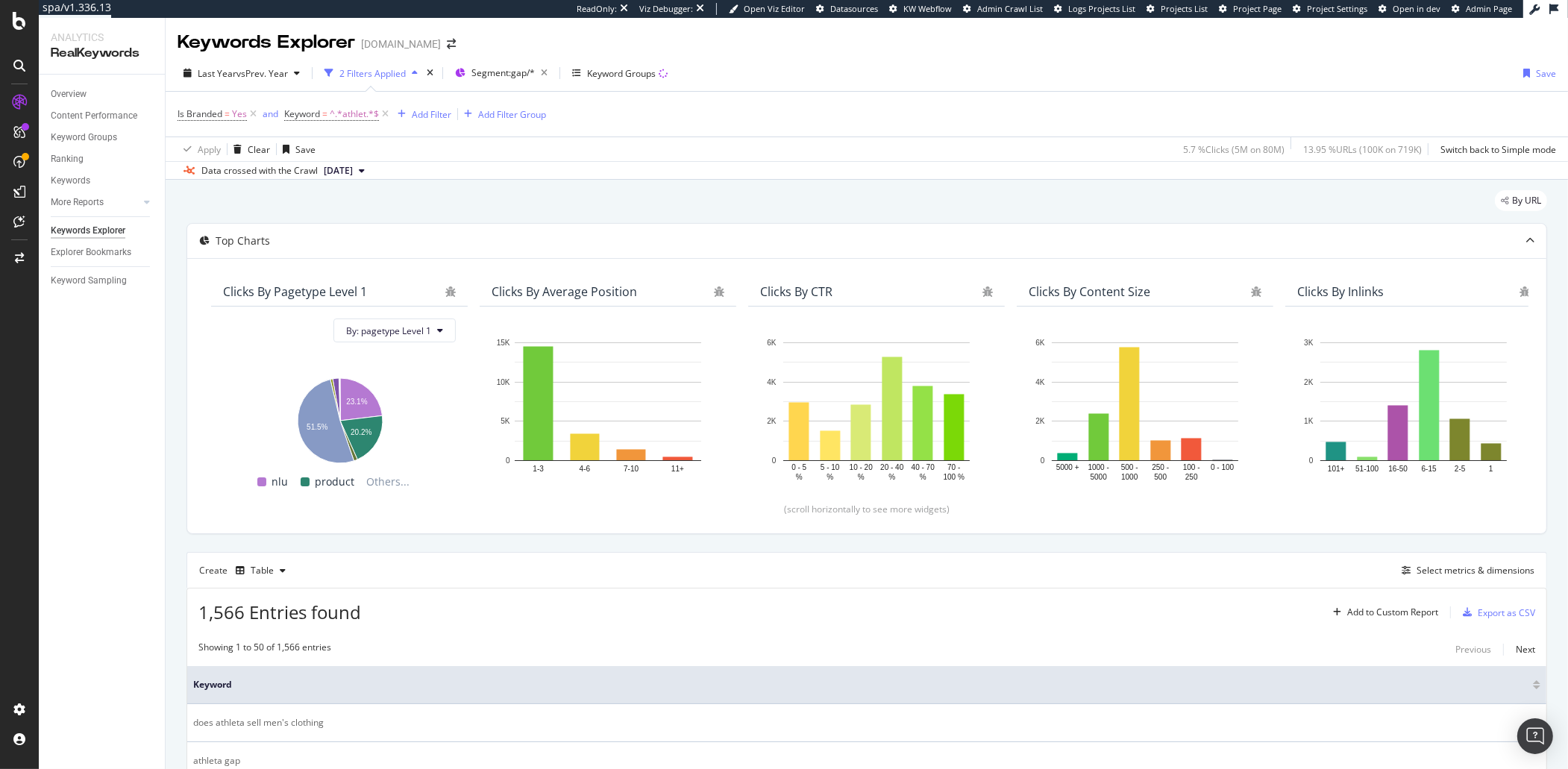
scroll to position [647, 0]
